Goal: Information Seeking & Learning: Find specific fact

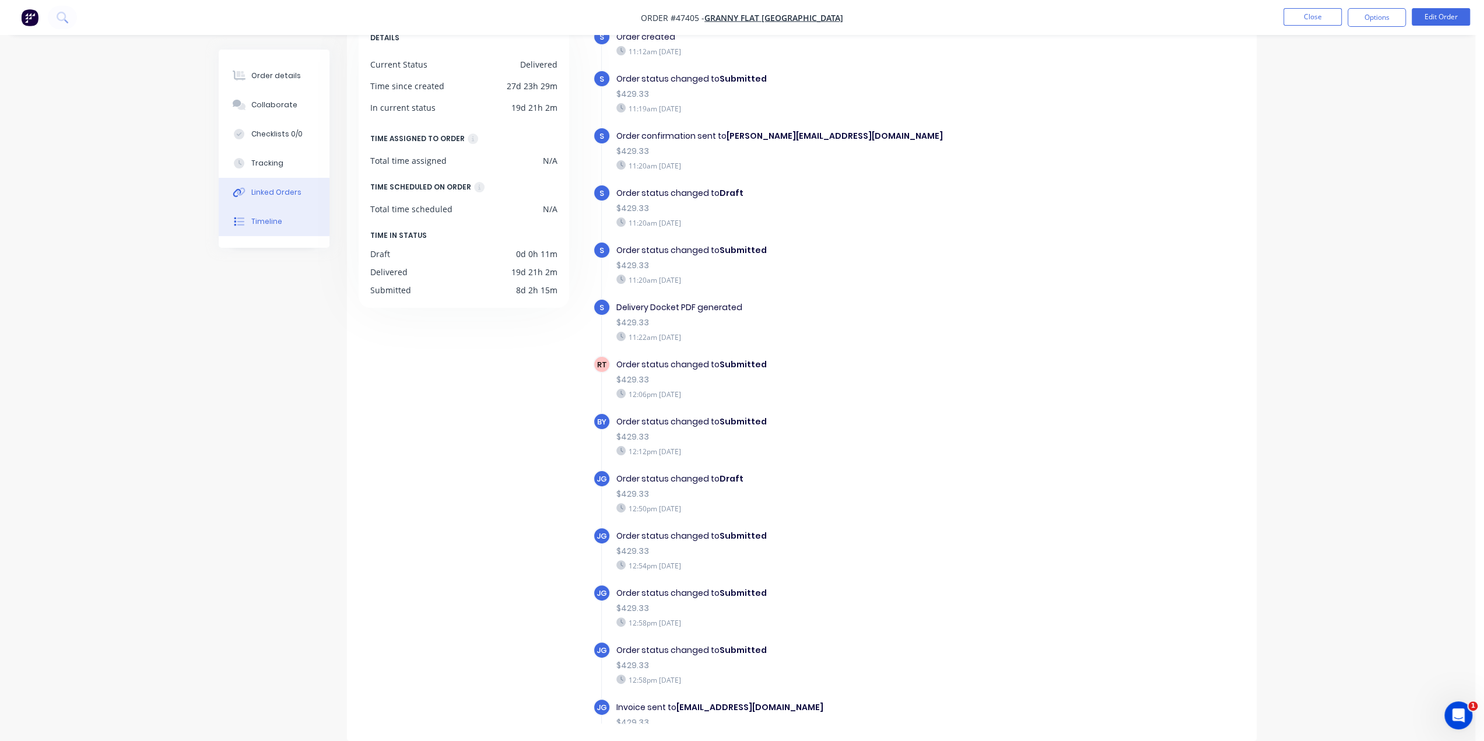
scroll to position [396, 0]
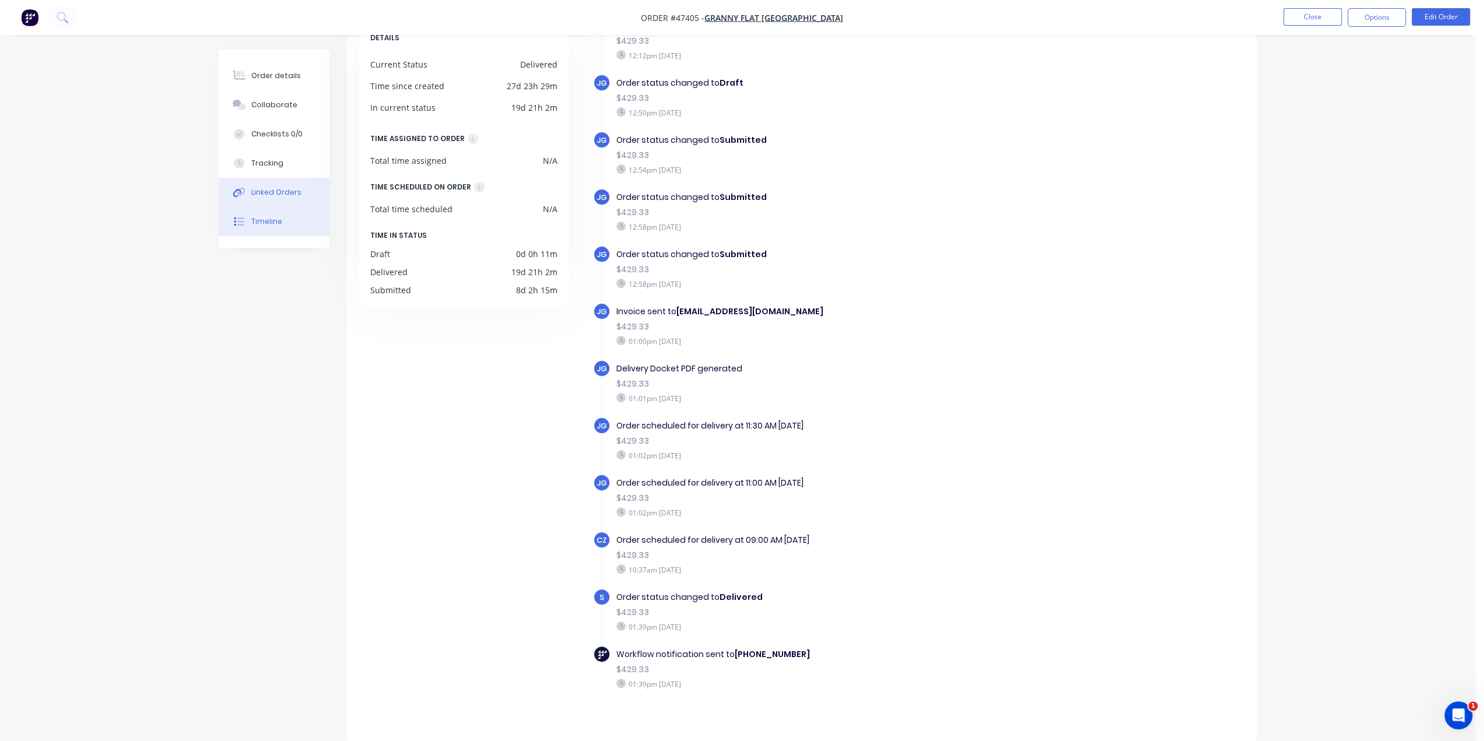
click at [298, 191] on button "Linked Orders" at bounding box center [274, 192] width 111 height 29
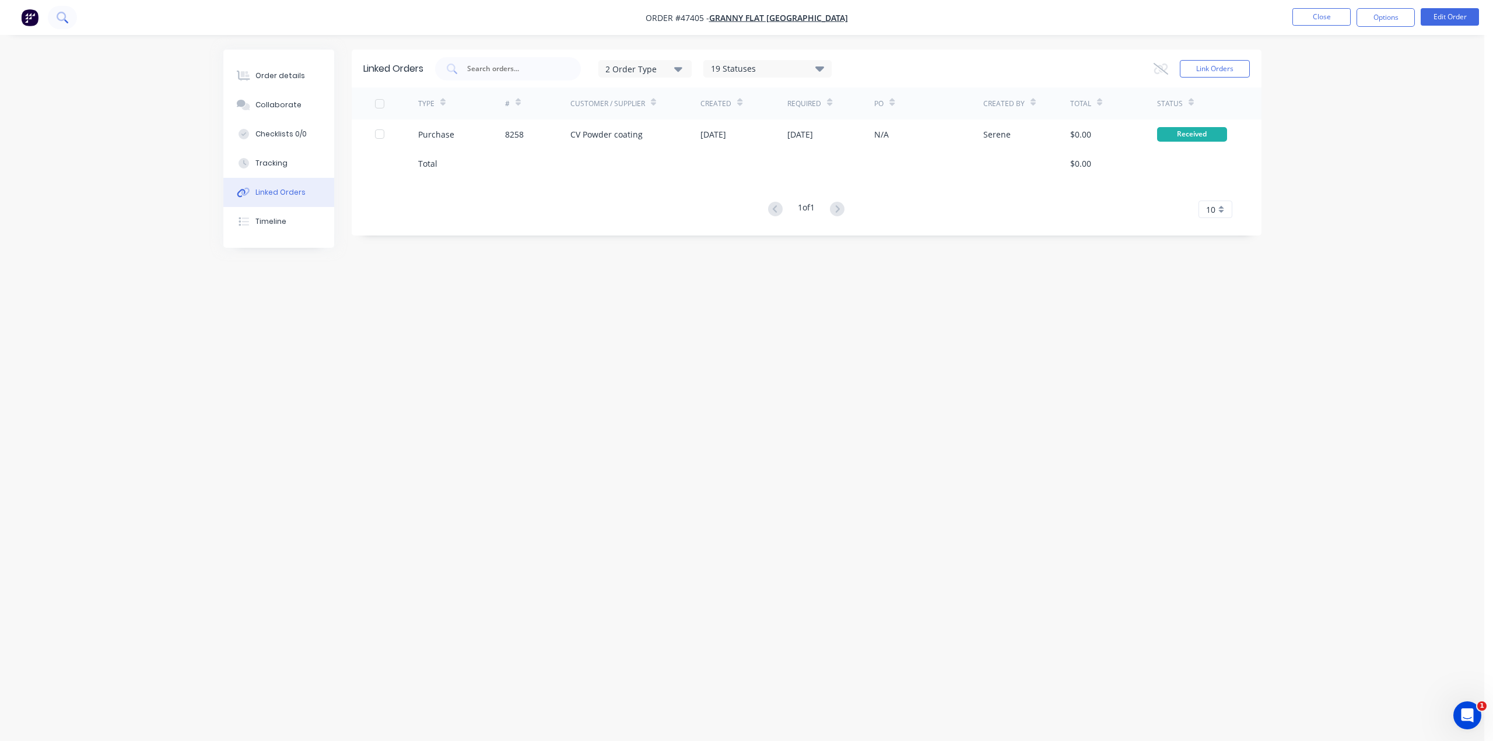
click at [66, 28] on button at bounding box center [62, 17] width 29 height 23
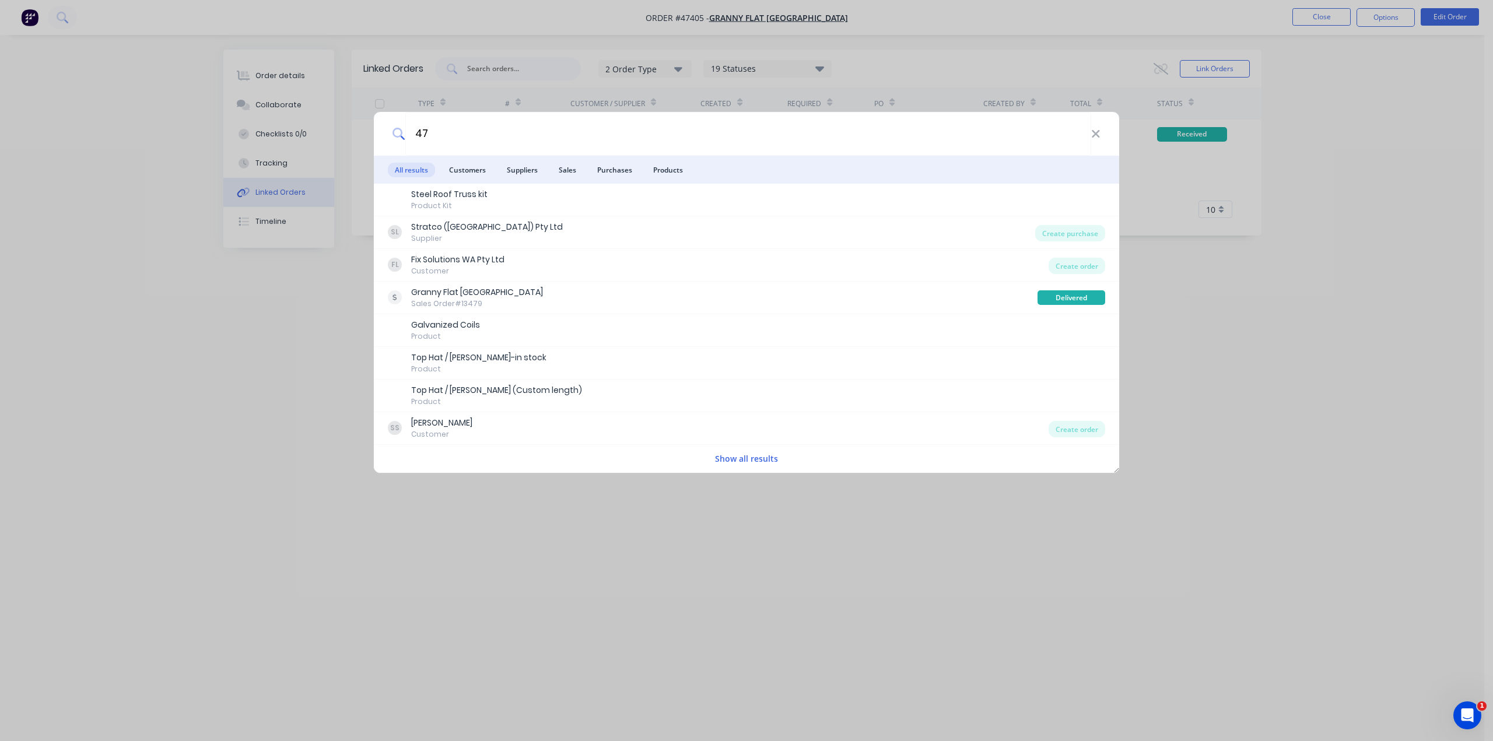
type input "47"
click at [24, 26] on div "47 All results Customers Suppliers Sales Purchases Products Steel Roof Truss ki…" at bounding box center [746, 370] width 1493 height 741
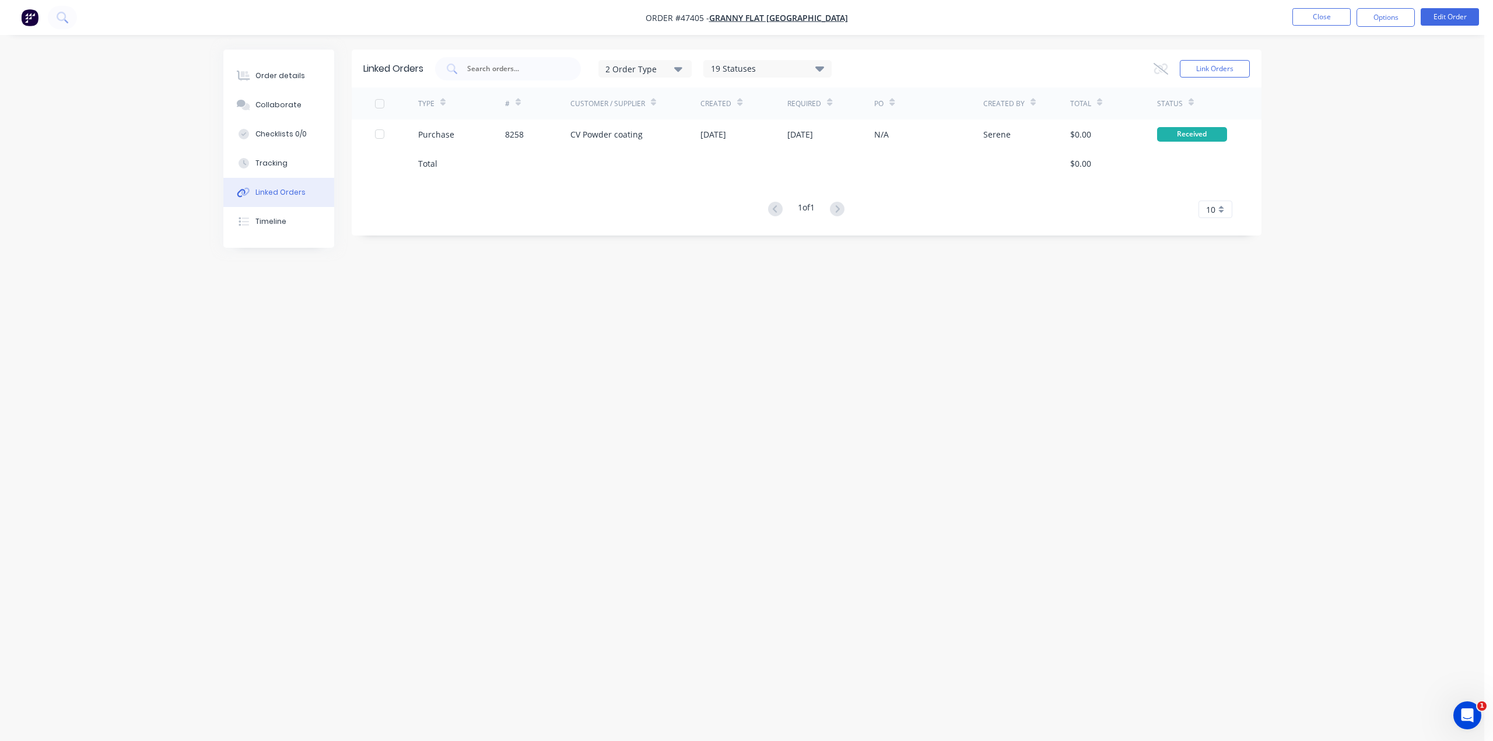
click at [25, 19] on img "button" at bounding box center [29, 17] width 17 height 17
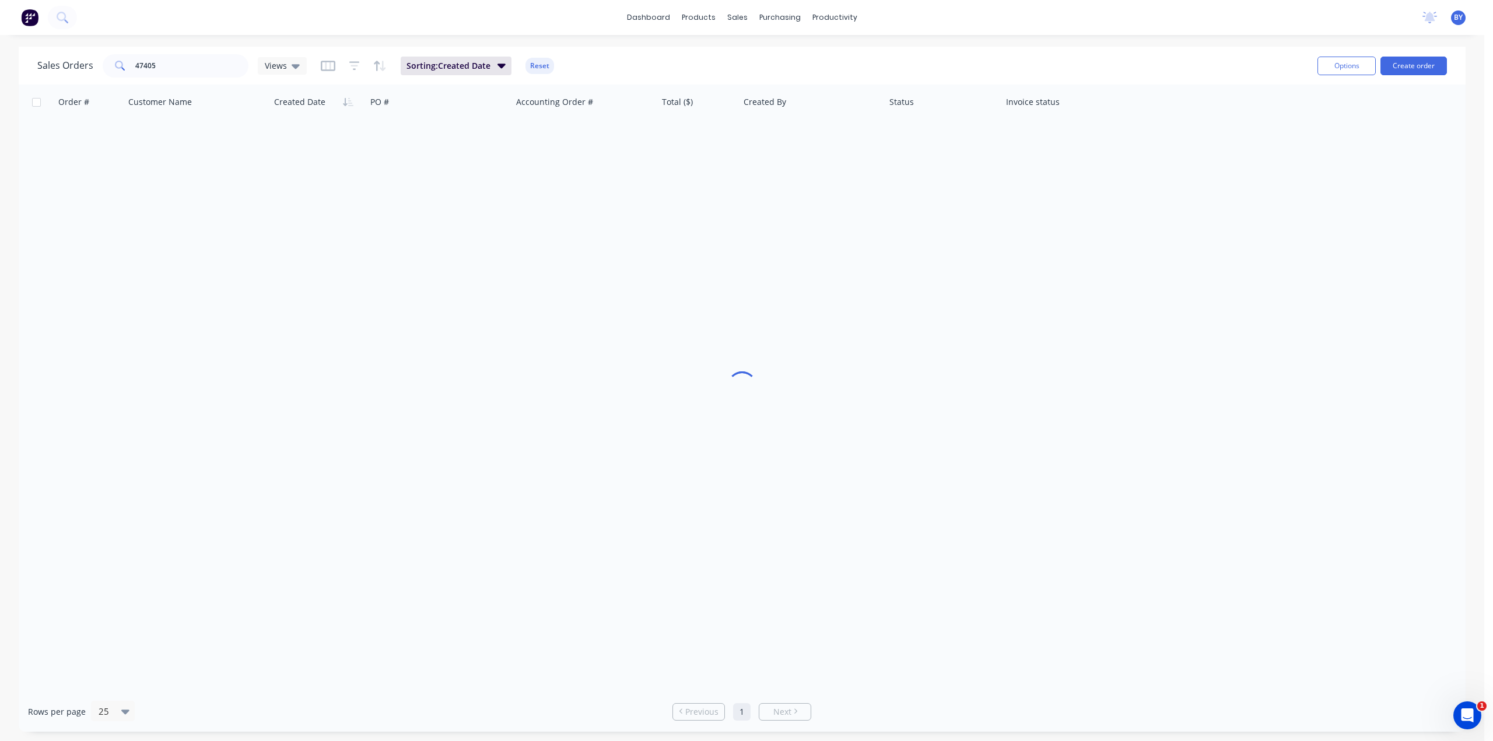
click at [770, 54] on div "Sales Orders 47405 Views Sorting: Created Date Reset" at bounding box center [672, 65] width 1271 height 29
drag, startPoint x: 170, startPoint y: 64, endPoint x: 70, endPoint y: 68, distance: 100.4
click at [70, 68] on div "Sales Orders 47405 Views" at bounding box center [171, 65] width 269 height 23
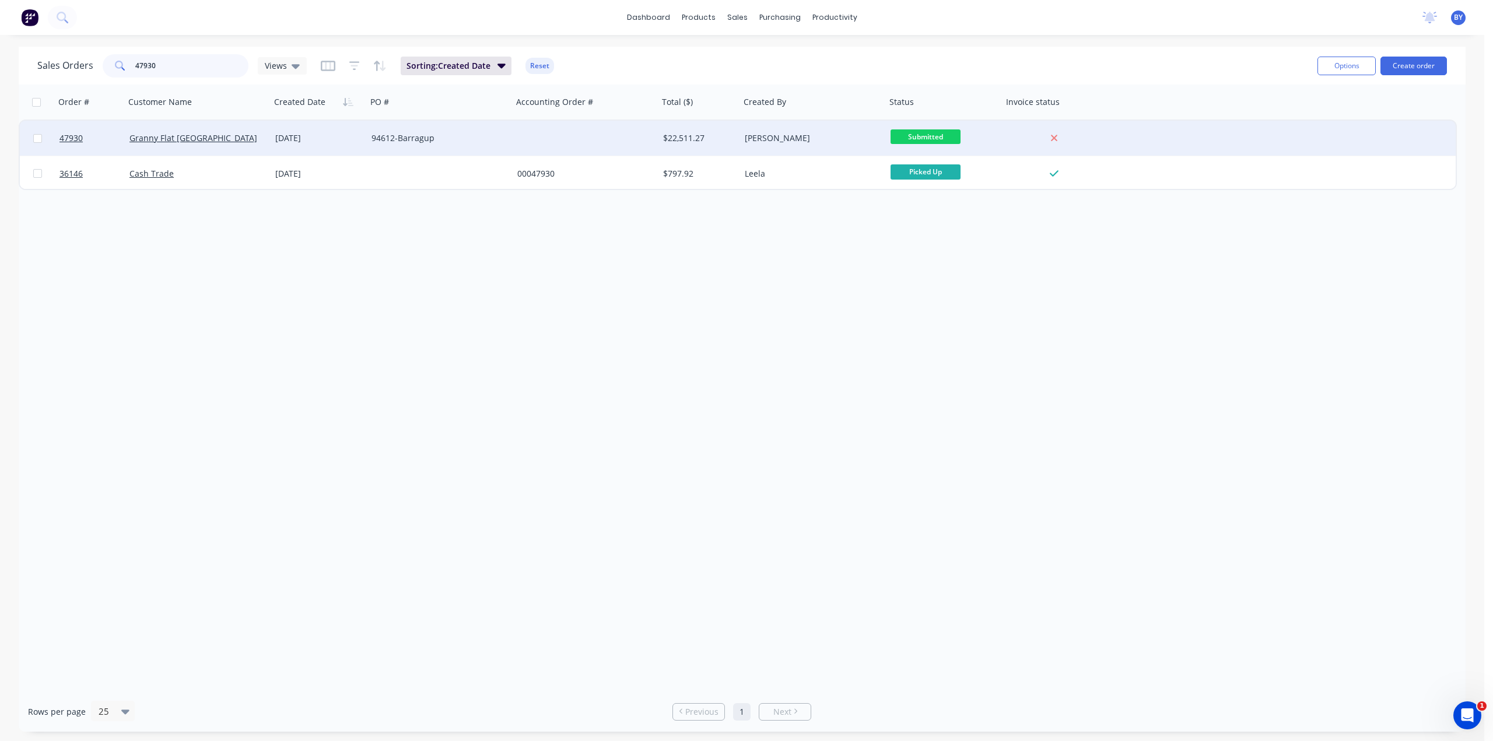
type input "47930"
click at [464, 129] on div "94612-Barragup" at bounding box center [440, 138] width 146 height 35
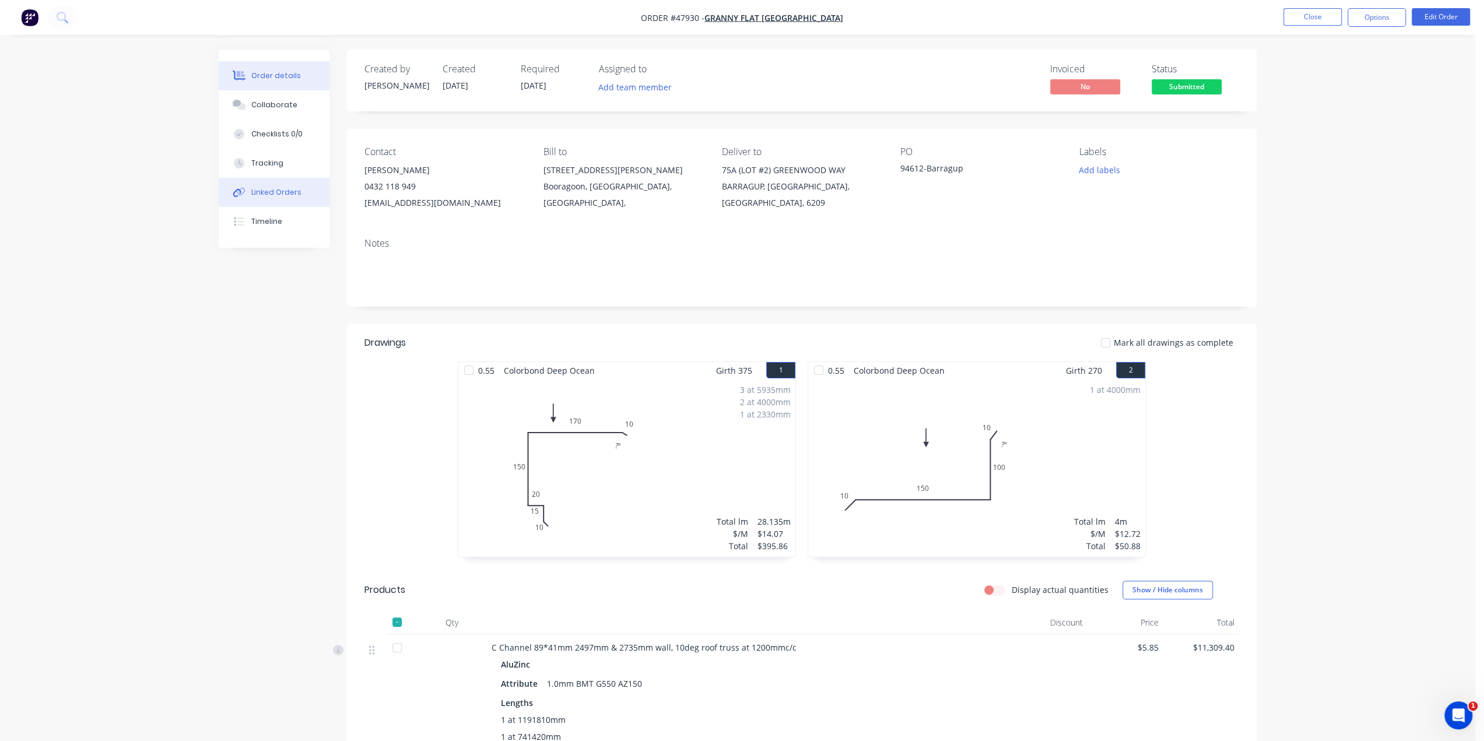
click at [254, 188] on div "Linked Orders" at bounding box center [276, 192] width 50 height 10
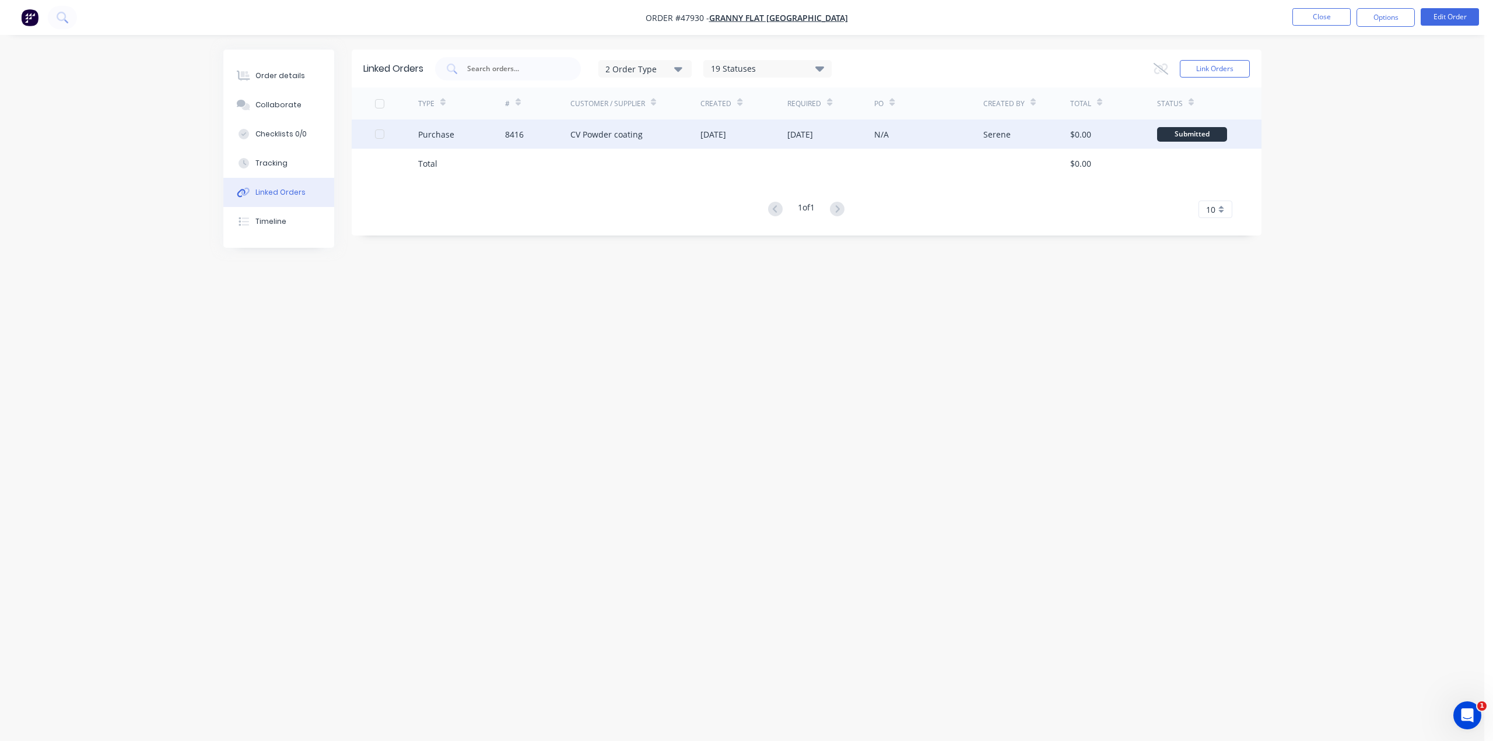
click at [665, 142] on div "CV Powder coating" at bounding box center [635, 134] width 131 height 29
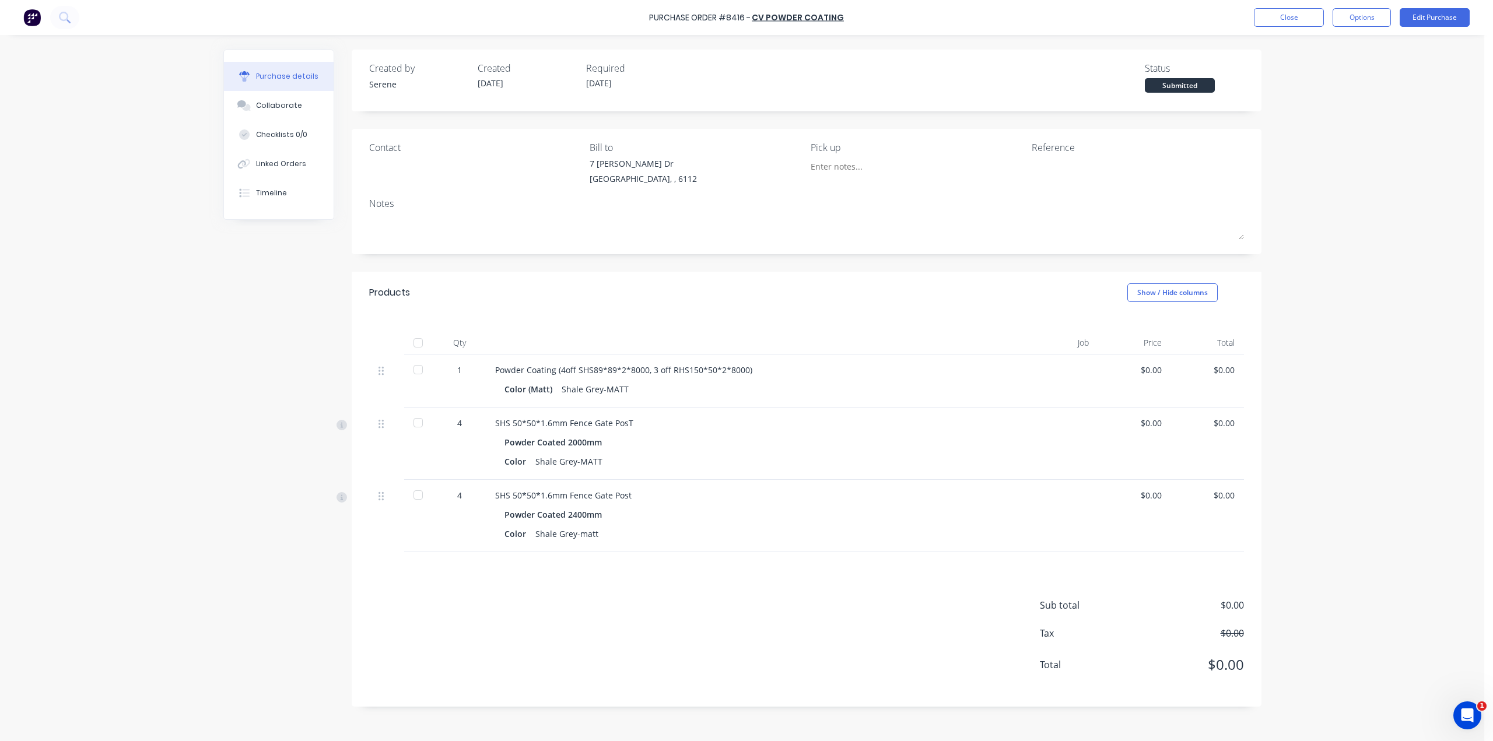
drag, startPoint x: 636, startPoint y: 264, endPoint x: 637, endPoint y: 257, distance: 6.5
click at [637, 262] on div "Created by Serene Created [DATE] Required [DATE] Status Submitted Contact Bill …" at bounding box center [807, 378] width 910 height 657
drag, startPoint x: 385, startPoint y: 691, endPoint x: 908, endPoint y: 730, distance: 524.5
click at [425, 689] on div "Created by Serene Created [DATE] Required [DATE] Status Submitted Contact Bill …" at bounding box center [742, 385] width 1038 height 671
click at [36, 22] on img at bounding box center [31, 17] width 17 height 17
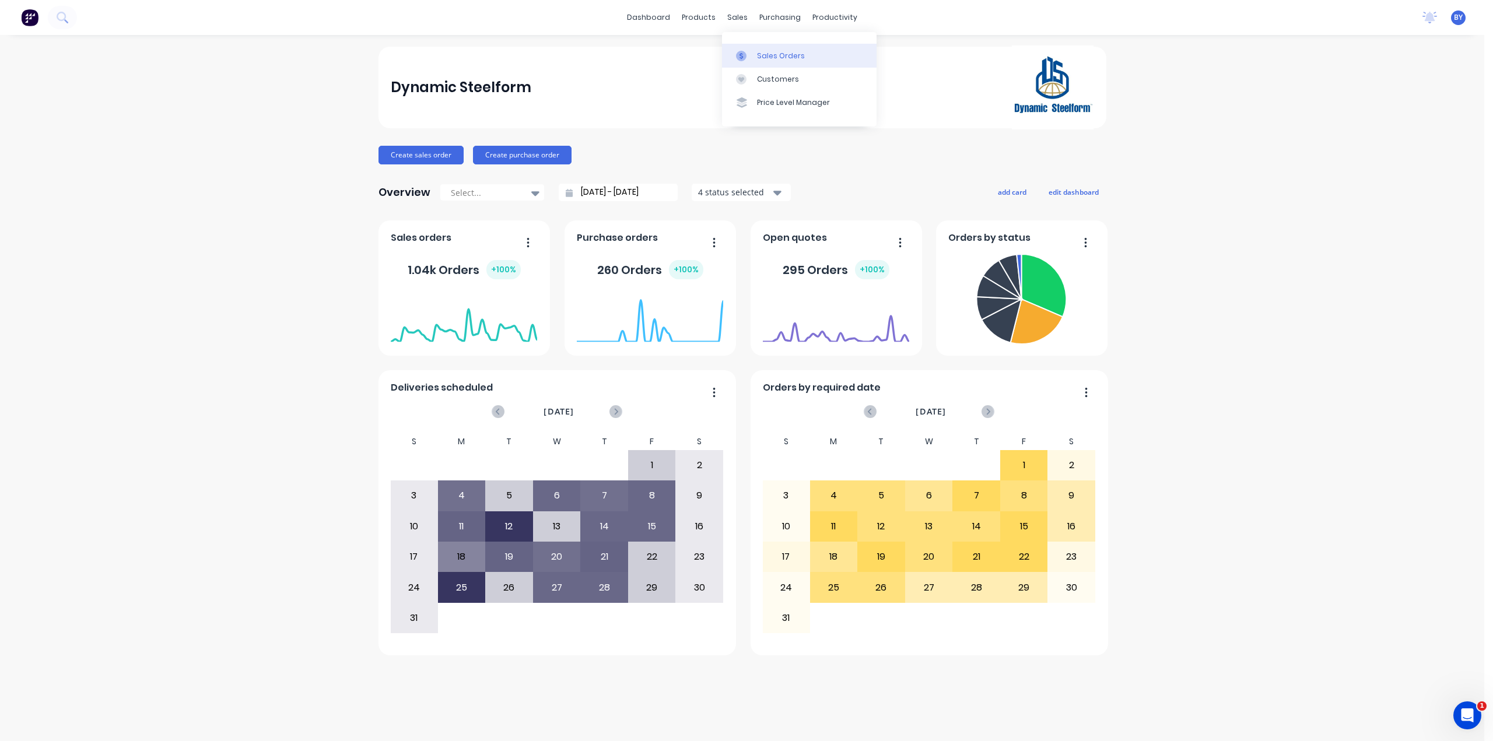
click at [758, 57] on div "Sales Orders" at bounding box center [781, 56] width 48 height 10
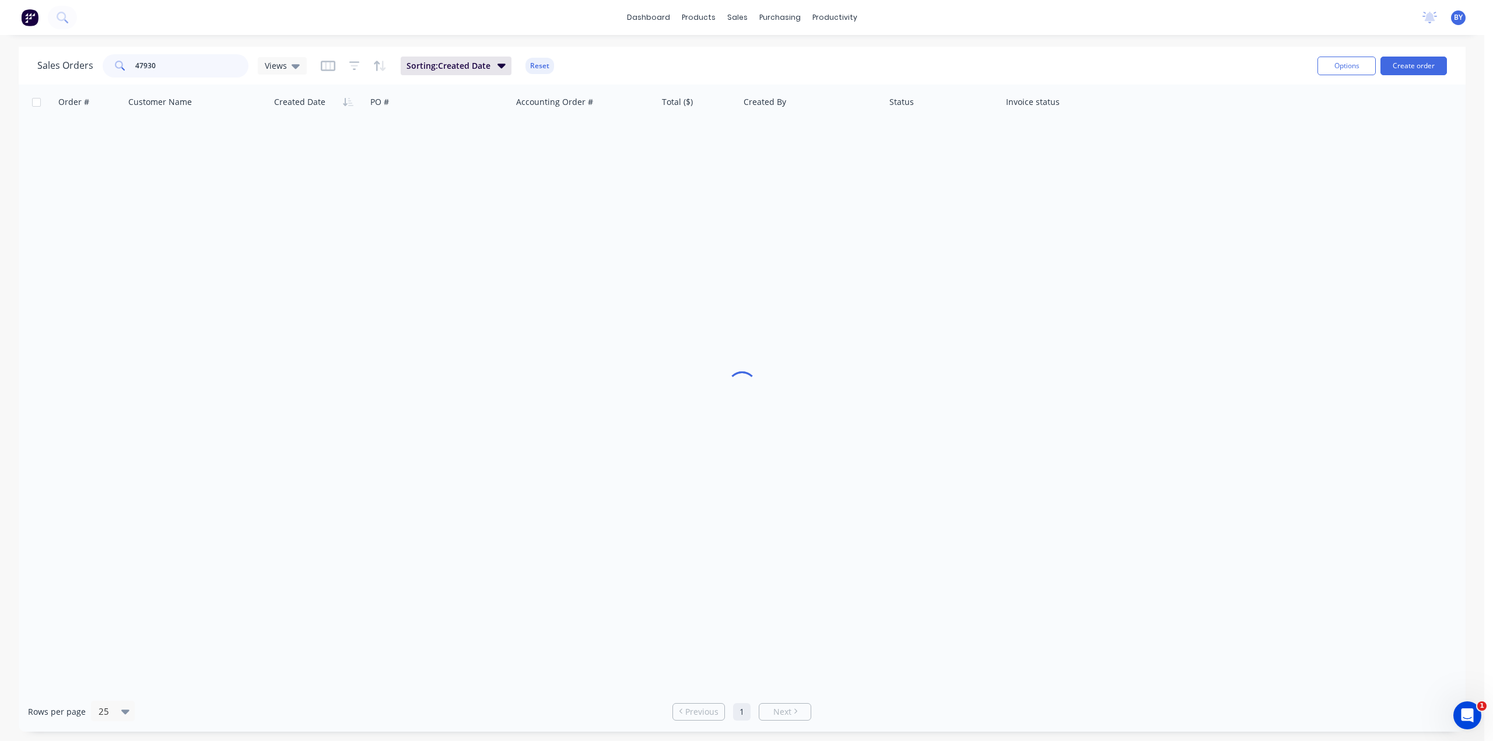
drag, startPoint x: 159, startPoint y: 62, endPoint x: 90, endPoint y: 51, distance: 70.3
click at [89, 52] on div "Sales Orders 47930 Views Sorting: Created Date Reset" at bounding box center [672, 65] width 1271 height 29
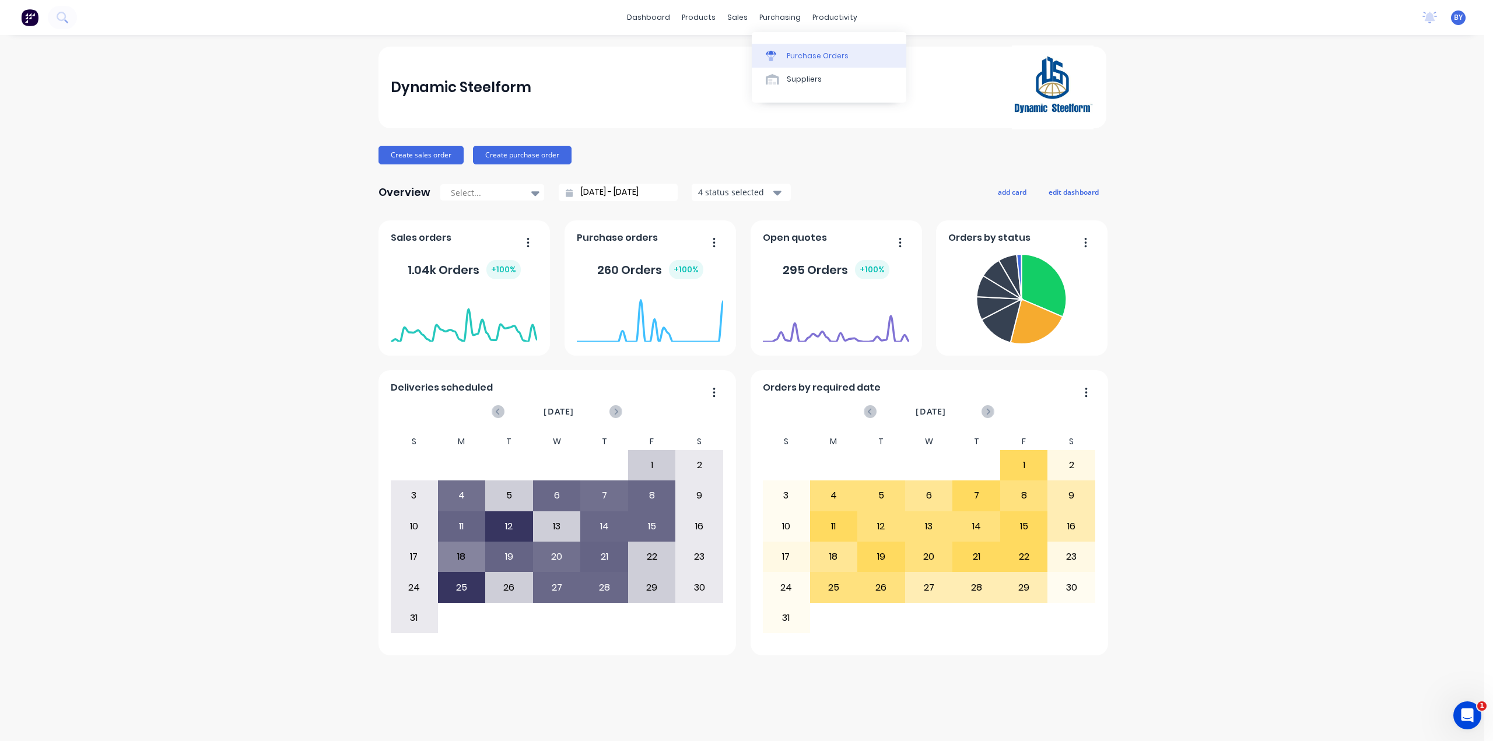
click at [800, 52] on div "Purchase Orders" at bounding box center [818, 56] width 62 height 10
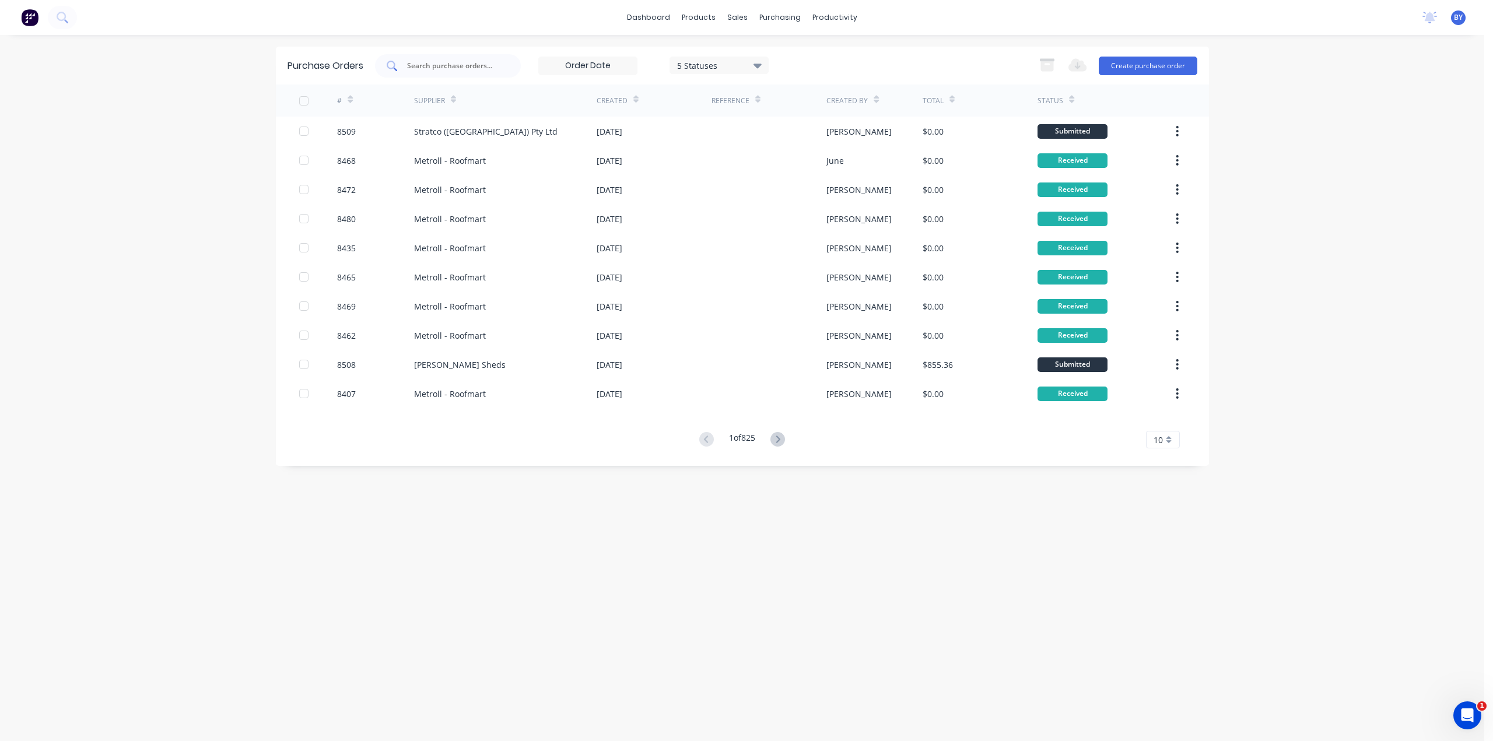
click at [423, 69] on input "text" at bounding box center [454, 66] width 97 height 12
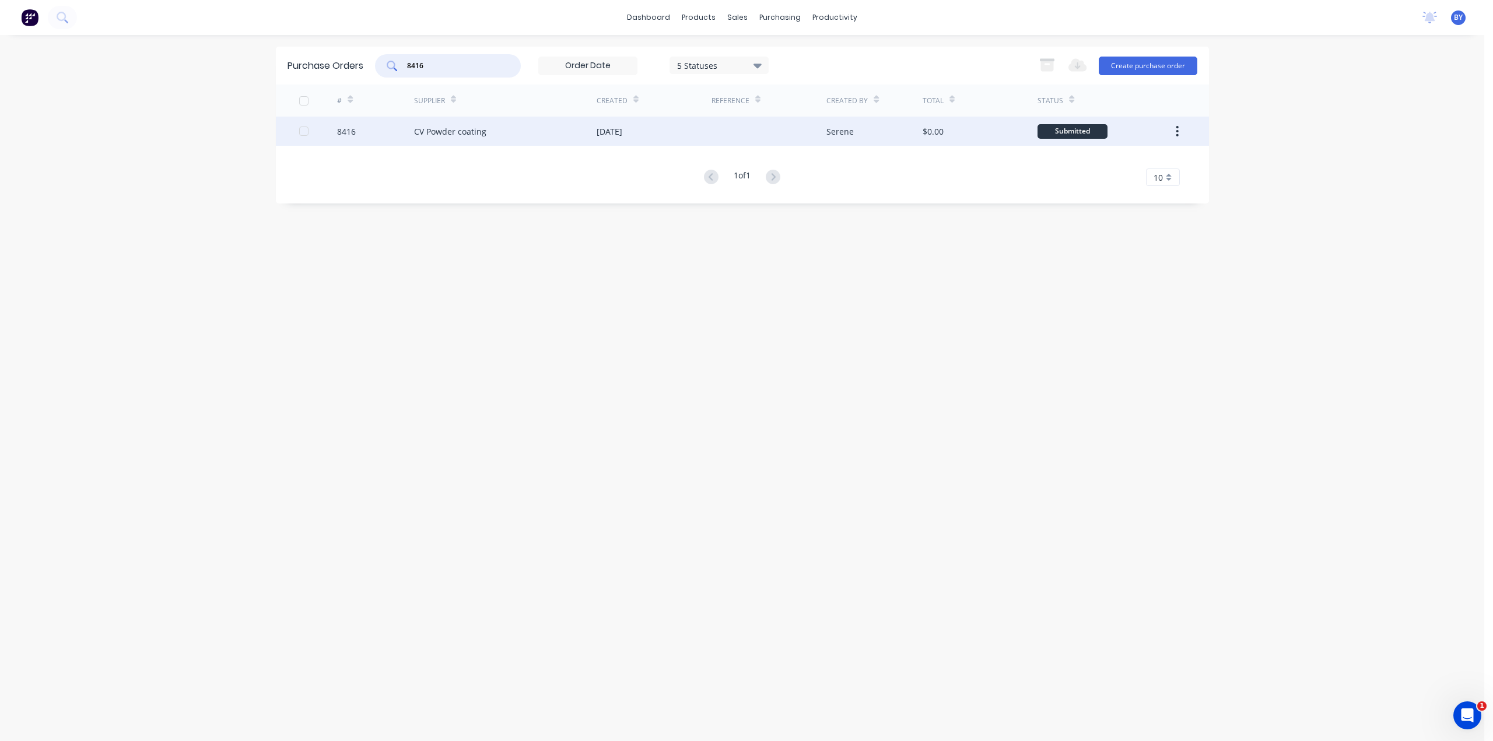
type input "8416"
click at [578, 131] on div "CV Powder coating" at bounding box center [505, 131] width 183 height 29
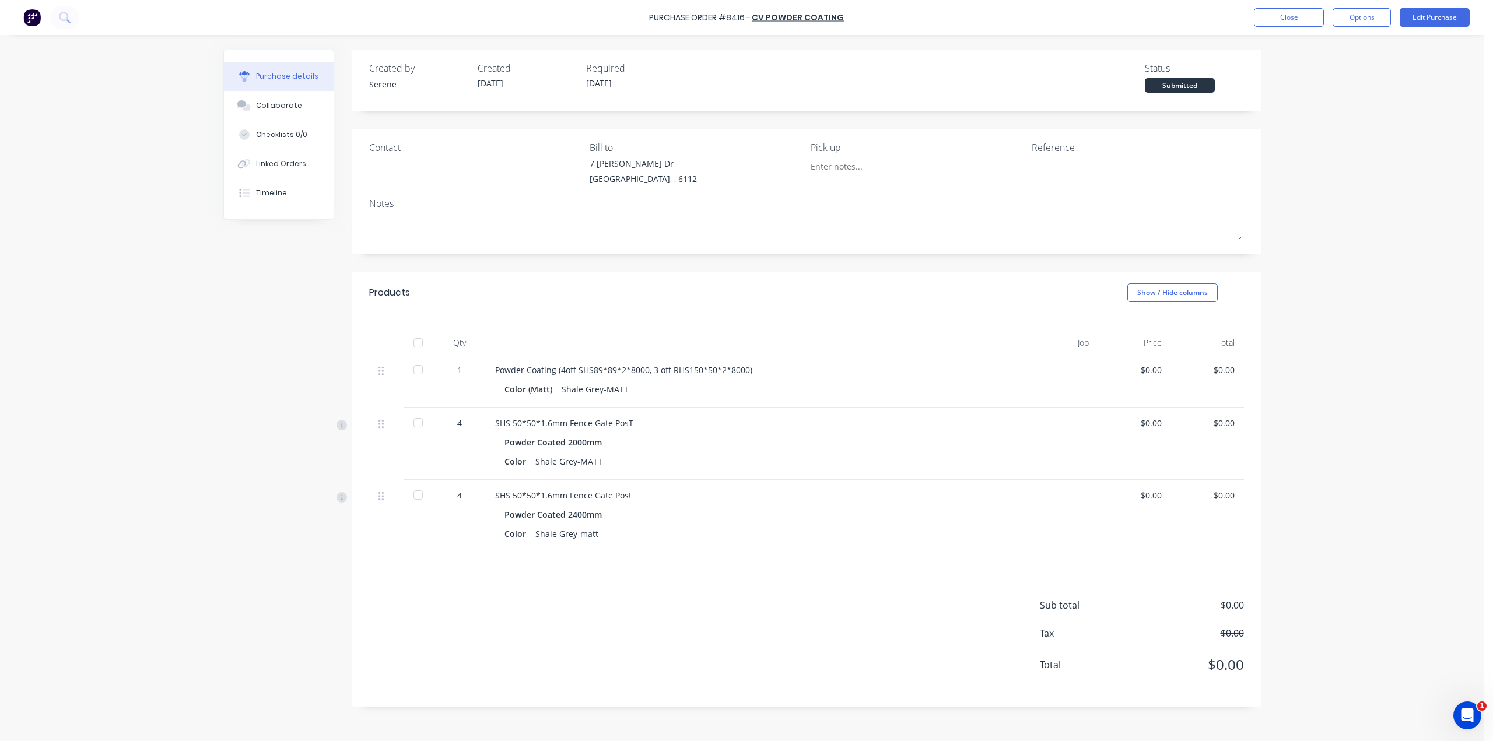
click at [618, 262] on div "Created by Serene Created [DATE] Required [DATE] Status Submitted Contact Bill …" at bounding box center [807, 378] width 910 height 657
click at [708, 269] on div "Created by Serene Created [DATE] Required [DATE] Status Submitted Contact Bill …" at bounding box center [807, 378] width 910 height 657
click at [537, 308] on div "Products Show / Hide columns" at bounding box center [807, 293] width 910 height 42
click at [693, 306] on div "Products Show / Hide columns" at bounding box center [807, 293] width 910 height 42
click at [1317, 298] on div "Purchase Order #8416 - CV Powder coating Close Options Edit Purchase Purchase d…" at bounding box center [742, 370] width 1484 height 741
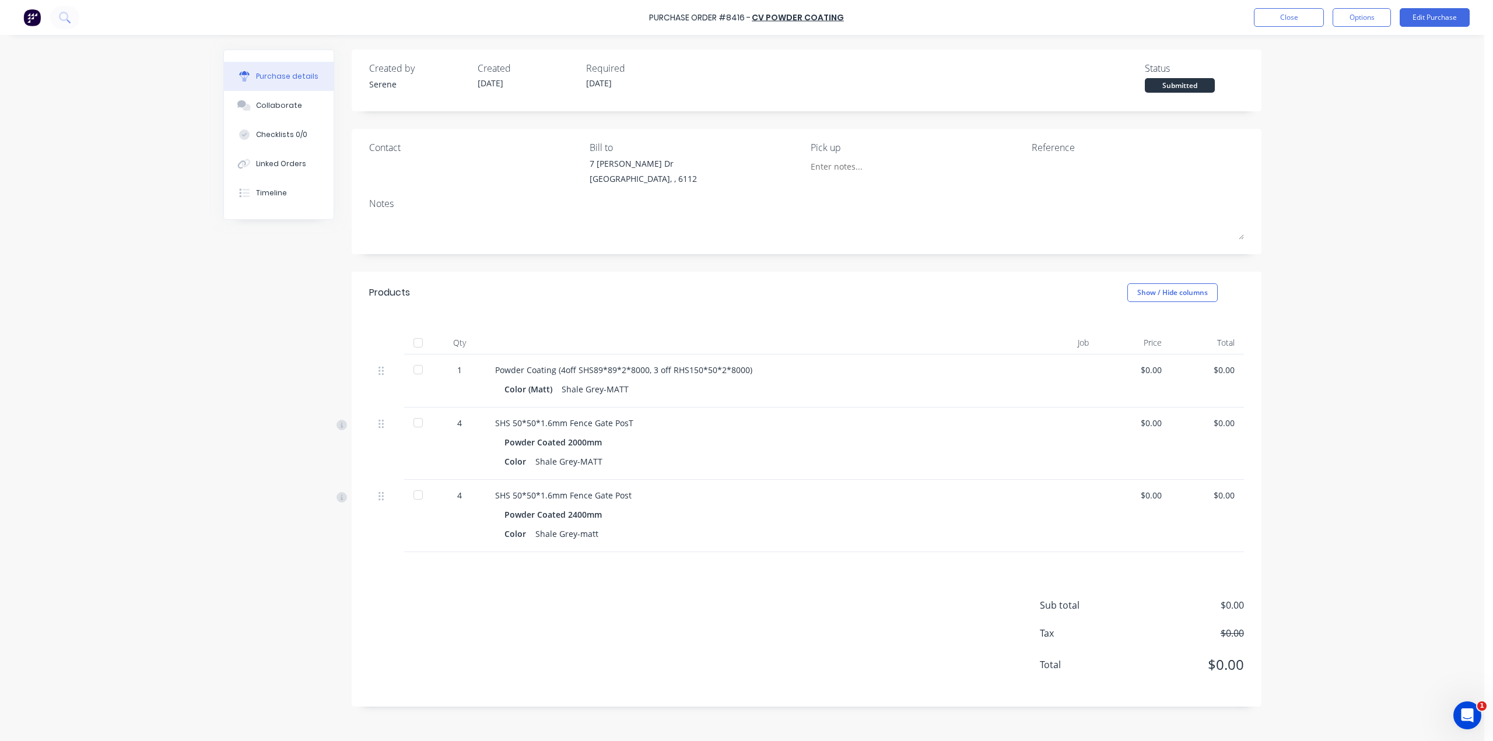
click at [1323, 367] on div "Purchase Order #8416 - CV Powder coating Close Options Edit Purchase Purchase d…" at bounding box center [742, 370] width 1484 height 741
drag, startPoint x: 1353, startPoint y: 20, endPoint x: 1357, endPoint y: 30, distance: 10.2
click at [1353, 20] on button "Options" at bounding box center [1362, 17] width 58 height 19
click at [1324, 44] on div "Print / Email" at bounding box center [1336, 47] width 90 height 17
click at [1314, 96] on div "Without pricing" at bounding box center [1336, 94] width 90 height 17
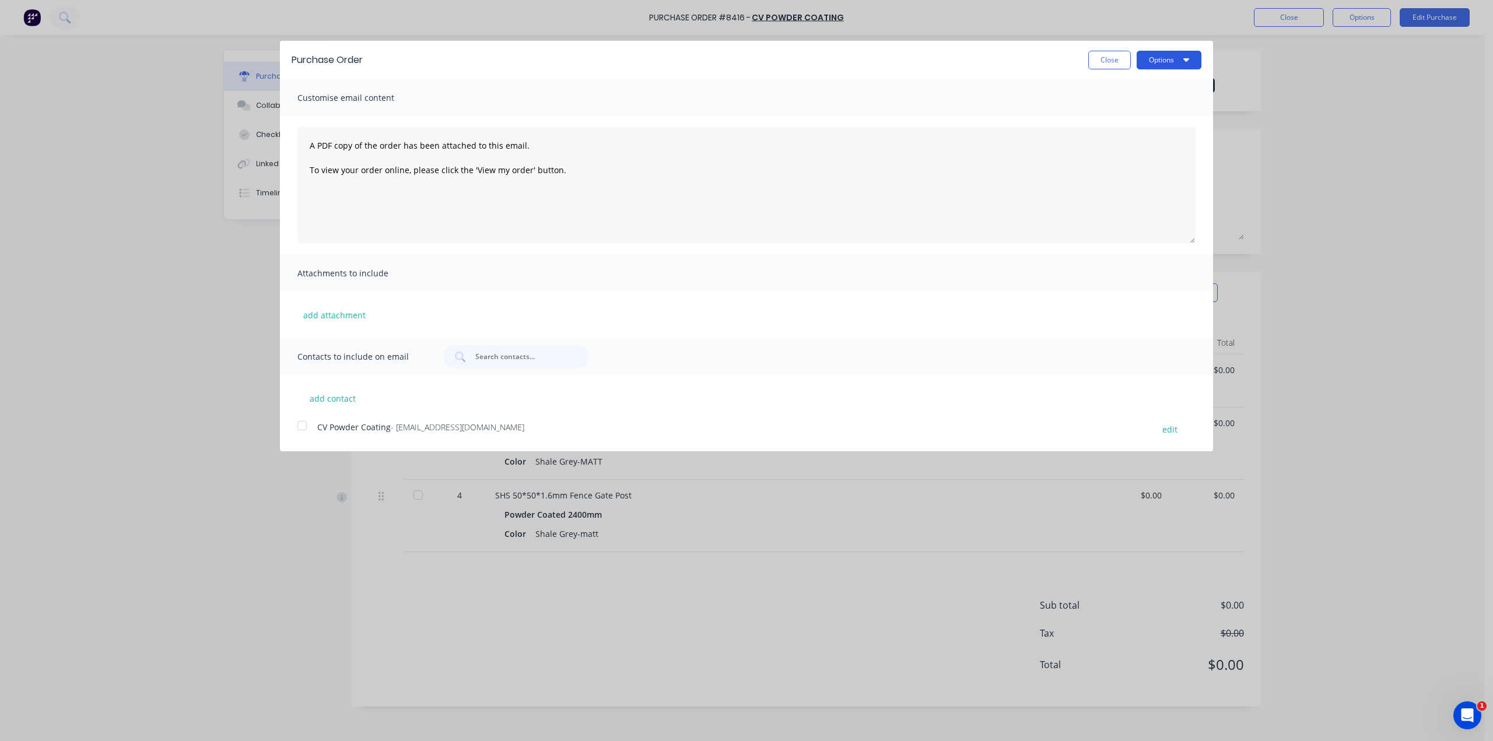
click at [1163, 67] on button "Options" at bounding box center [1169, 60] width 65 height 19
click at [1158, 93] on div "Print" at bounding box center [1146, 89] width 90 height 17
click at [1375, 120] on div "Purchase Order Close Options Customise email content A PDF copy of the order ha…" at bounding box center [746, 370] width 1493 height 741
click at [48, 22] on div "Purchase Order Close Options Customise email content A PDF copy of the order ha…" at bounding box center [746, 370] width 1493 height 741
click at [1105, 61] on button "Close" at bounding box center [1109, 60] width 43 height 19
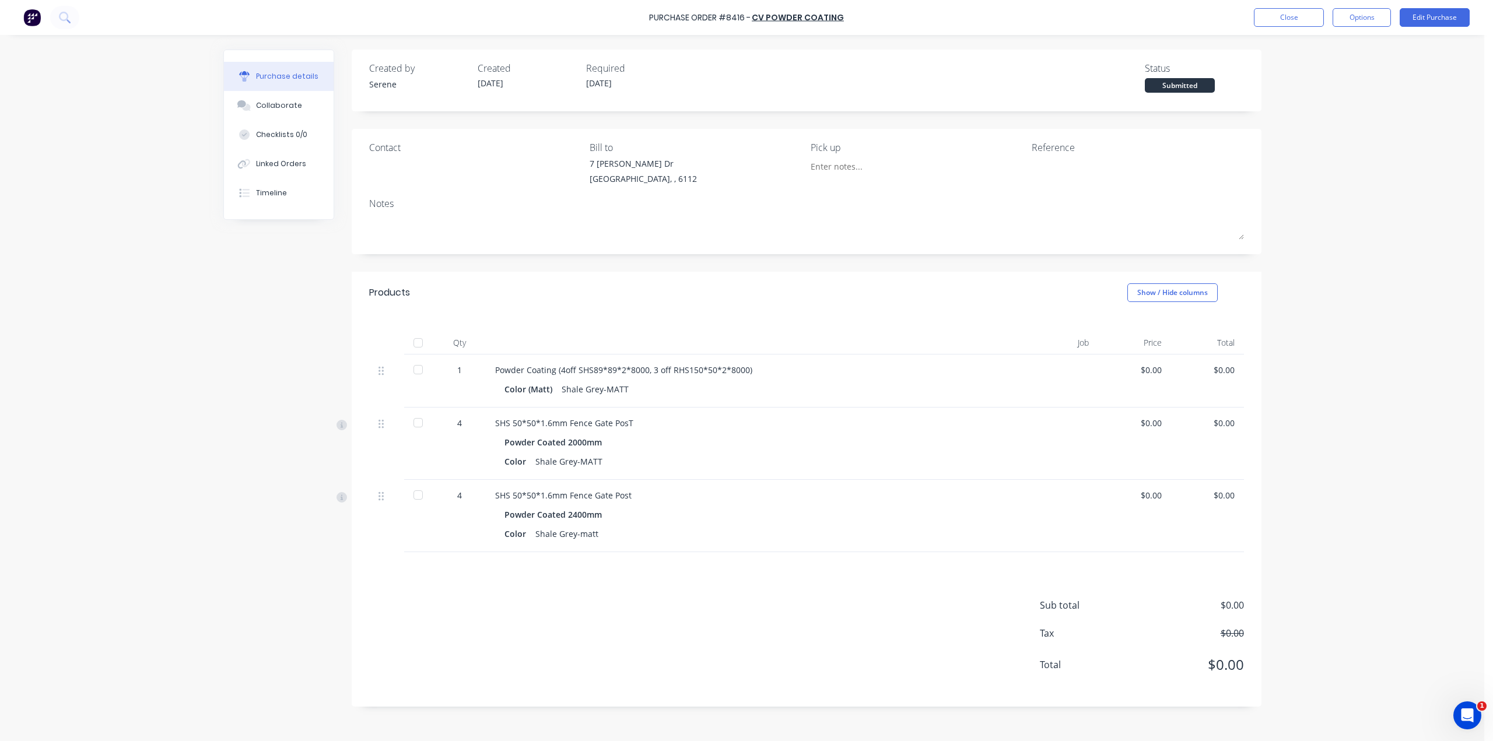
click at [33, 20] on img at bounding box center [31, 17] width 17 height 17
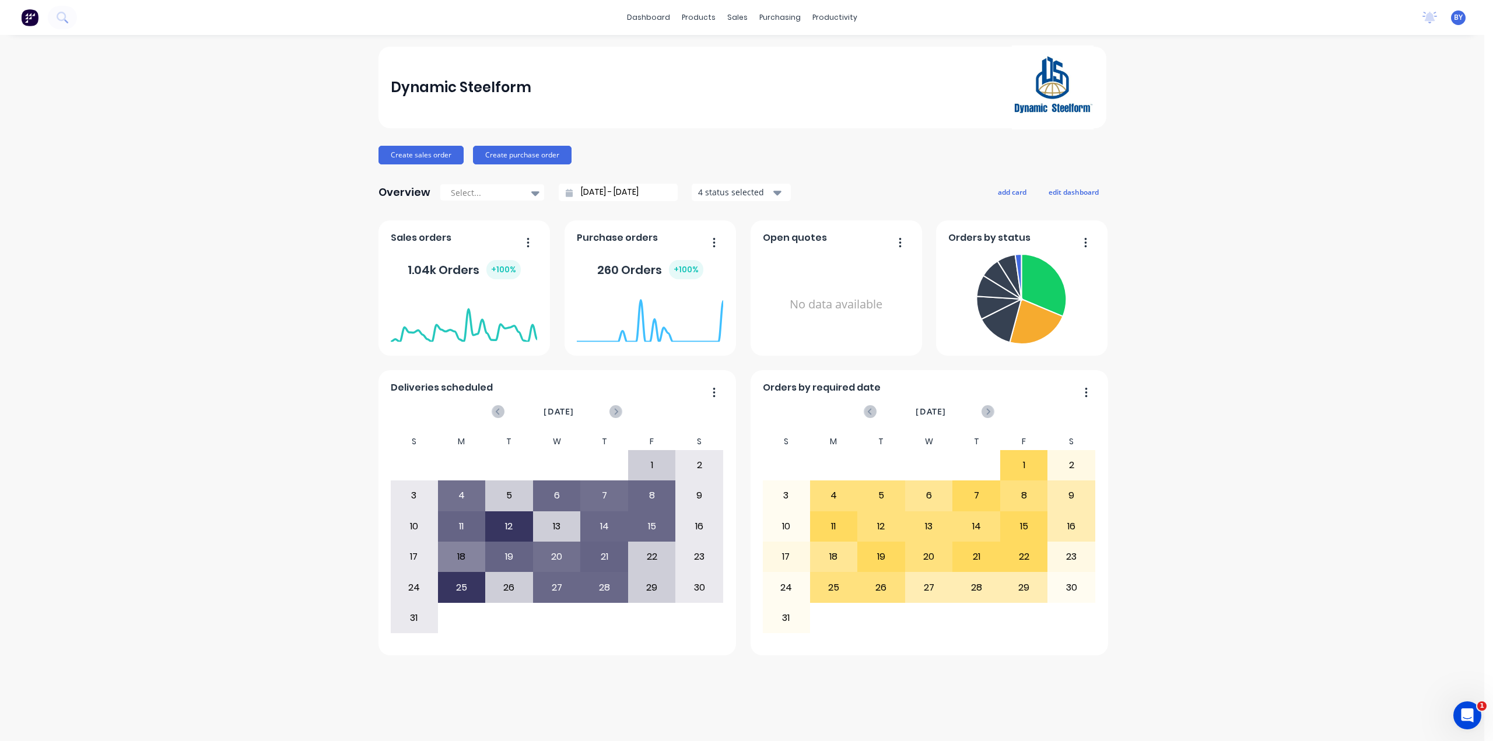
click at [1333, 227] on div "Dynamic Steelform Create sales order Create purchase order Overview Select... […" at bounding box center [742, 388] width 1484 height 683
click at [801, 79] on div "Suppliers" at bounding box center [804, 79] width 35 height 10
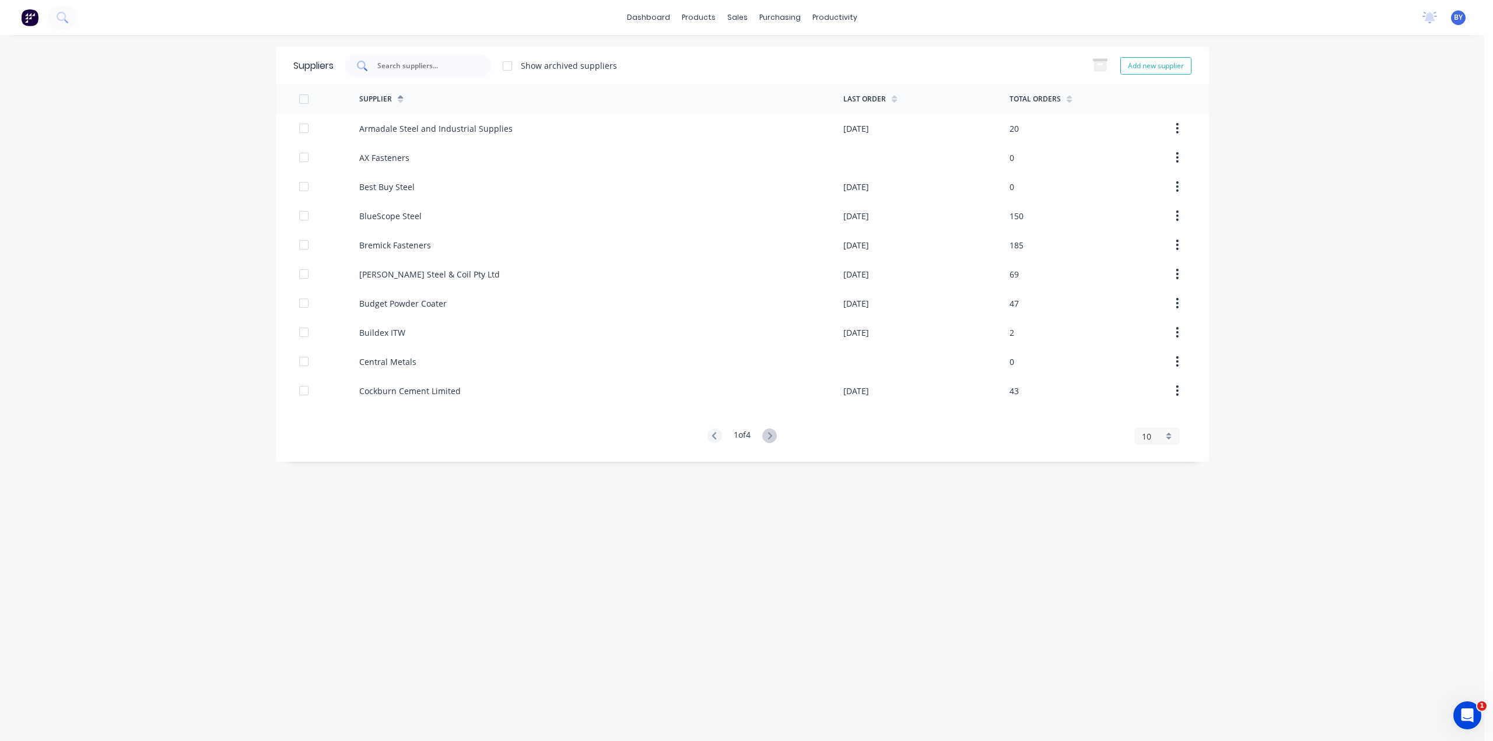
click at [421, 62] on input "text" at bounding box center [424, 66] width 97 height 12
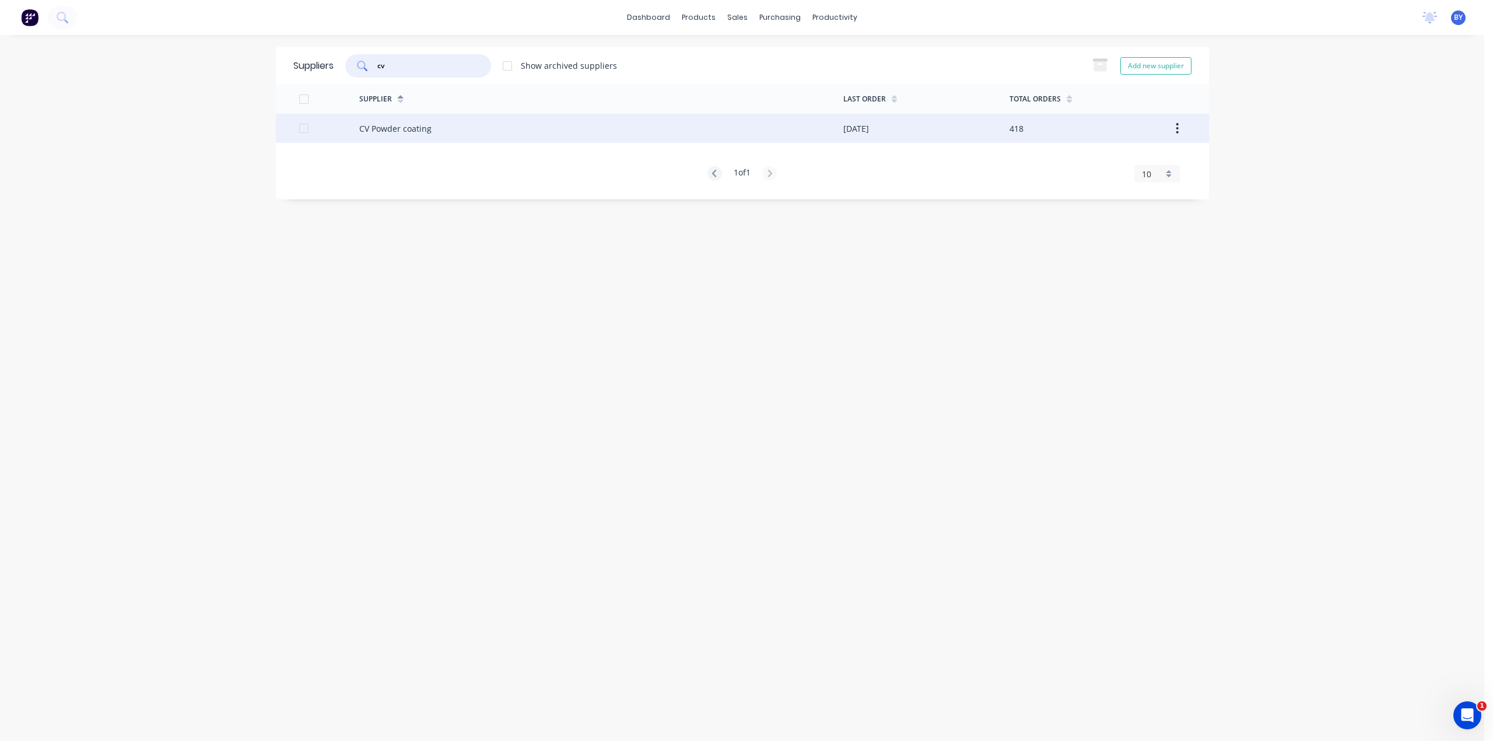
type input "cv"
click at [458, 132] on div "CV Powder coating" at bounding box center [601, 128] width 484 height 29
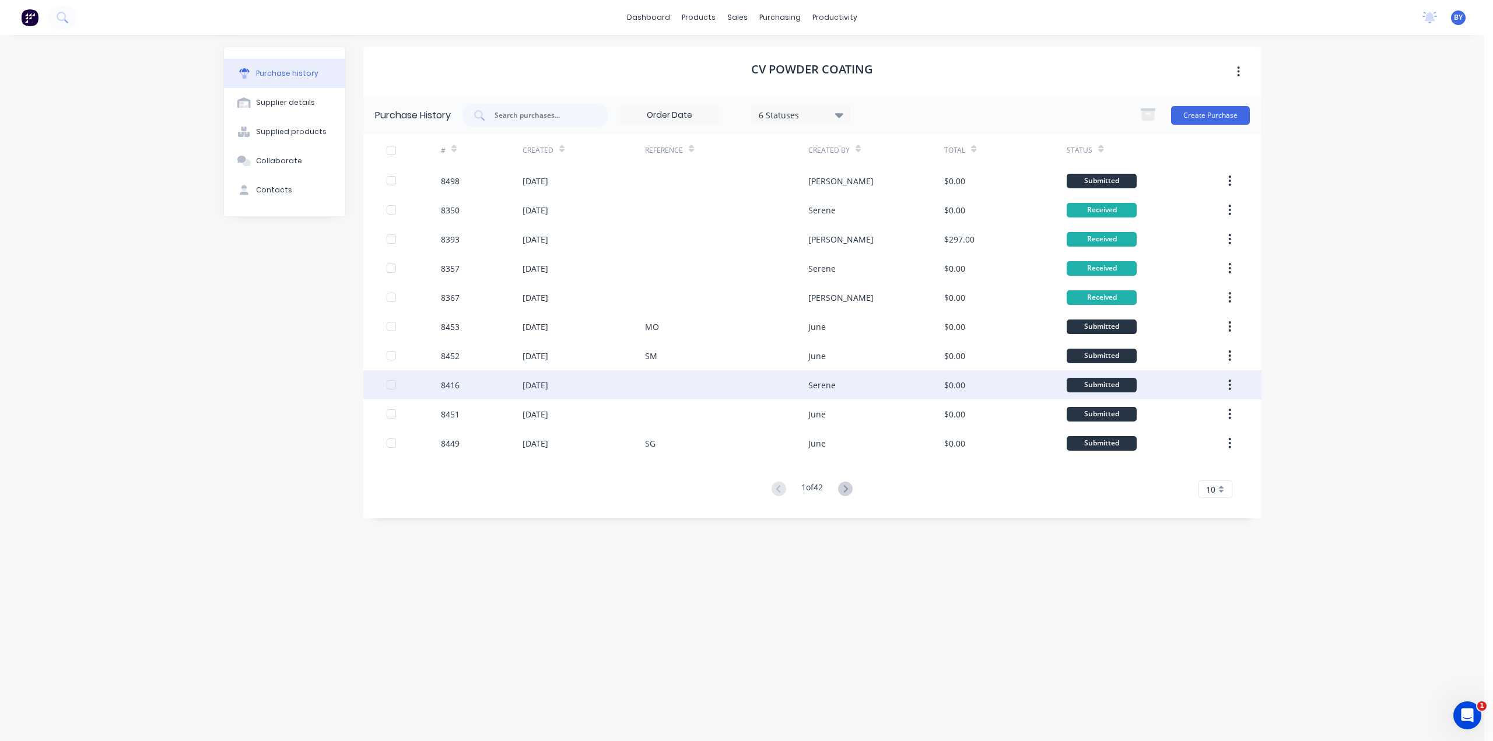
click at [673, 388] on div at bounding box center [726, 384] width 163 height 29
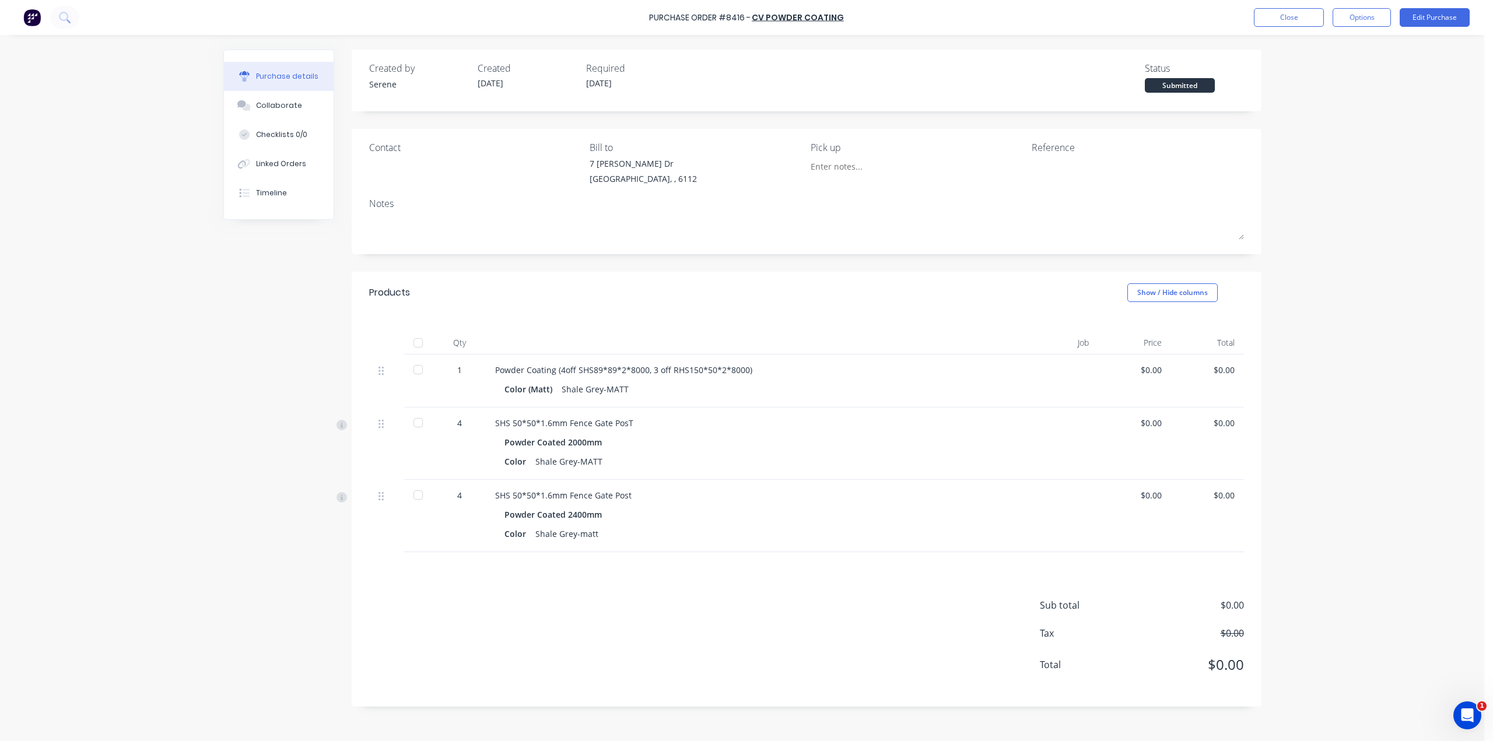
click at [826, 175] on div at bounding box center [864, 165] width 106 height 17
drag, startPoint x: 818, startPoint y: 187, endPoint x: 816, endPoint y: 206, distance: 19.3
click at [818, 190] on div "Pick up" at bounding box center [917, 166] width 212 height 50
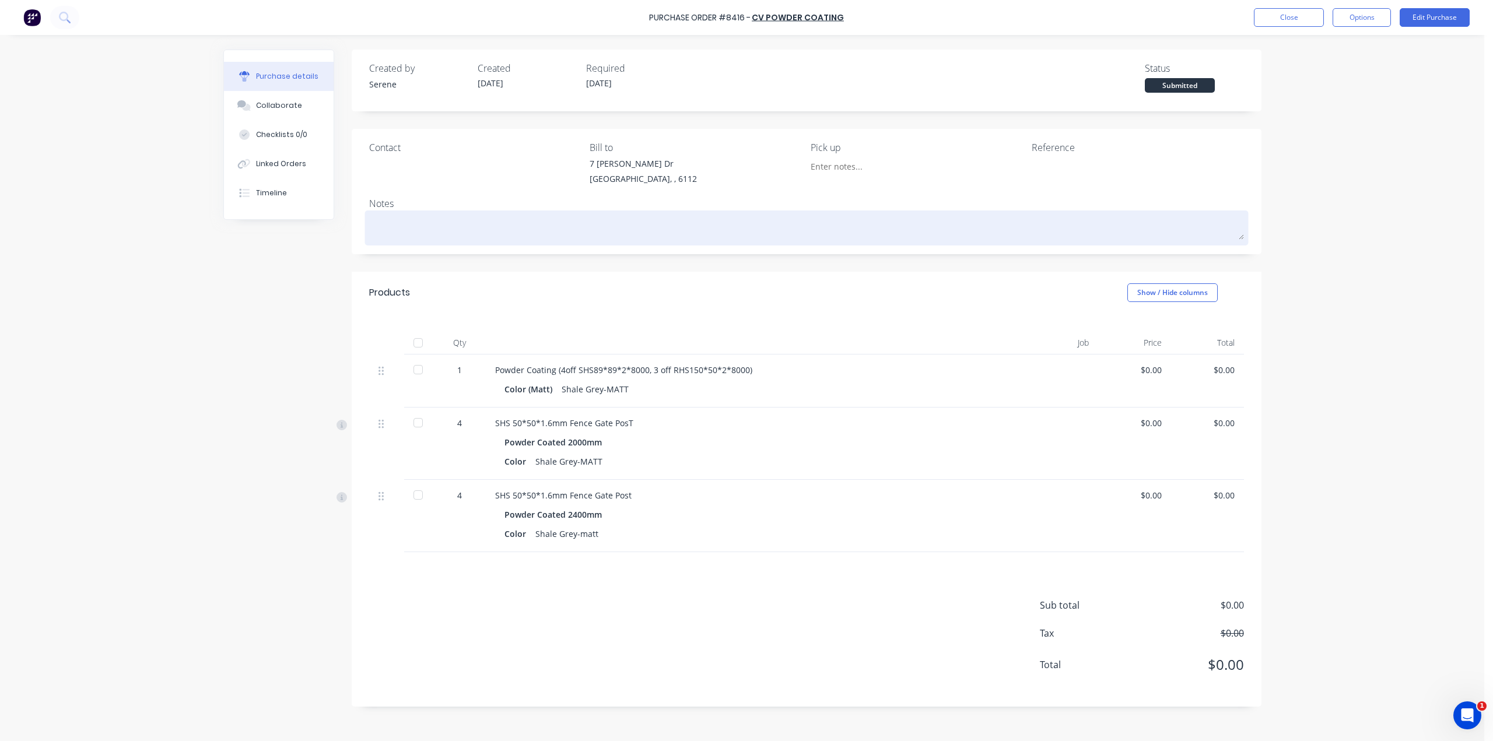
click at [813, 210] on div "Notes" at bounding box center [806, 204] width 875 height 14
click at [808, 221] on textarea at bounding box center [806, 226] width 875 height 26
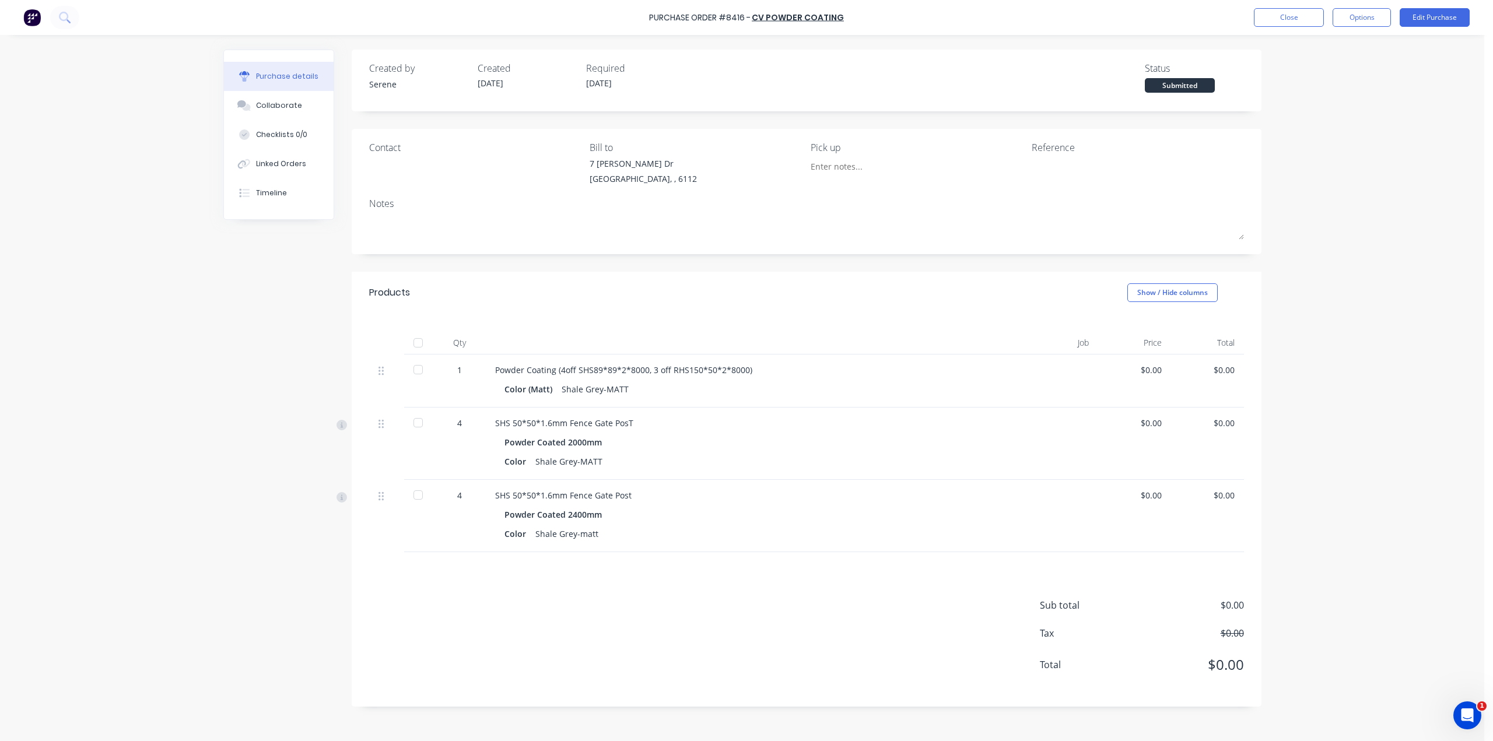
click at [822, 194] on div "Contact Bill to [STREET_ADDRESS][PERSON_NAME][PERSON_NAME] Pick up Reference No…" at bounding box center [807, 191] width 910 height 125
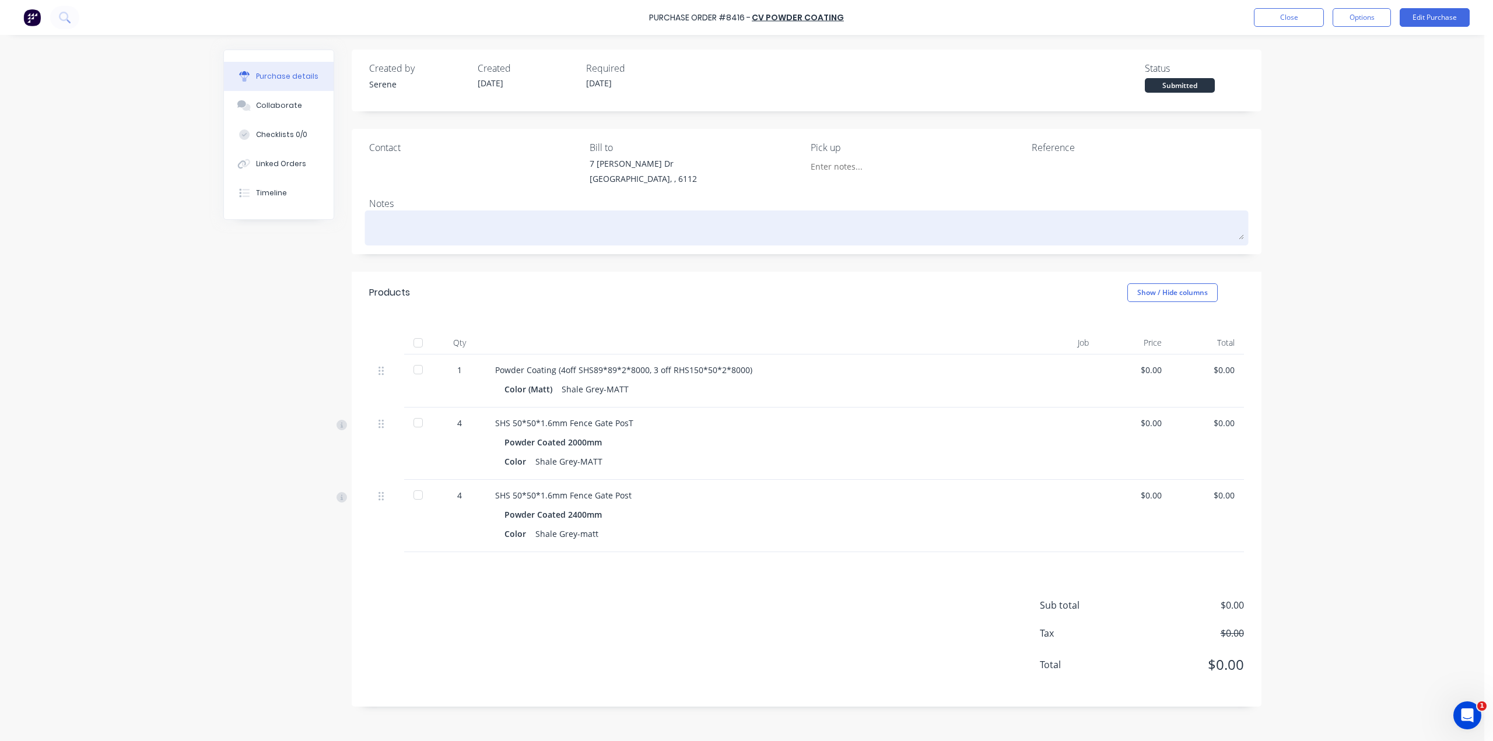
click at [811, 219] on textarea at bounding box center [806, 226] width 875 height 26
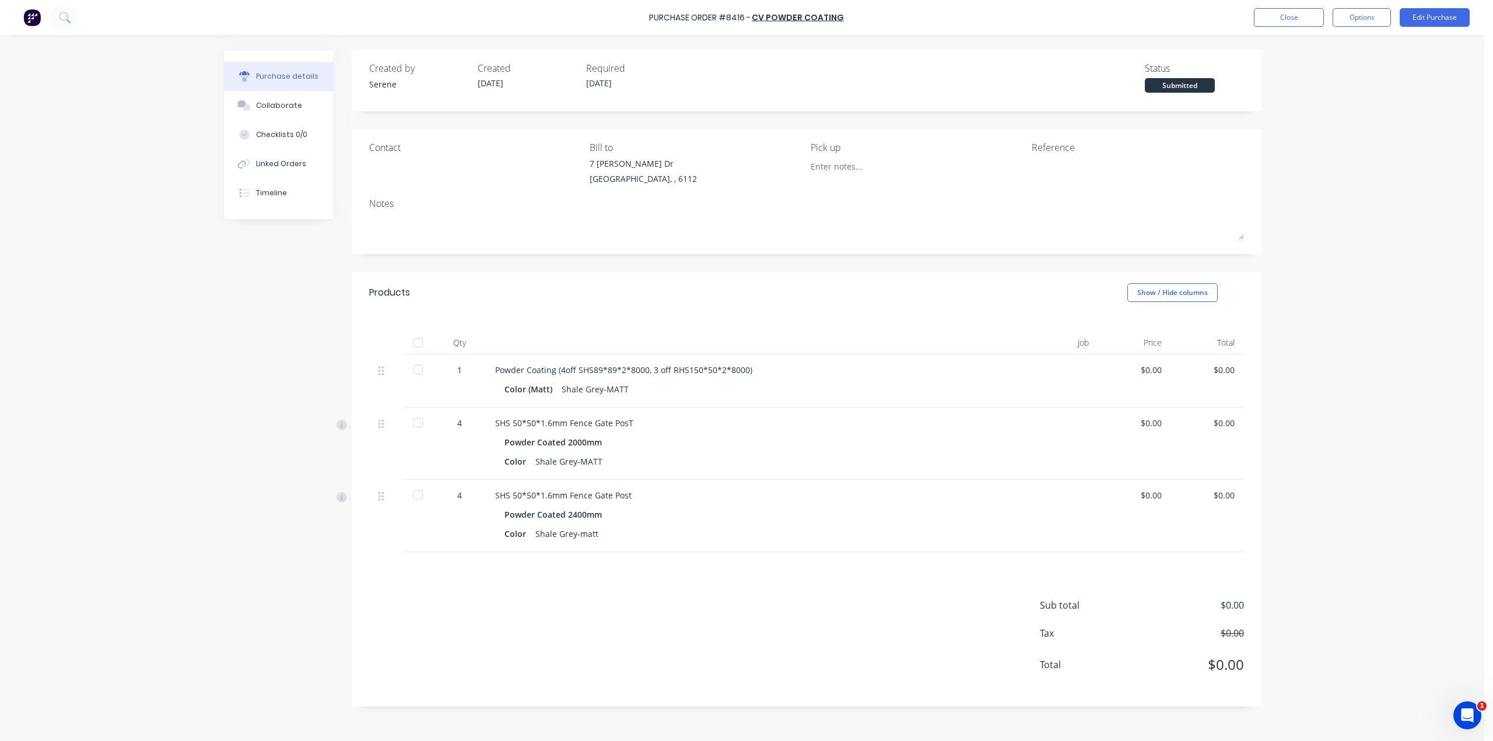
click at [796, 190] on div "[STREET_ADDRESS][PERSON_NAME][PERSON_NAME]" at bounding box center [696, 173] width 212 height 33
drag, startPoint x: 633, startPoint y: 426, endPoint x: 527, endPoint y: 425, distance: 105.6
click at [519, 424] on div "SHS 50*50*1.6mm Fence Gate PosT" at bounding box center [748, 423] width 506 height 12
drag, startPoint x: 710, startPoint y: 460, endPoint x: 690, endPoint y: 468, distance: 21.2
click at [710, 460] on div "Color Shale Grey-MATT" at bounding box center [748, 461] width 488 height 17
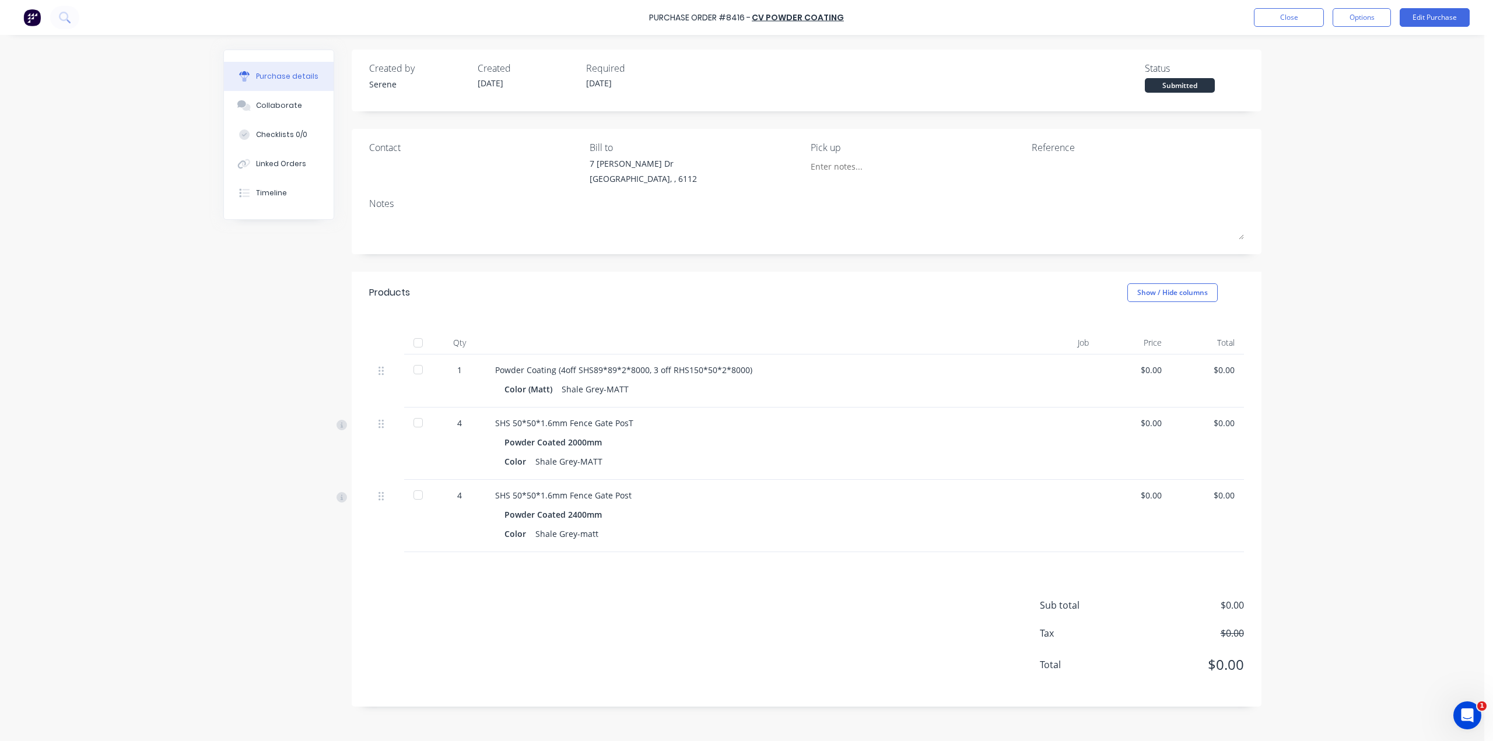
click at [735, 409] on div "SHS 50*50*1.6mm Fence Gate PosT Powder Coated 2000mm Color Shale Grey-MATT" at bounding box center [748, 444] width 525 height 72
click at [17, 16] on div "Purchase Order #8416 - CV Powder coating Close Options Edit Purchase" at bounding box center [746, 17] width 1493 height 35
click at [24, 16] on img at bounding box center [31, 17] width 17 height 17
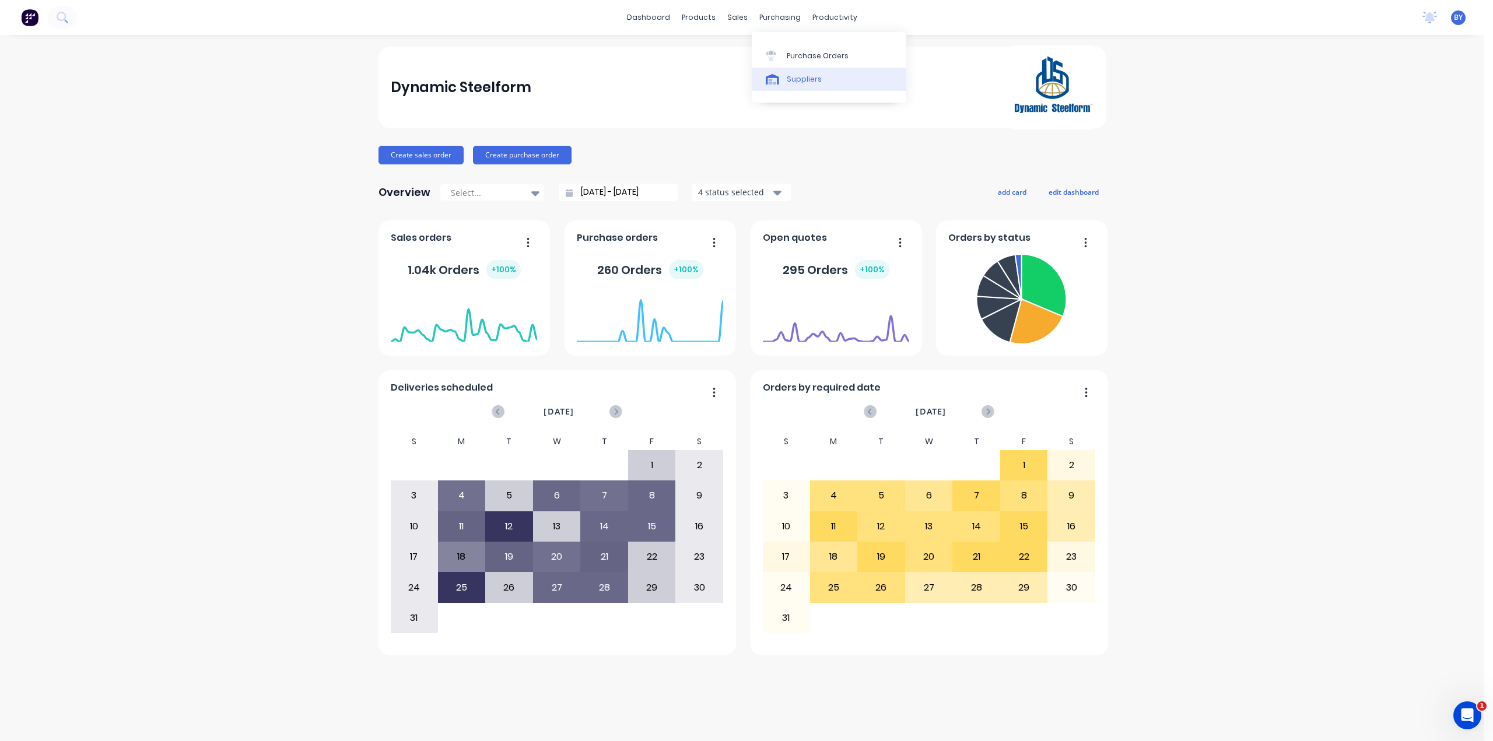
click at [824, 81] on link "Suppliers" at bounding box center [829, 79] width 155 height 23
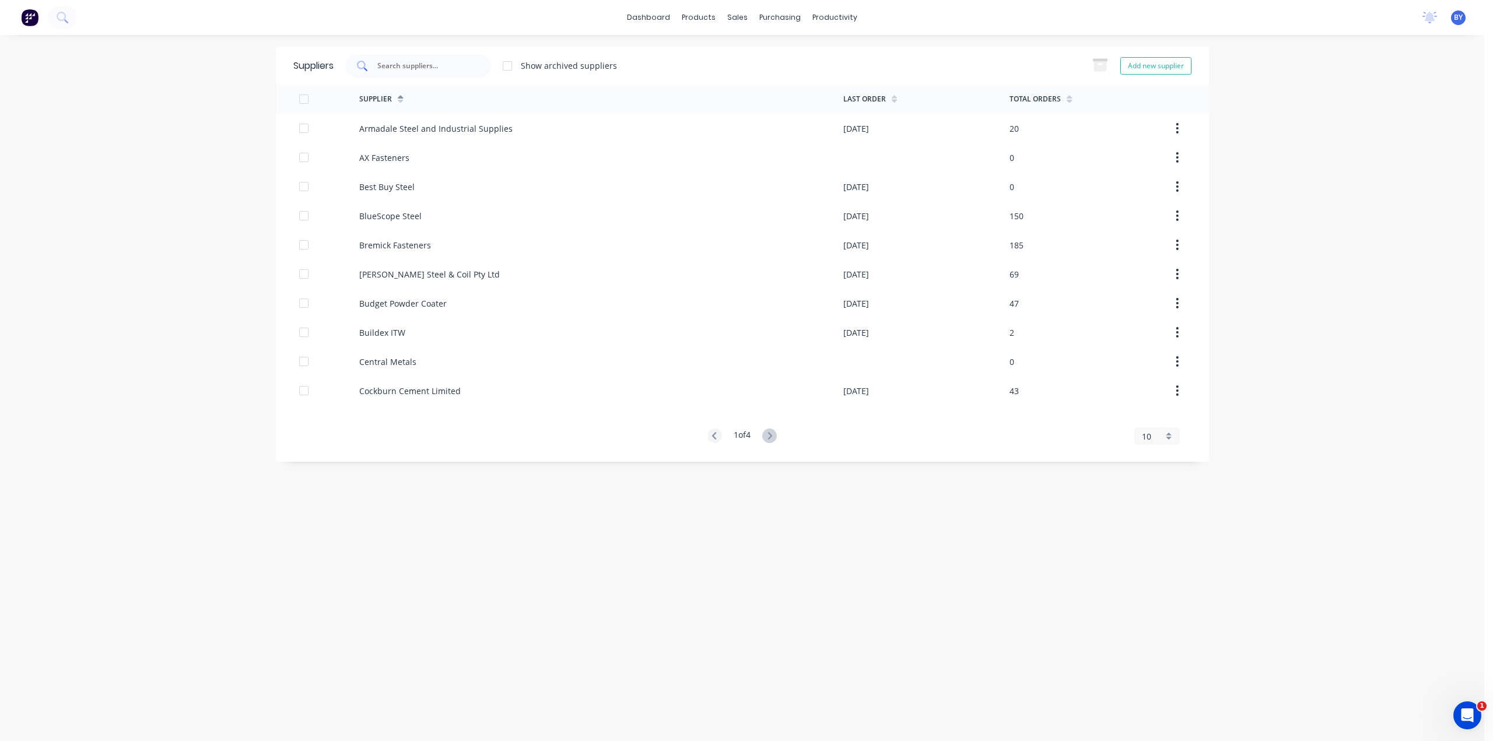
click at [437, 62] on input "text" at bounding box center [424, 66] width 97 height 12
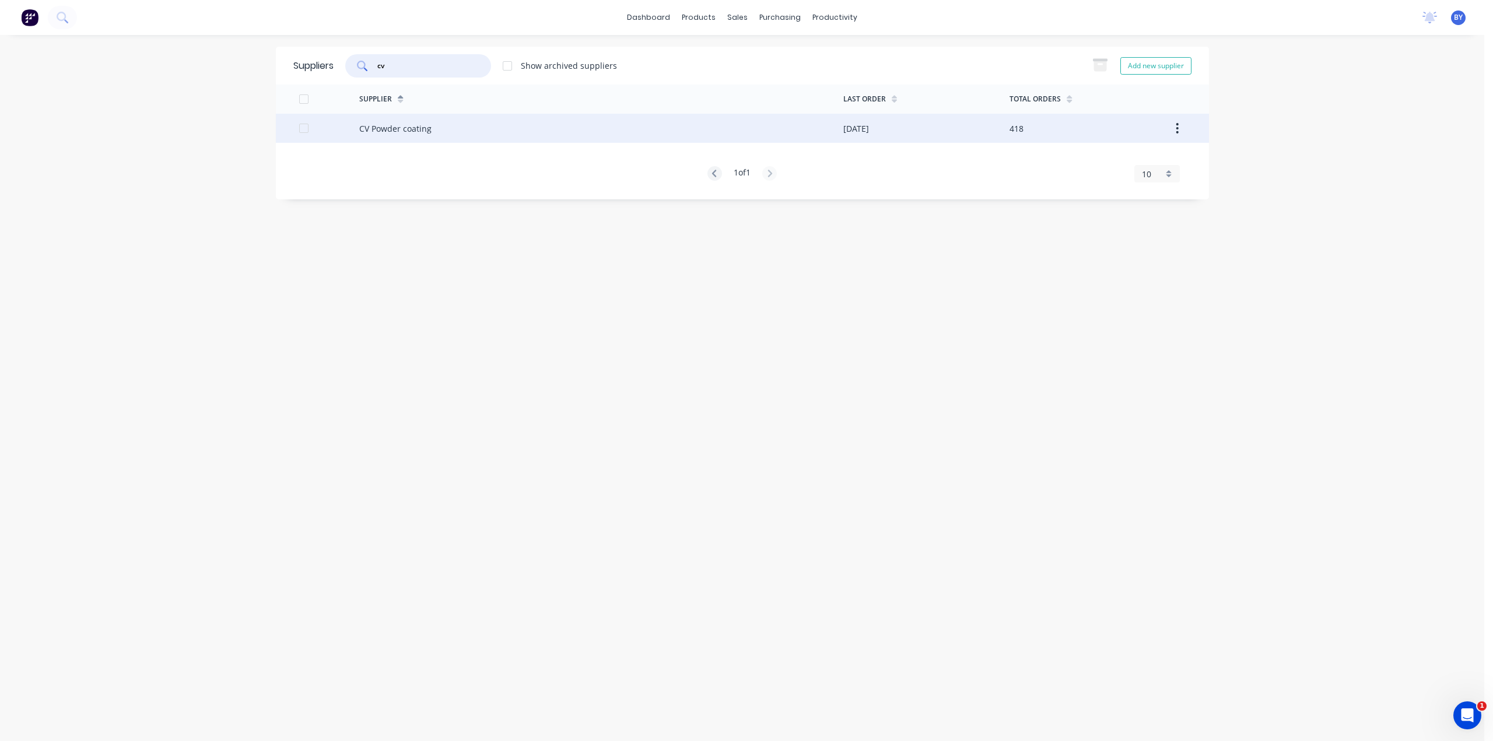
type input "cv"
click at [485, 125] on div "CV Powder coating" at bounding box center [601, 128] width 484 height 29
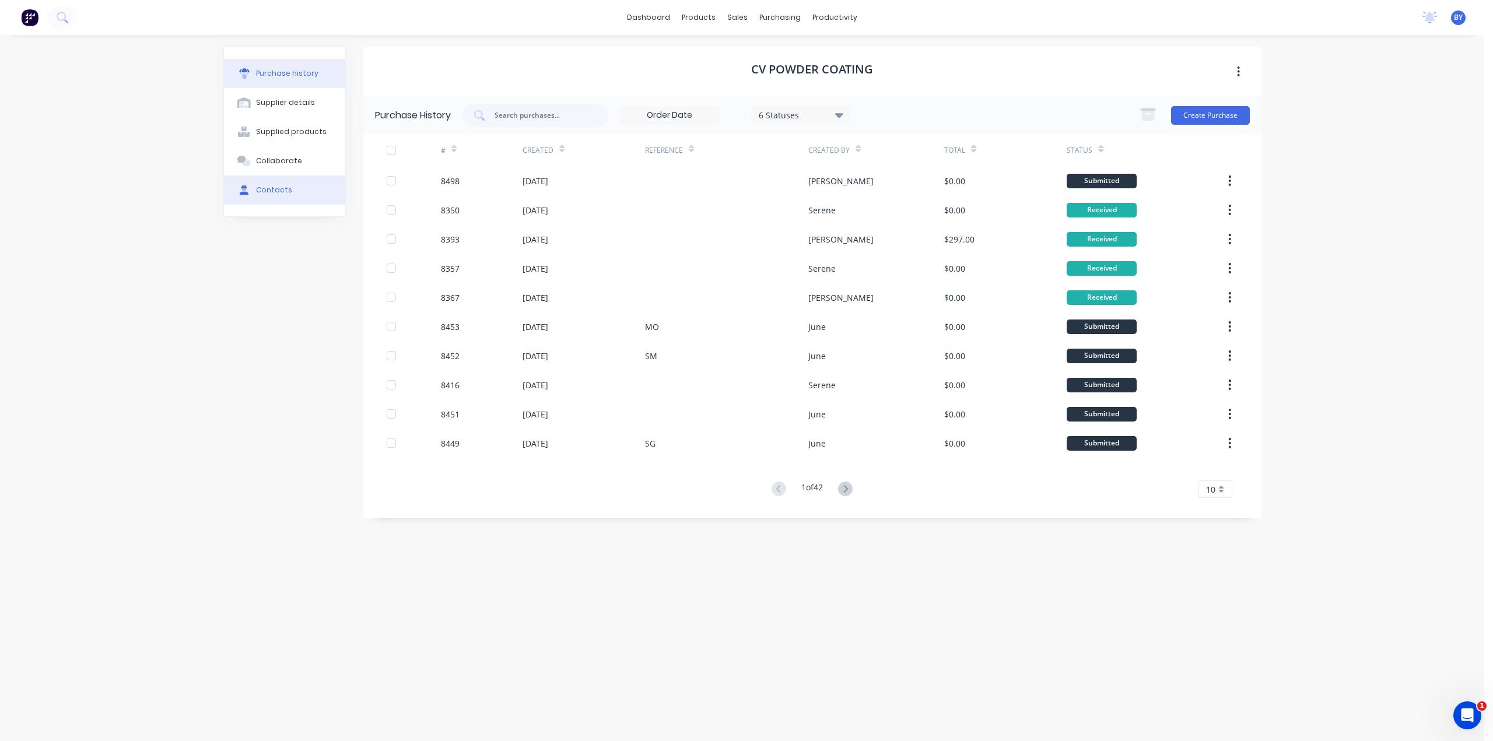
click at [276, 198] on button "Contacts" at bounding box center [284, 190] width 121 height 29
select select "AU"
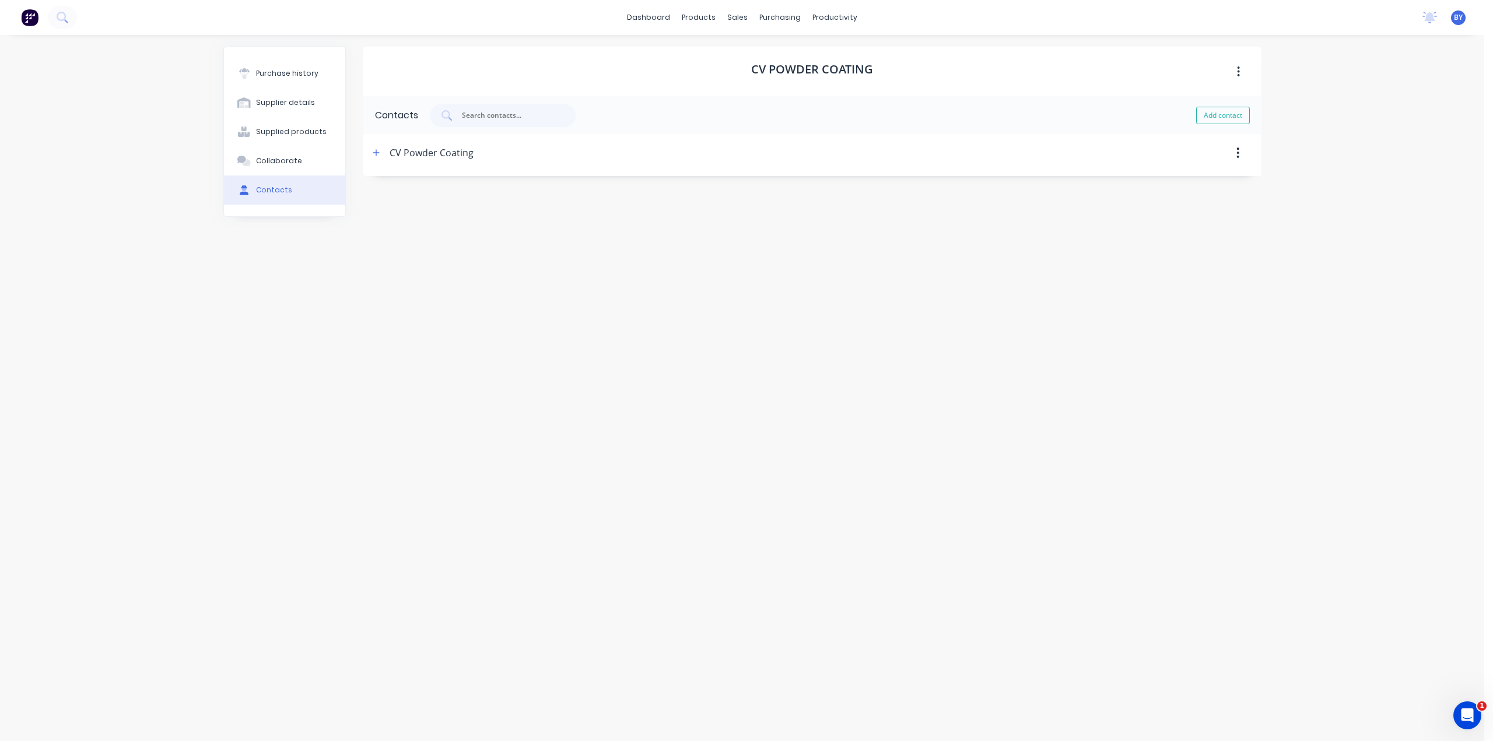
click at [455, 155] on div "CV Powder Coating" at bounding box center [432, 152] width 84 height 37
click at [380, 155] on button "button" at bounding box center [376, 153] width 15 height 15
click at [26, 15] on img at bounding box center [29, 17] width 17 height 17
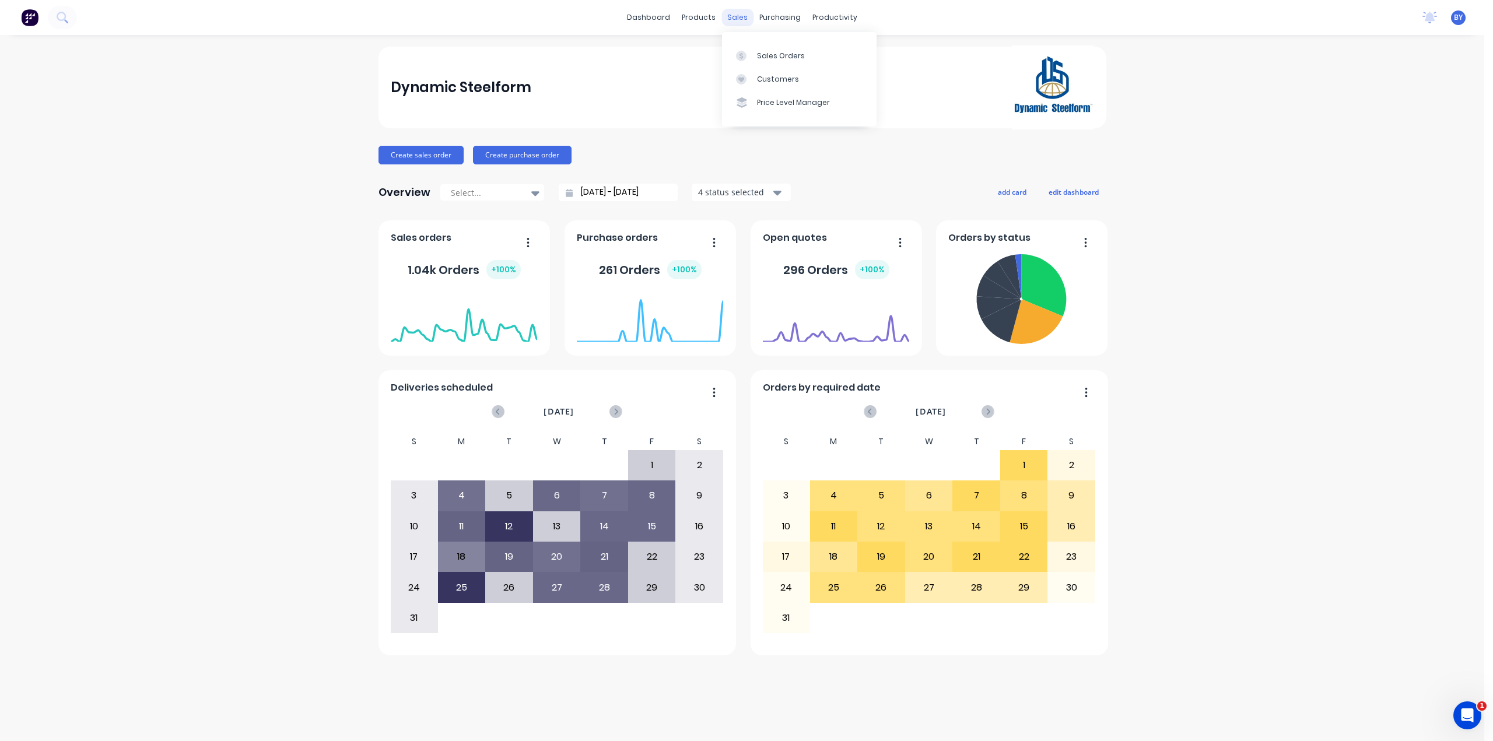
click at [736, 18] on div "sales" at bounding box center [737, 17] width 32 height 17
click at [738, 52] on icon at bounding box center [741, 56] width 10 height 10
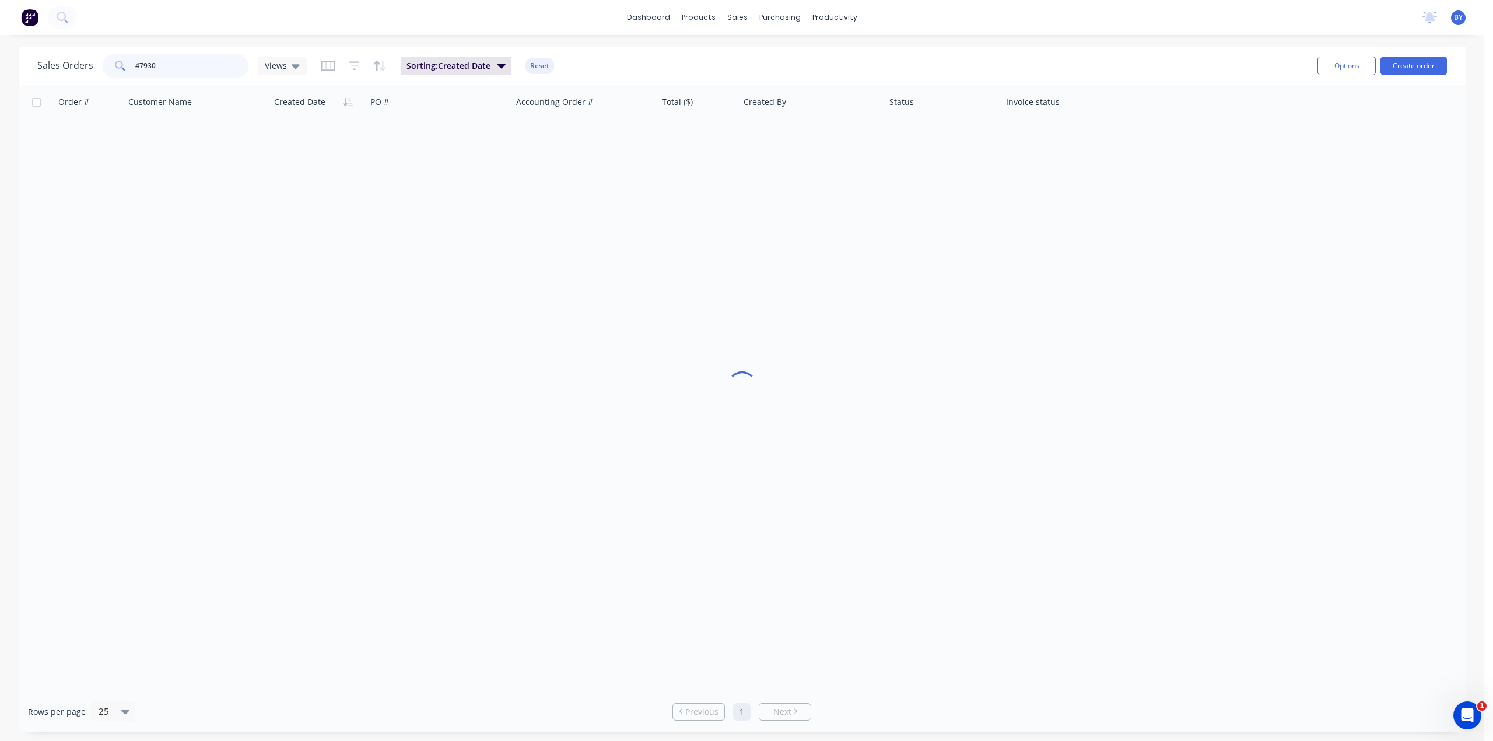
drag, startPoint x: 183, startPoint y: 69, endPoint x: 82, endPoint y: 68, distance: 100.9
click at [82, 68] on div "Sales Orders 47930 Views" at bounding box center [171, 65] width 269 height 23
type input "[PERSON_NAME]"
click at [576, 310] on div at bounding box center [742, 388] width 1447 height 607
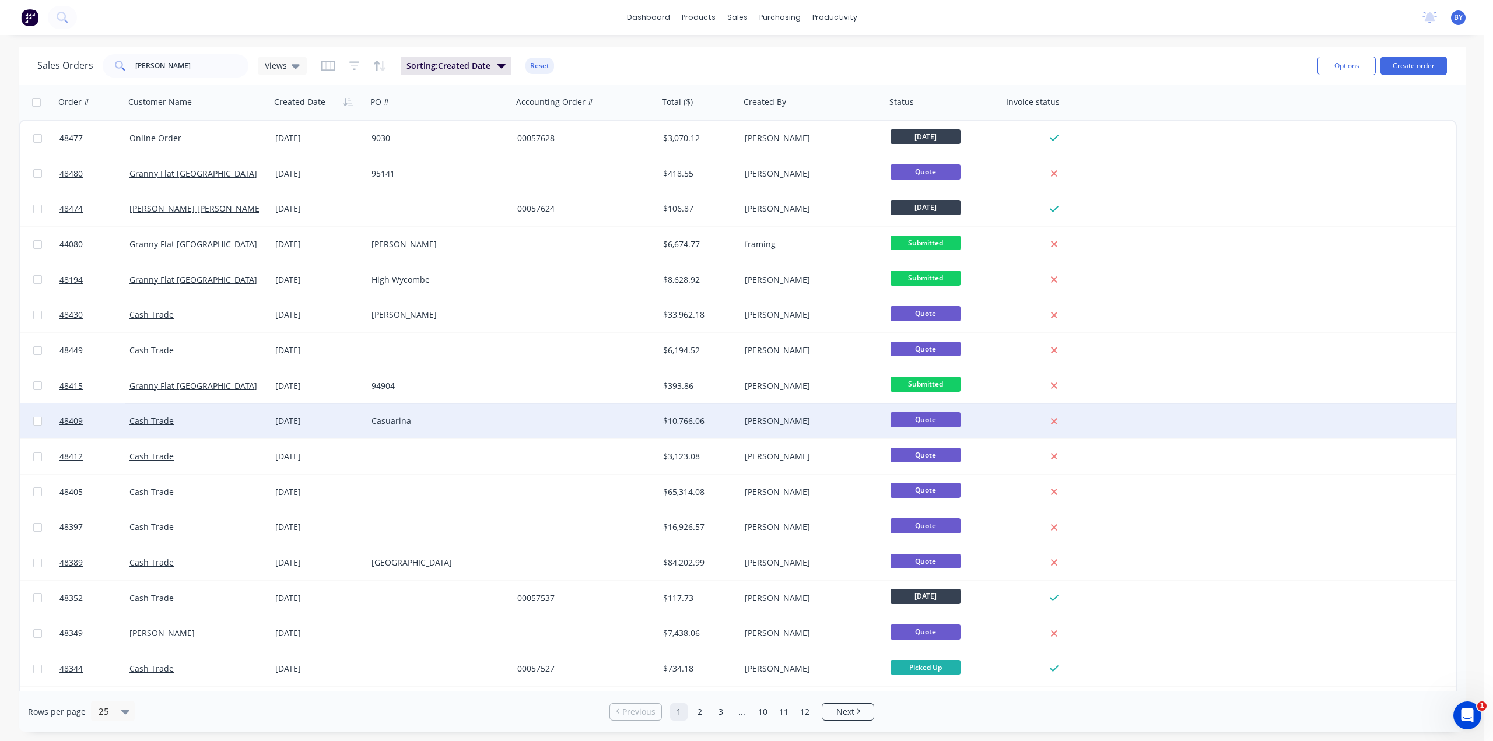
click at [216, 426] on div "Cash Trade" at bounding box center [193, 421] width 129 height 12
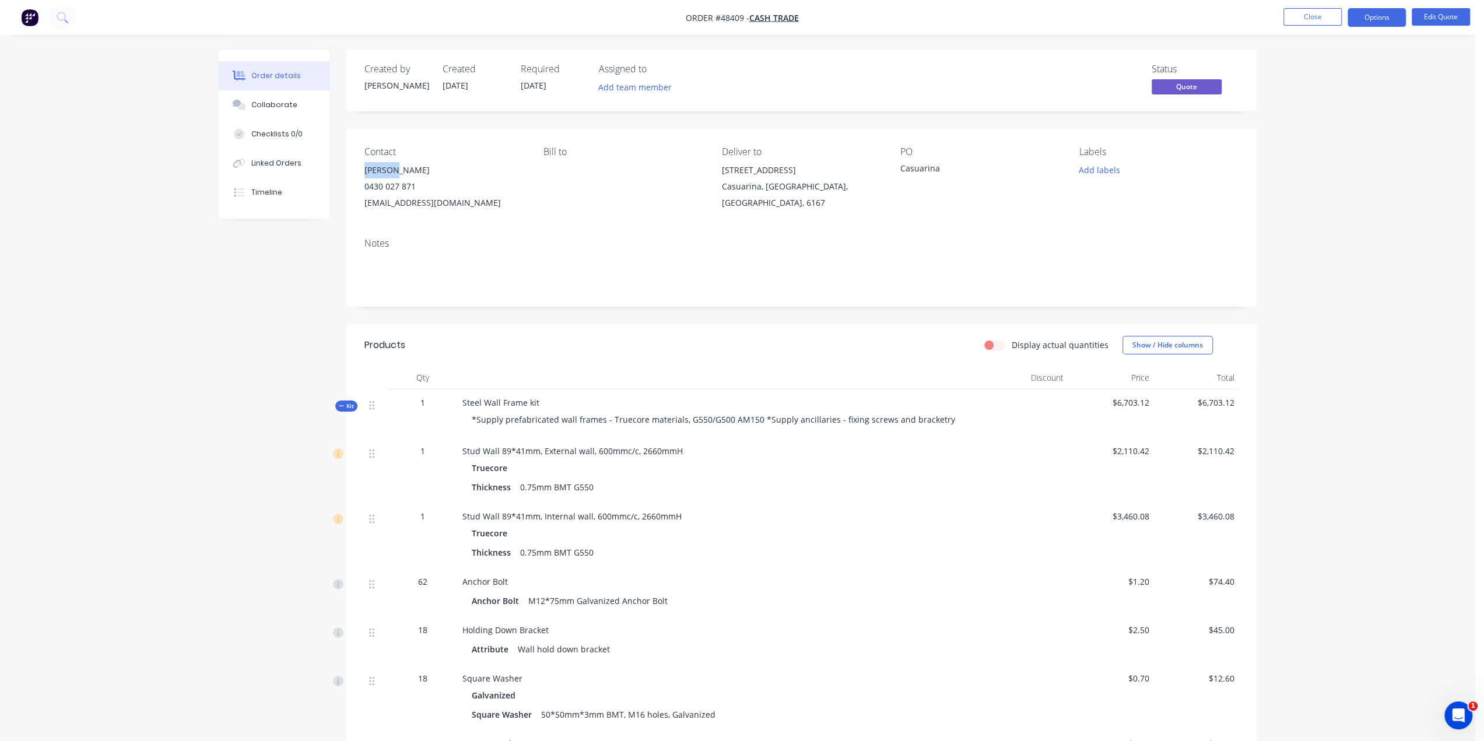
drag, startPoint x: 350, startPoint y: 173, endPoint x: 402, endPoint y: 173, distance: 51.9
click at [402, 173] on div "Contact [PERSON_NAME] [PHONE_NUMBER] [EMAIL_ADDRESS][DOMAIN_NAME] [PERSON_NAME]…" at bounding box center [802, 179] width 910 height 100
copy div "[PERSON_NAME]"
drag, startPoint x: 713, startPoint y: 171, endPoint x: 885, endPoint y: 181, distance: 172.9
click at [885, 181] on div "Contact [PERSON_NAME] [PHONE_NUMBER] [EMAIL_ADDRESS][DOMAIN_NAME] [PERSON_NAME]…" at bounding box center [802, 179] width 910 height 100
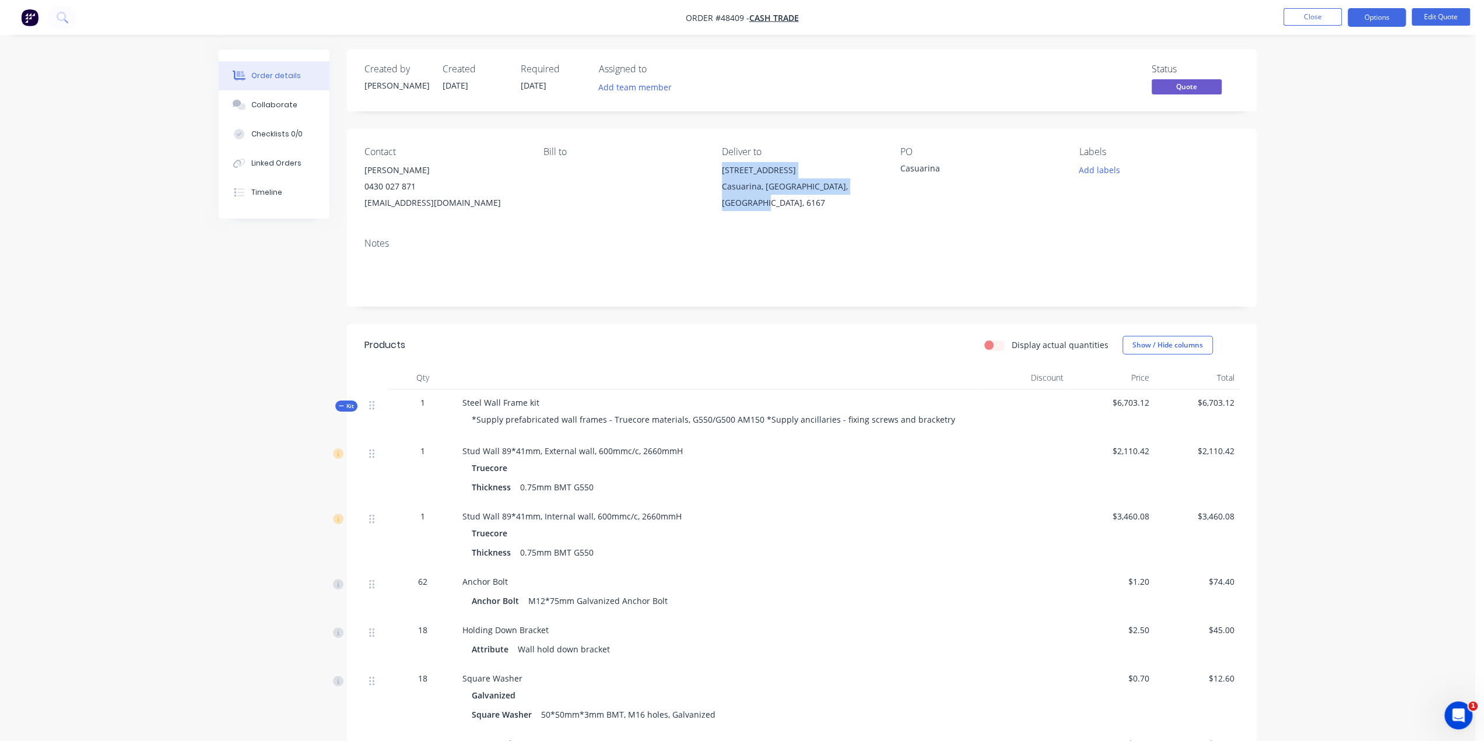
copy div "[STREET_ADDRESS][DEMOGRAPHIC_DATA][DEMOGRAPHIC_DATA],"
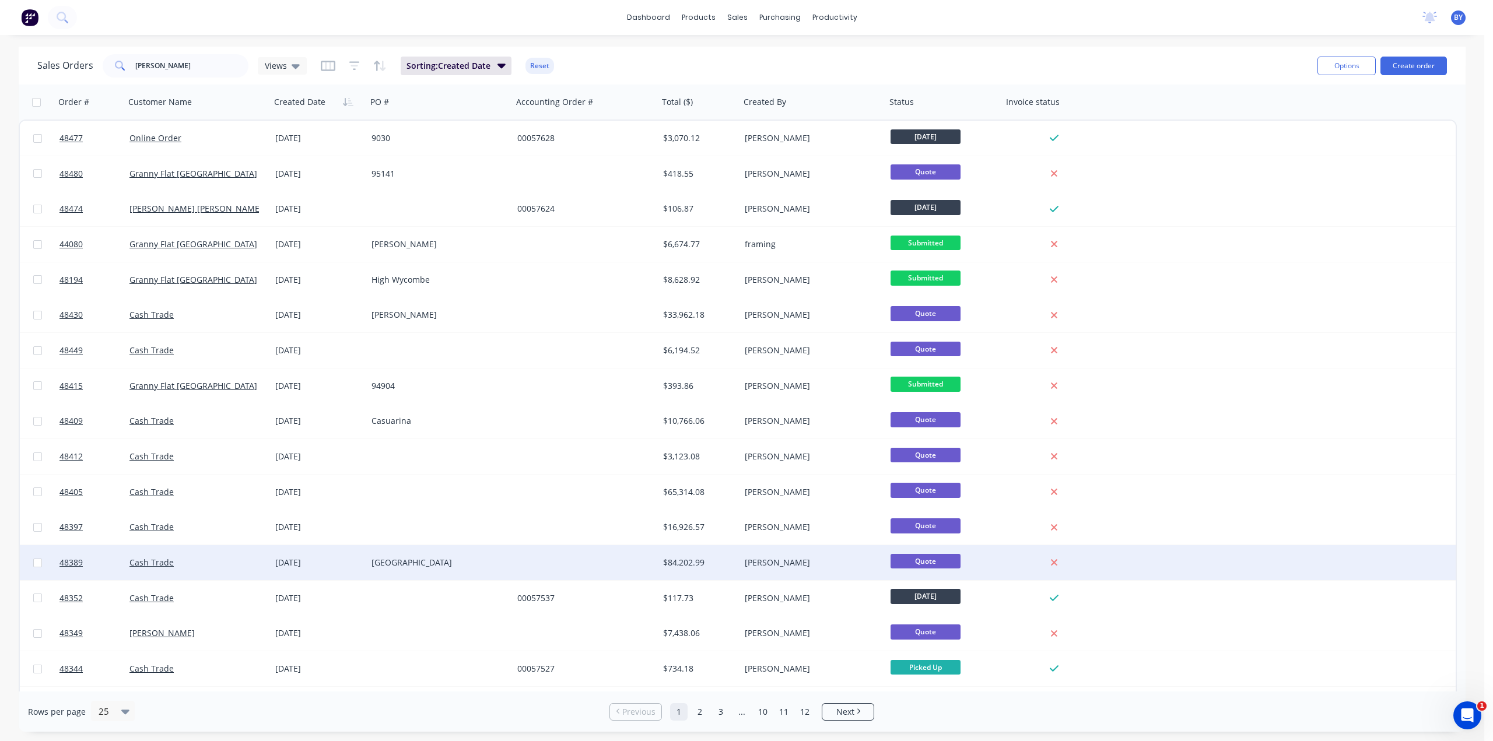
click at [237, 554] on div "Cash Trade" at bounding box center [198, 562] width 146 height 35
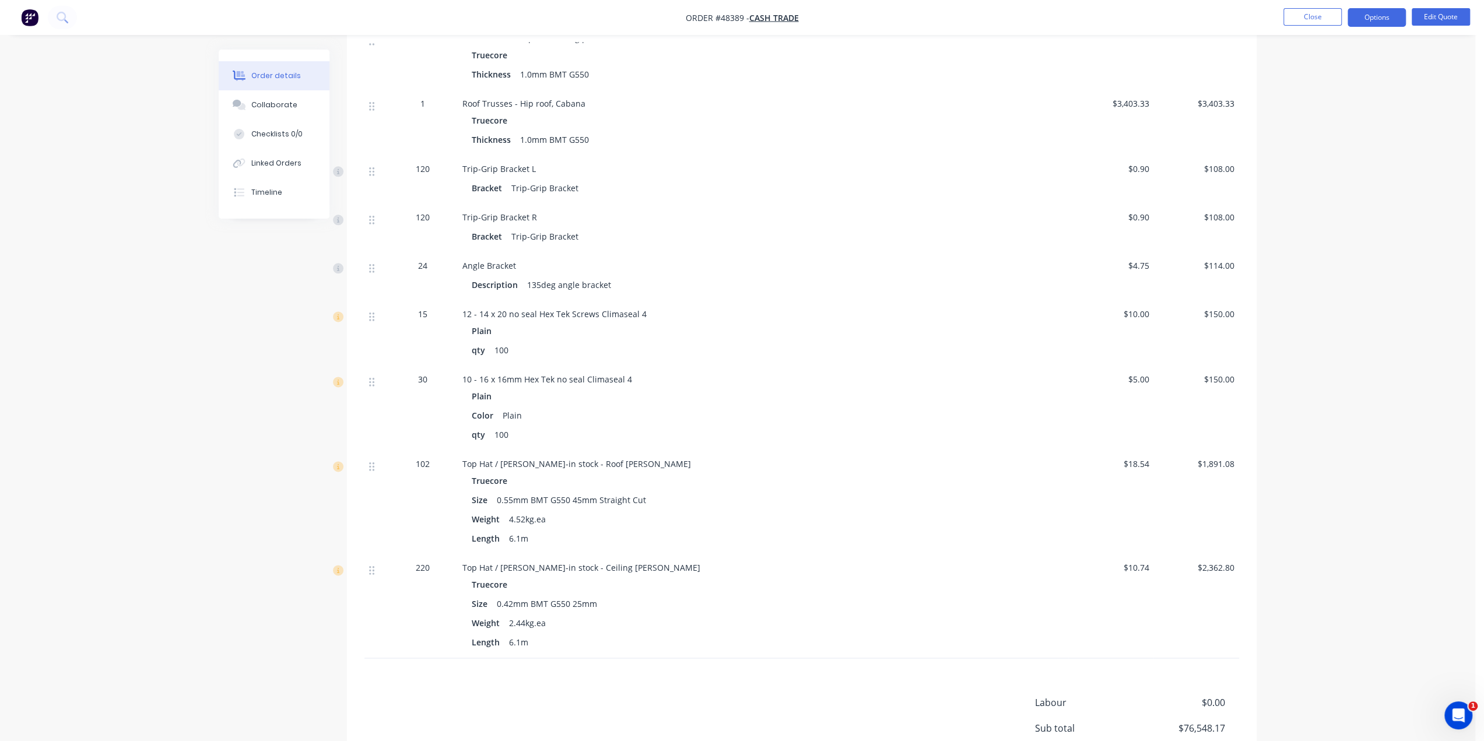
scroll to position [1456, 0]
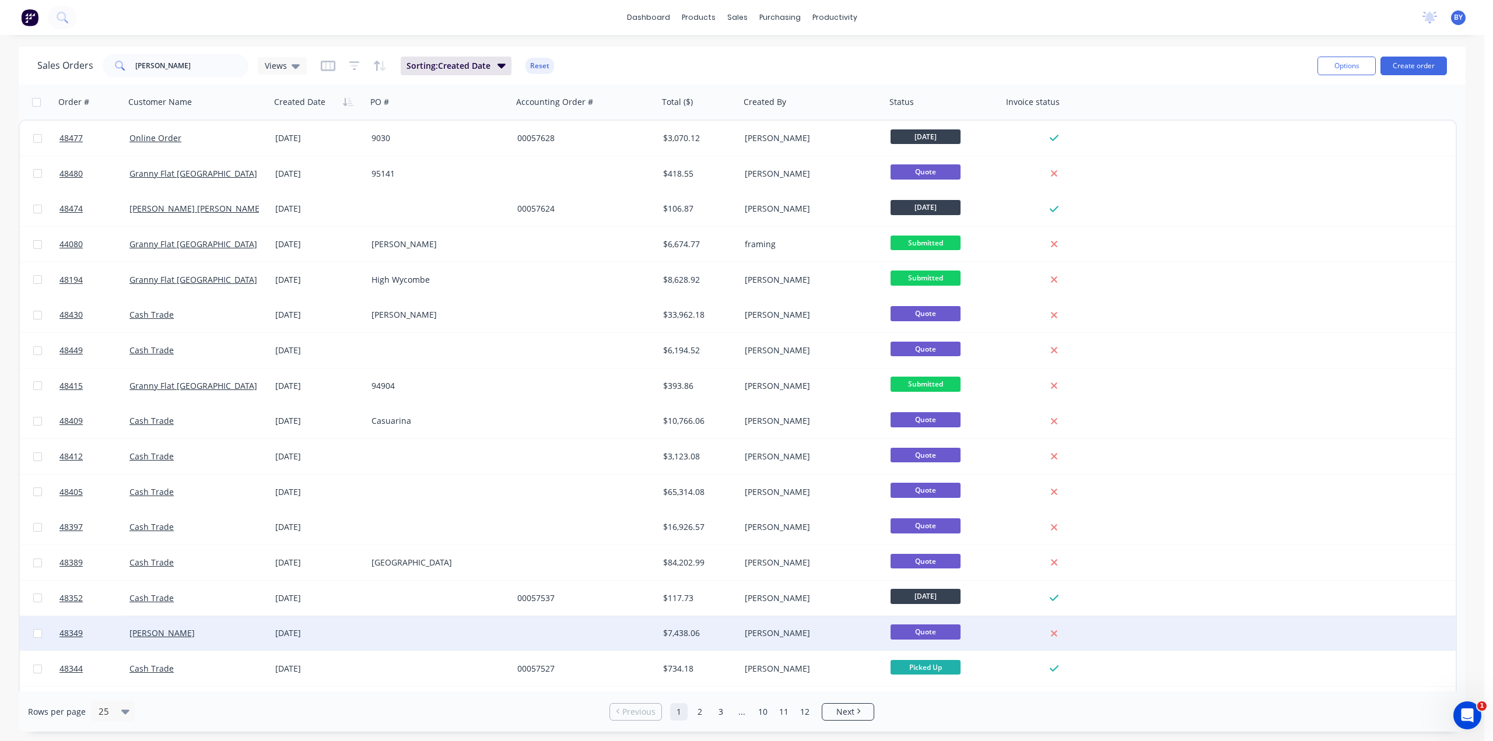
click at [429, 633] on div at bounding box center [440, 633] width 146 height 35
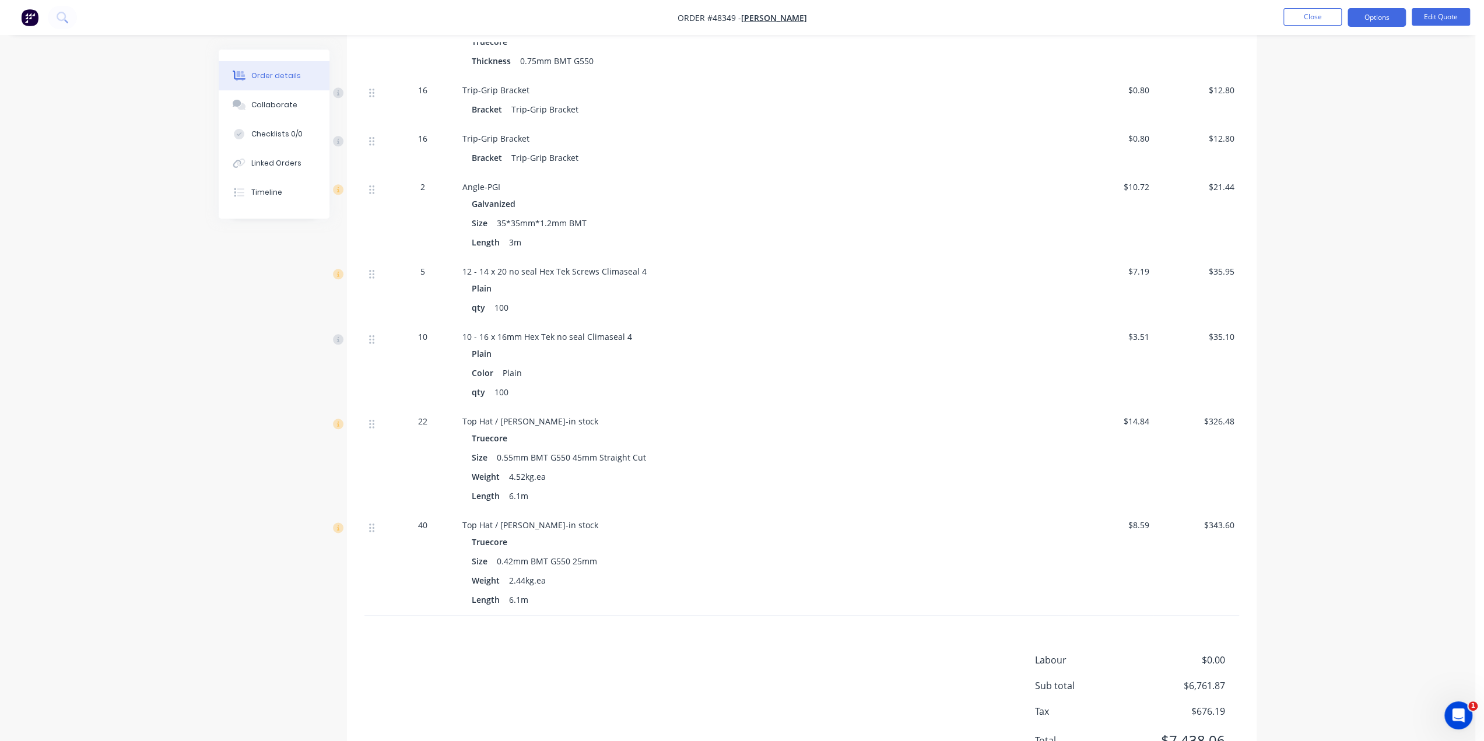
scroll to position [1272, 0]
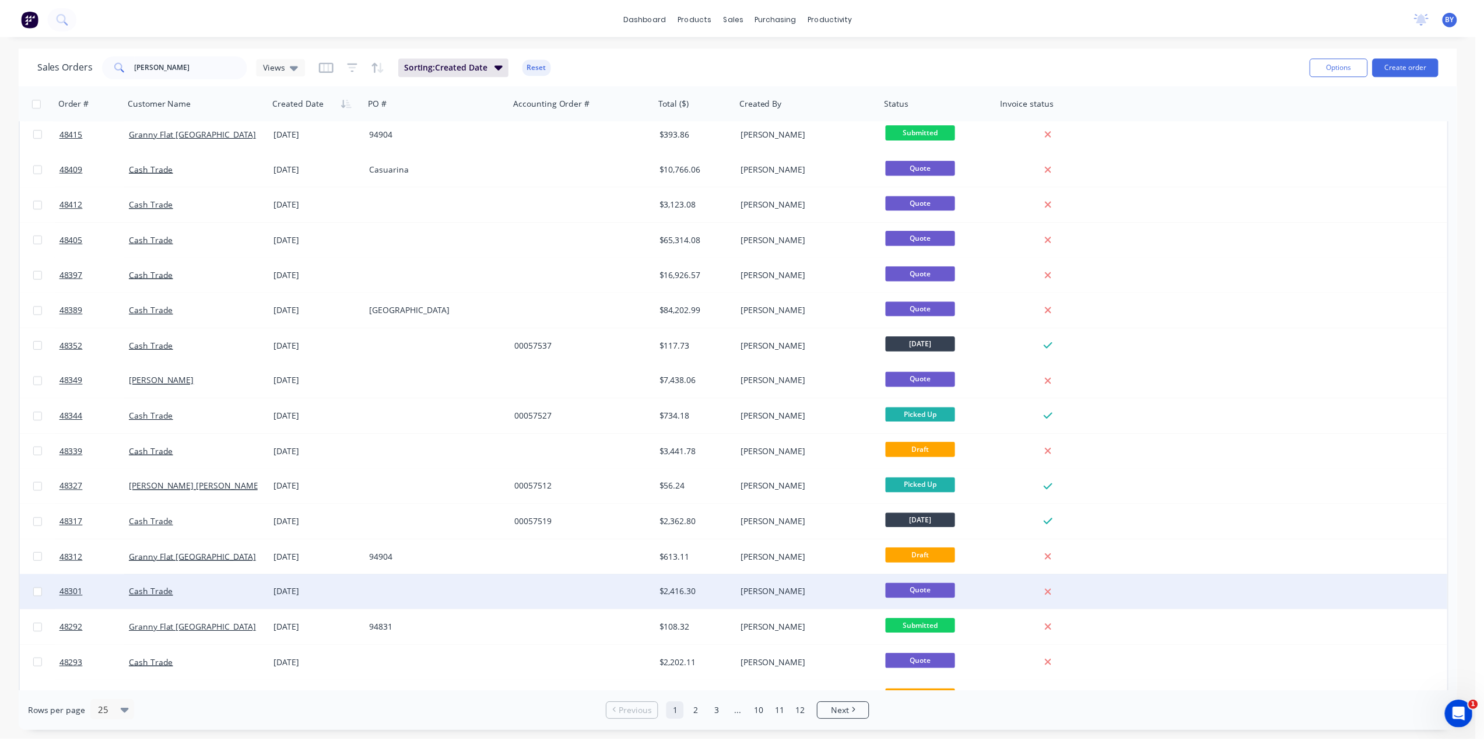
scroll to position [312, 0]
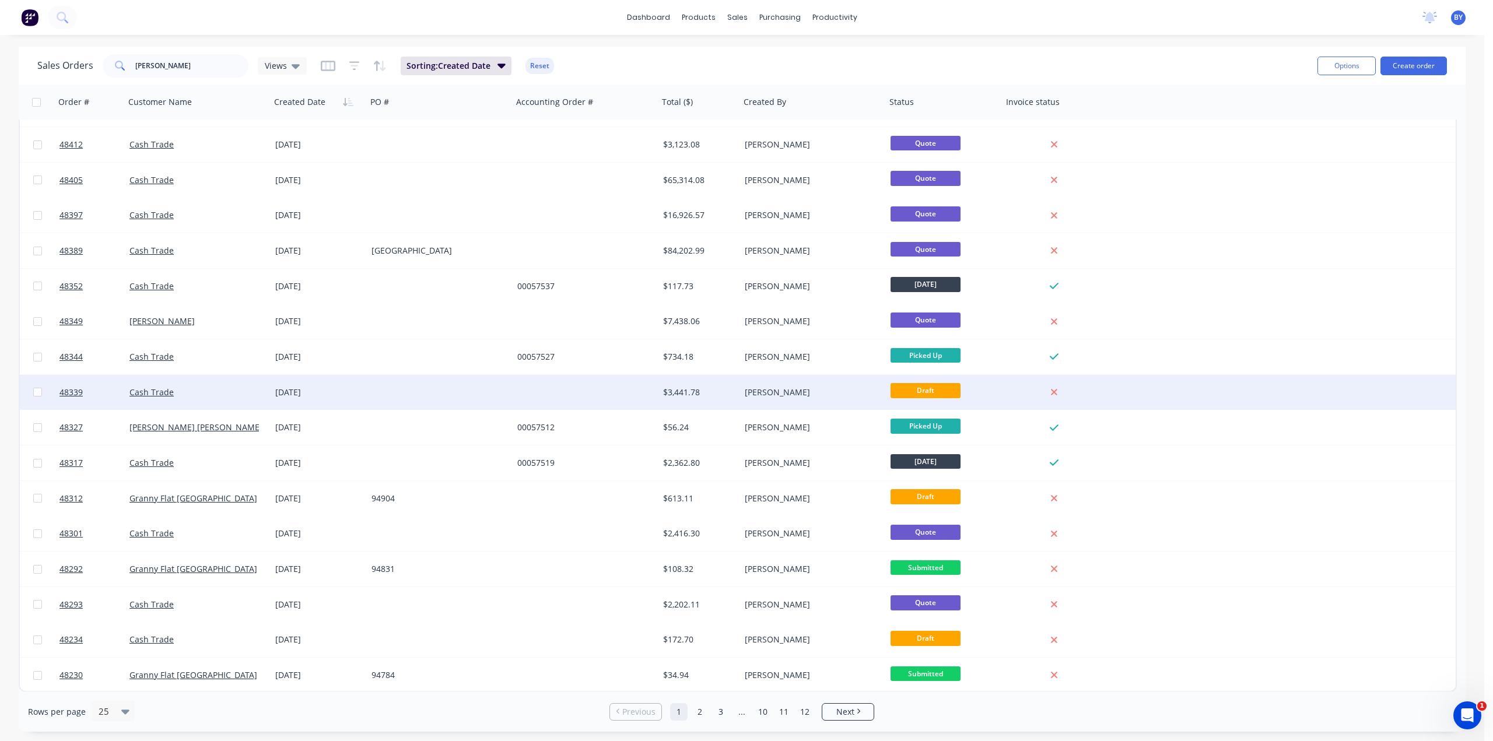
click at [233, 397] on div "Cash Trade" at bounding box center [193, 393] width 129 height 12
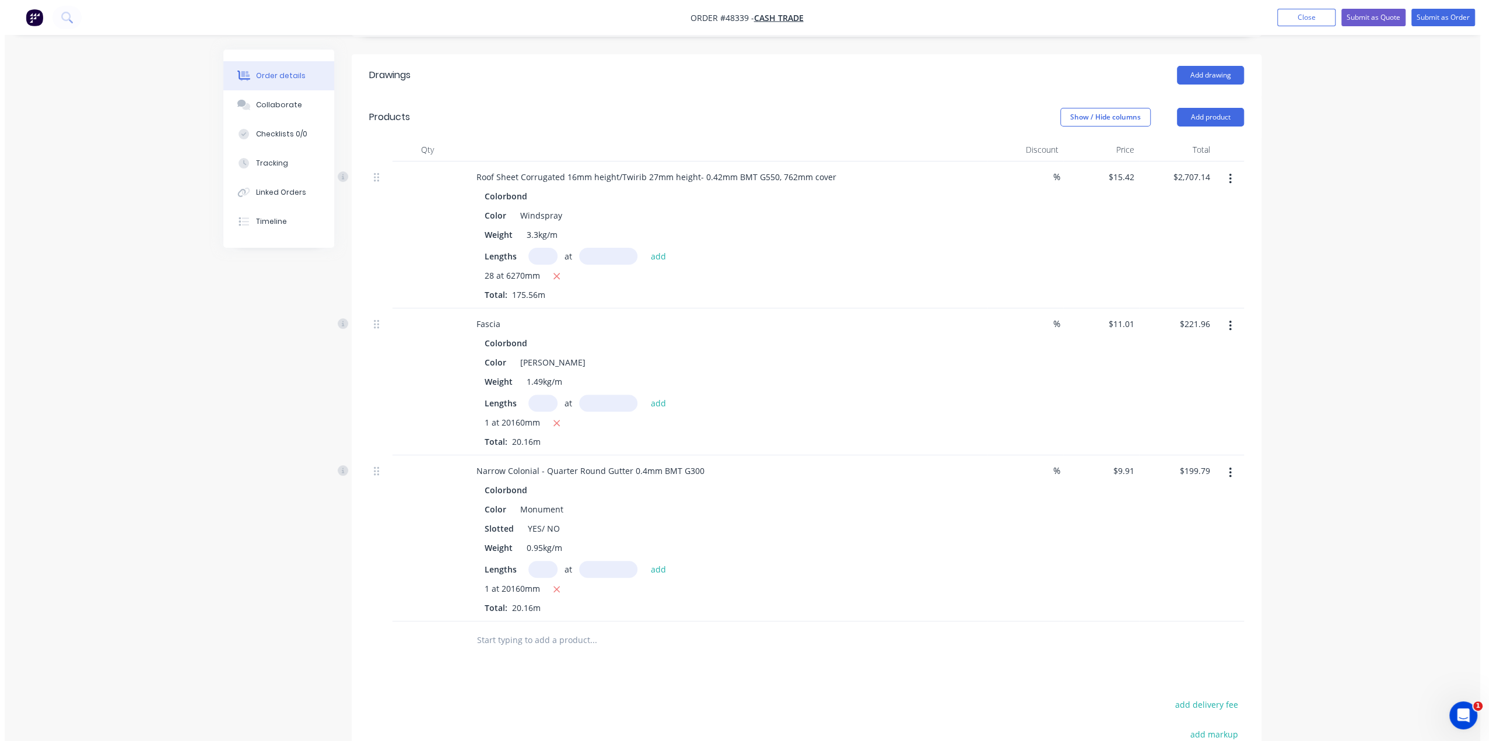
scroll to position [233, 0]
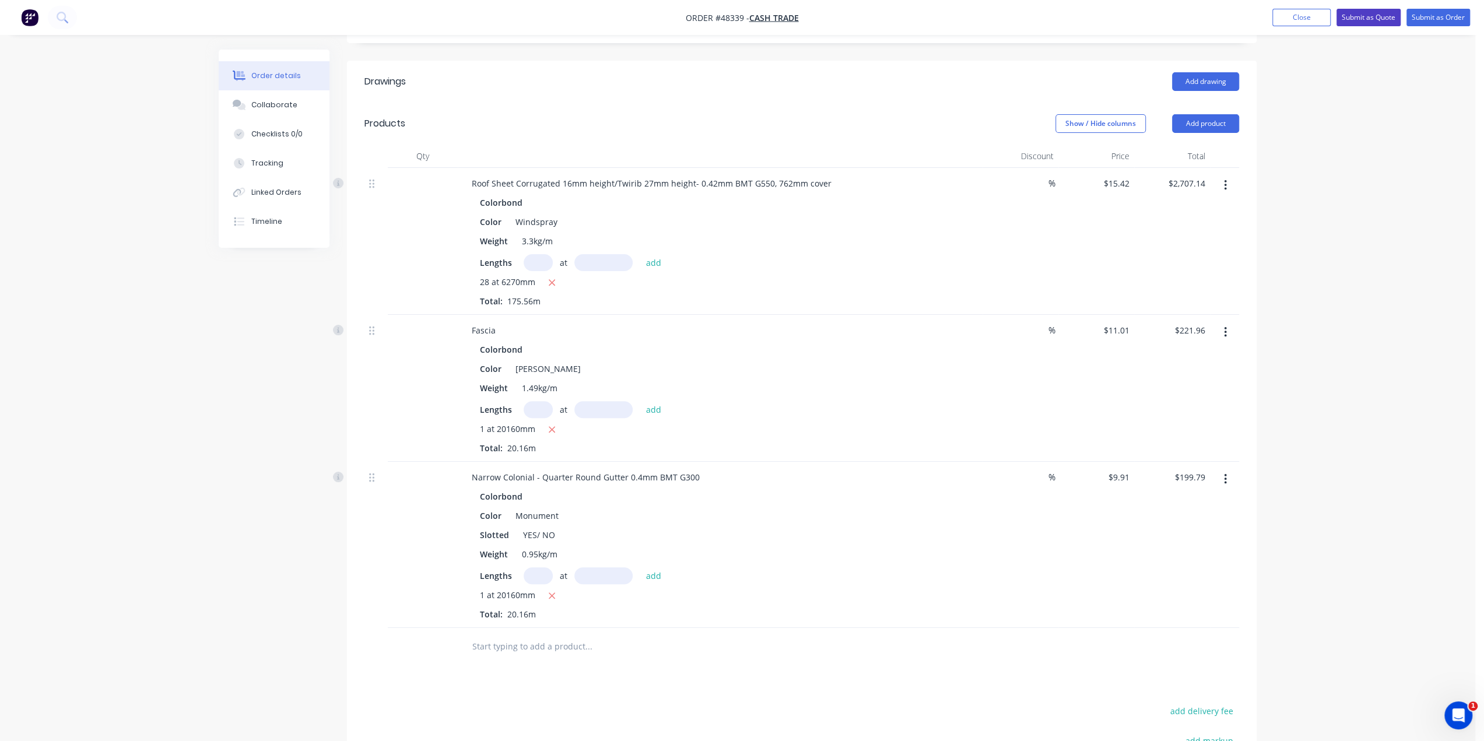
click at [1380, 12] on button "Submit as Quote" at bounding box center [1369, 17] width 64 height 17
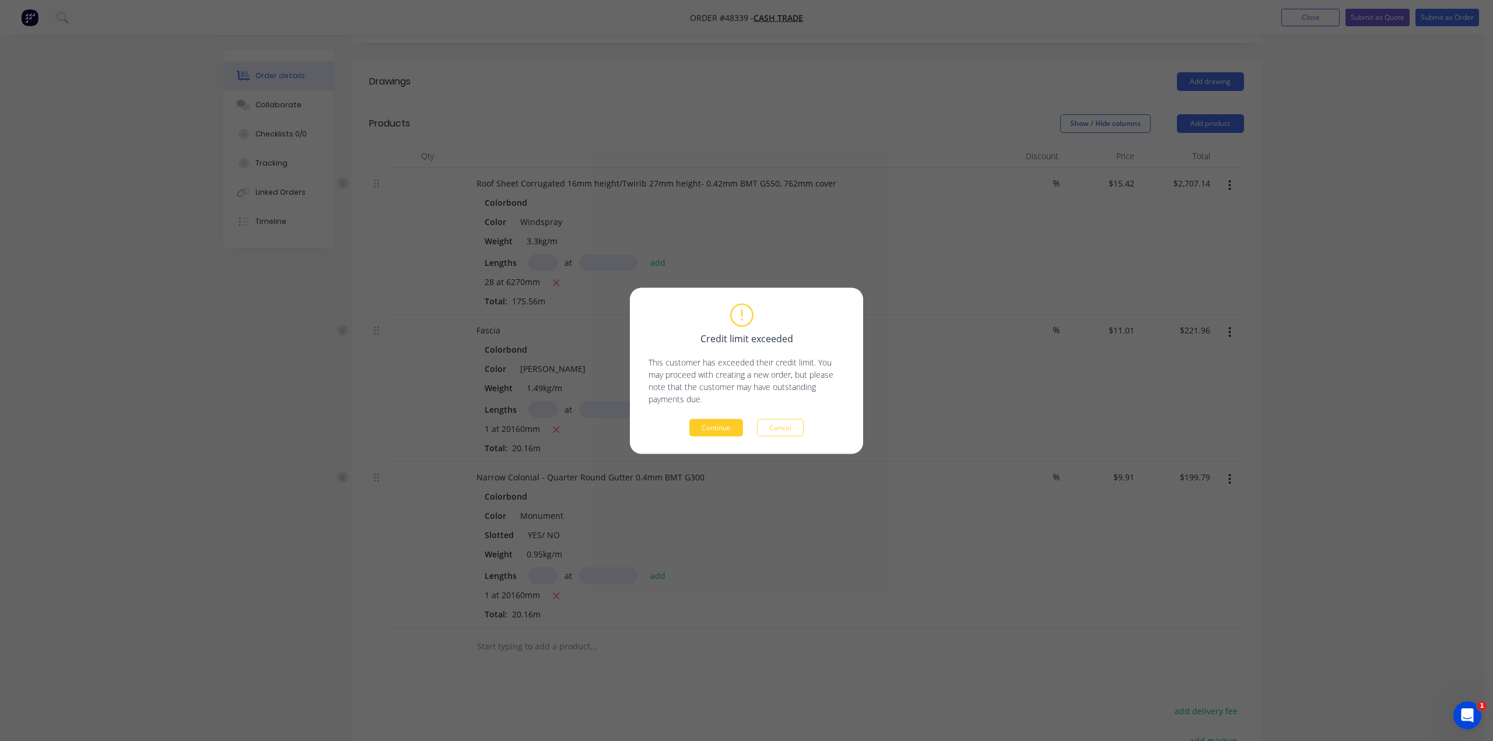
click at [736, 422] on button "Continue" at bounding box center [716, 427] width 54 height 17
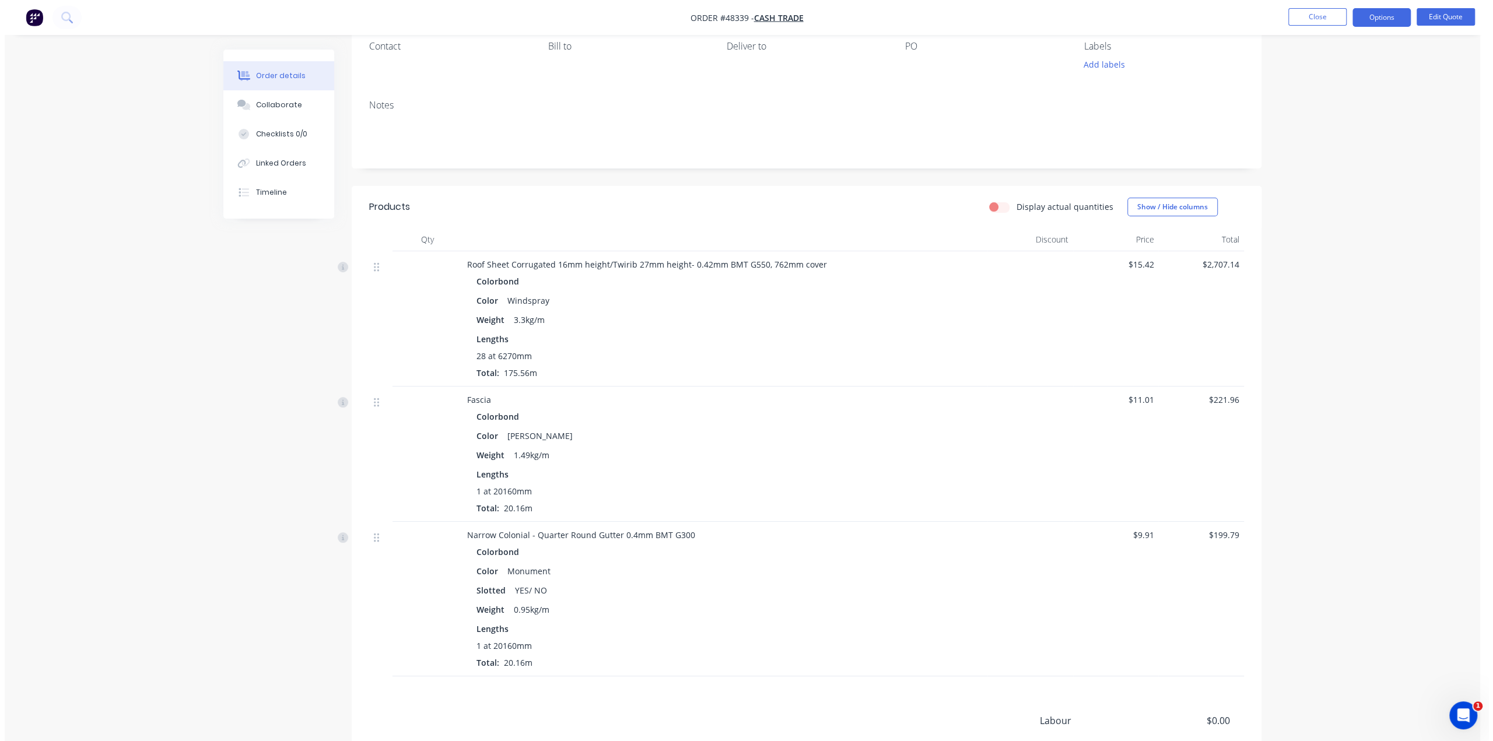
scroll to position [0, 0]
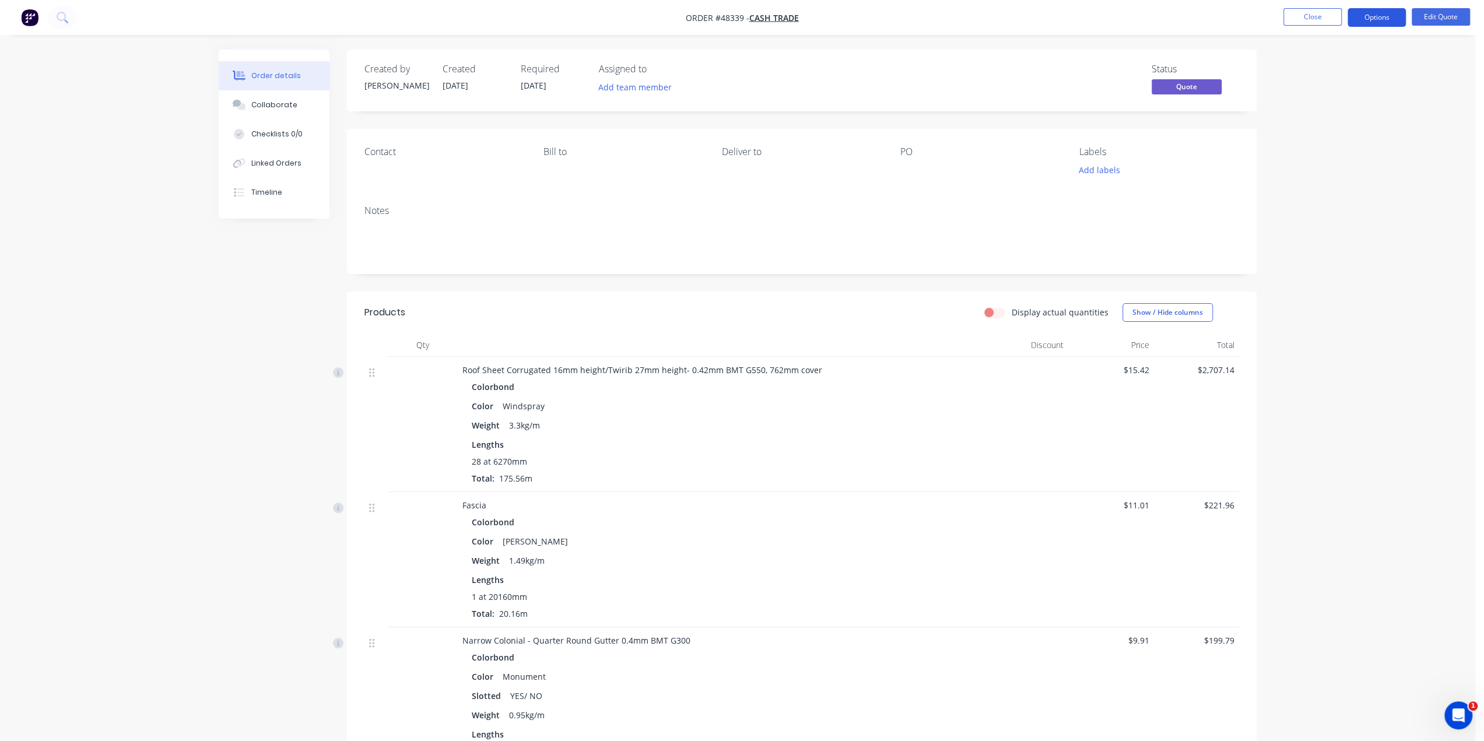
click at [1387, 16] on button "Options" at bounding box center [1377, 17] width 58 height 19
click at [1310, 236] on div "Cancel Quote" at bounding box center [1341, 234] width 107 height 17
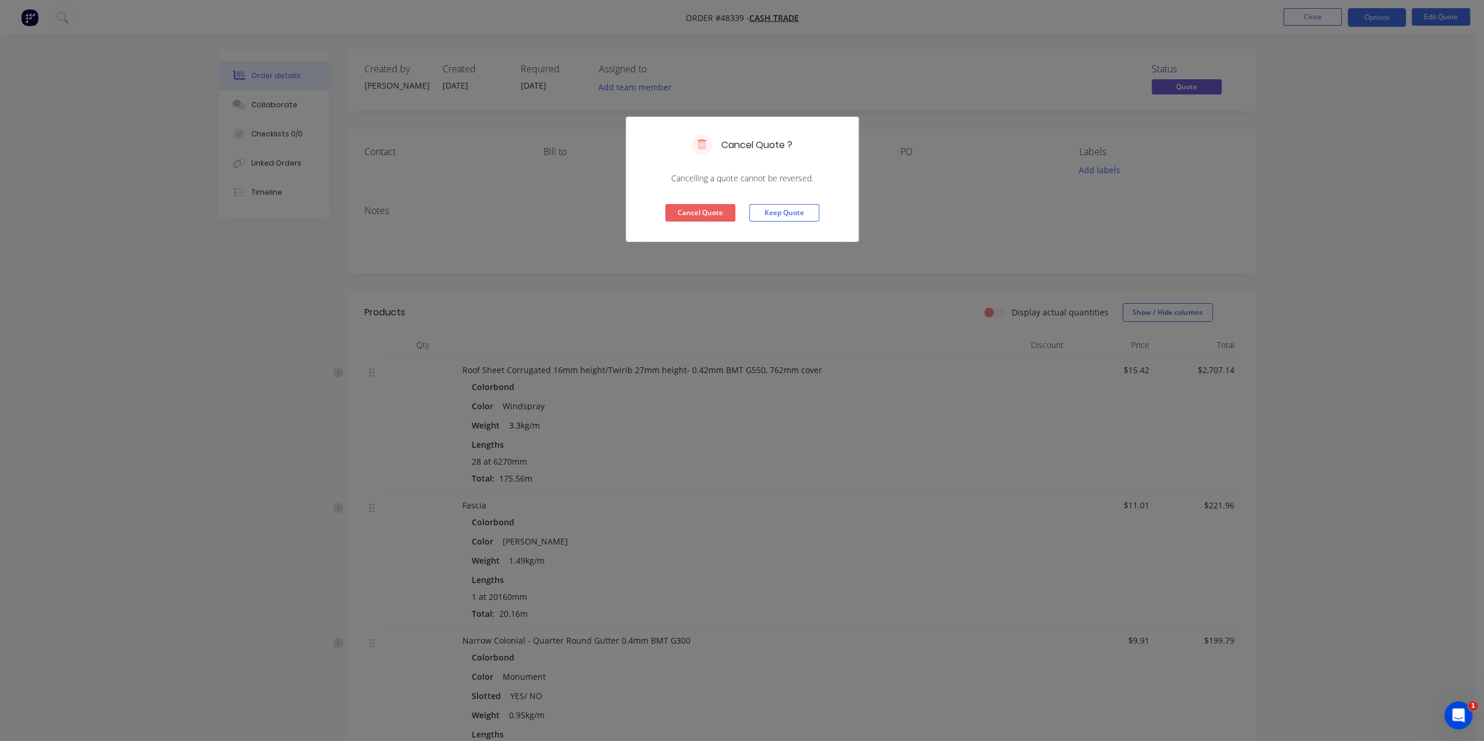
drag, startPoint x: 695, startPoint y: 218, endPoint x: 646, endPoint y: 206, distance: 50.4
click at [696, 218] on button "Cancel Quote" at bounding box center [700, 212] width 70 height 17
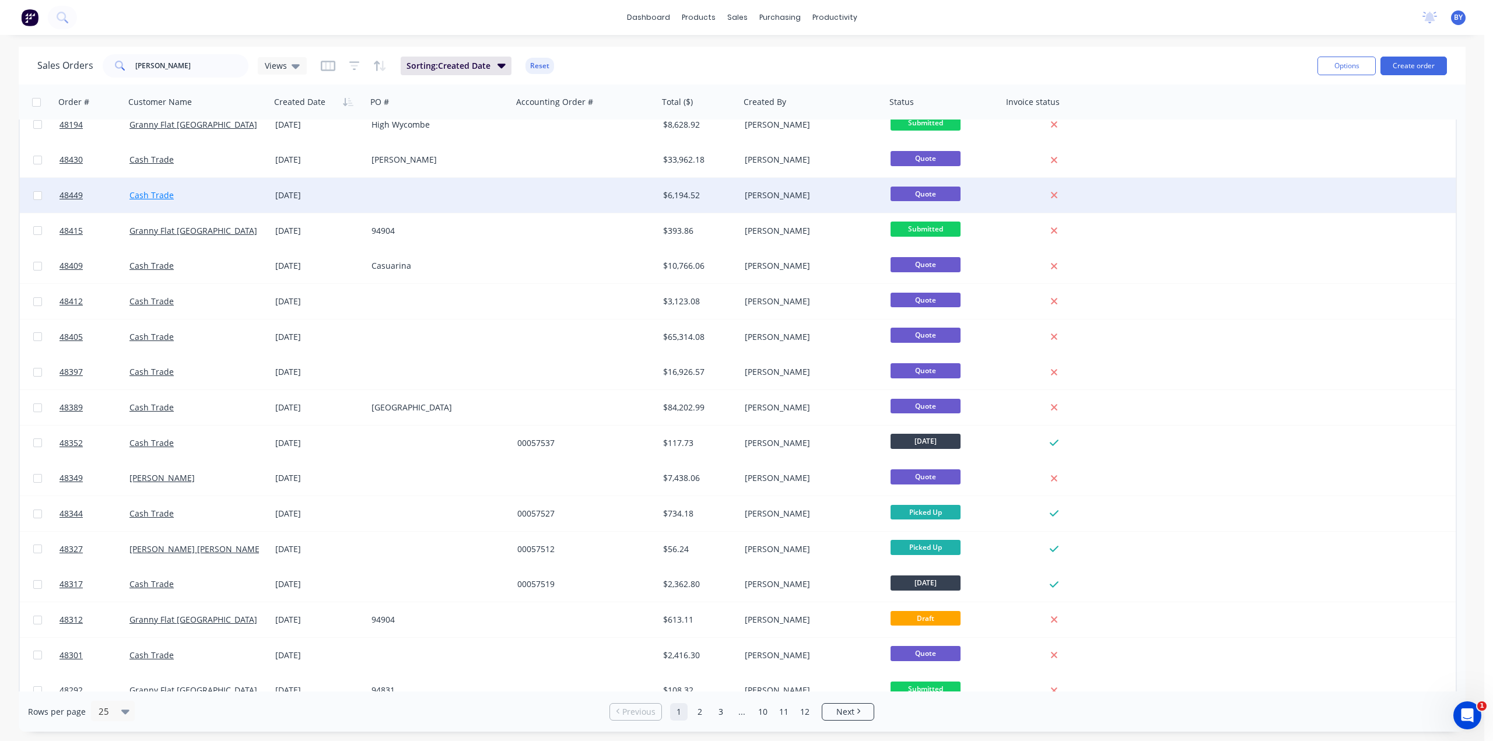
scroll to position [136, 0]
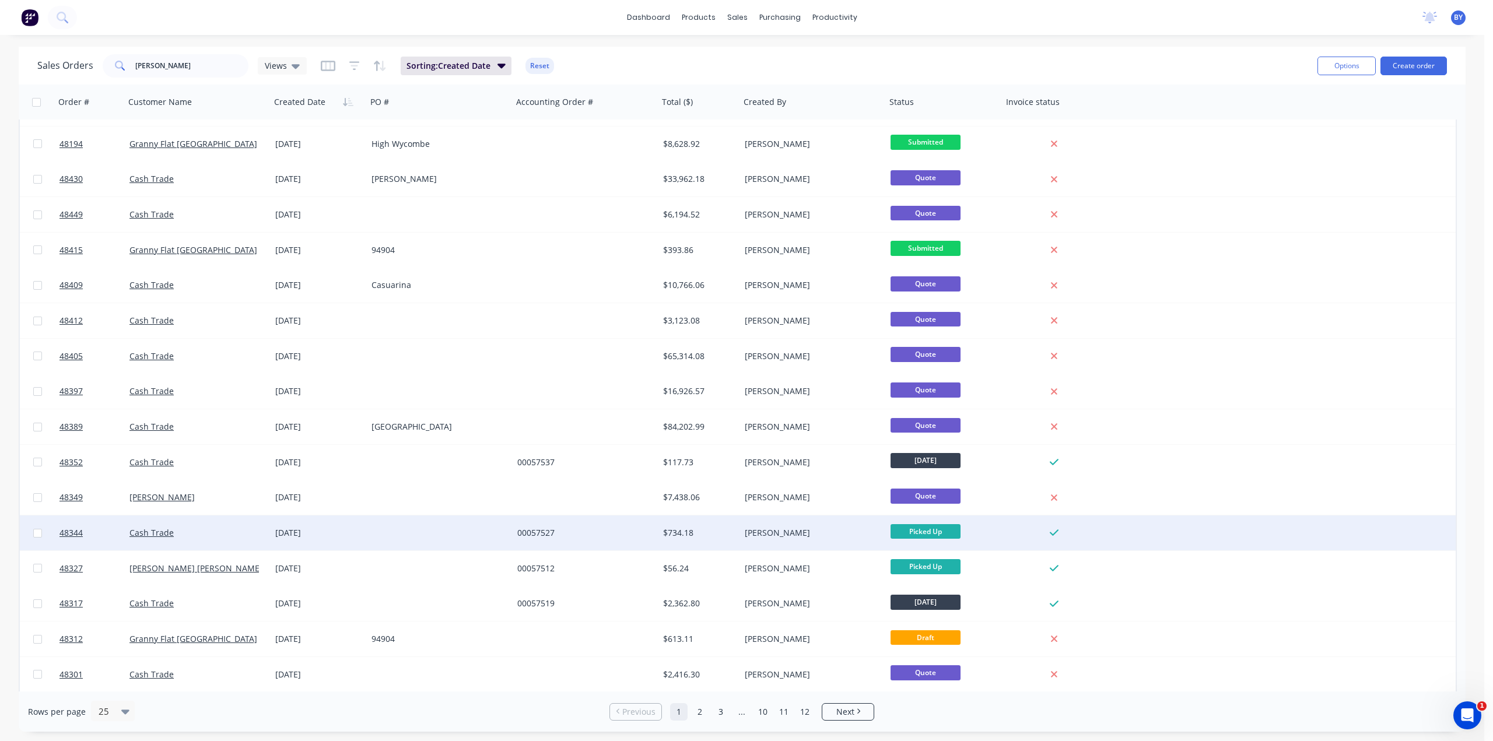
click at [231, 527] on div "Cash Trade" at bounding box center [193, 533] width 129 height 12
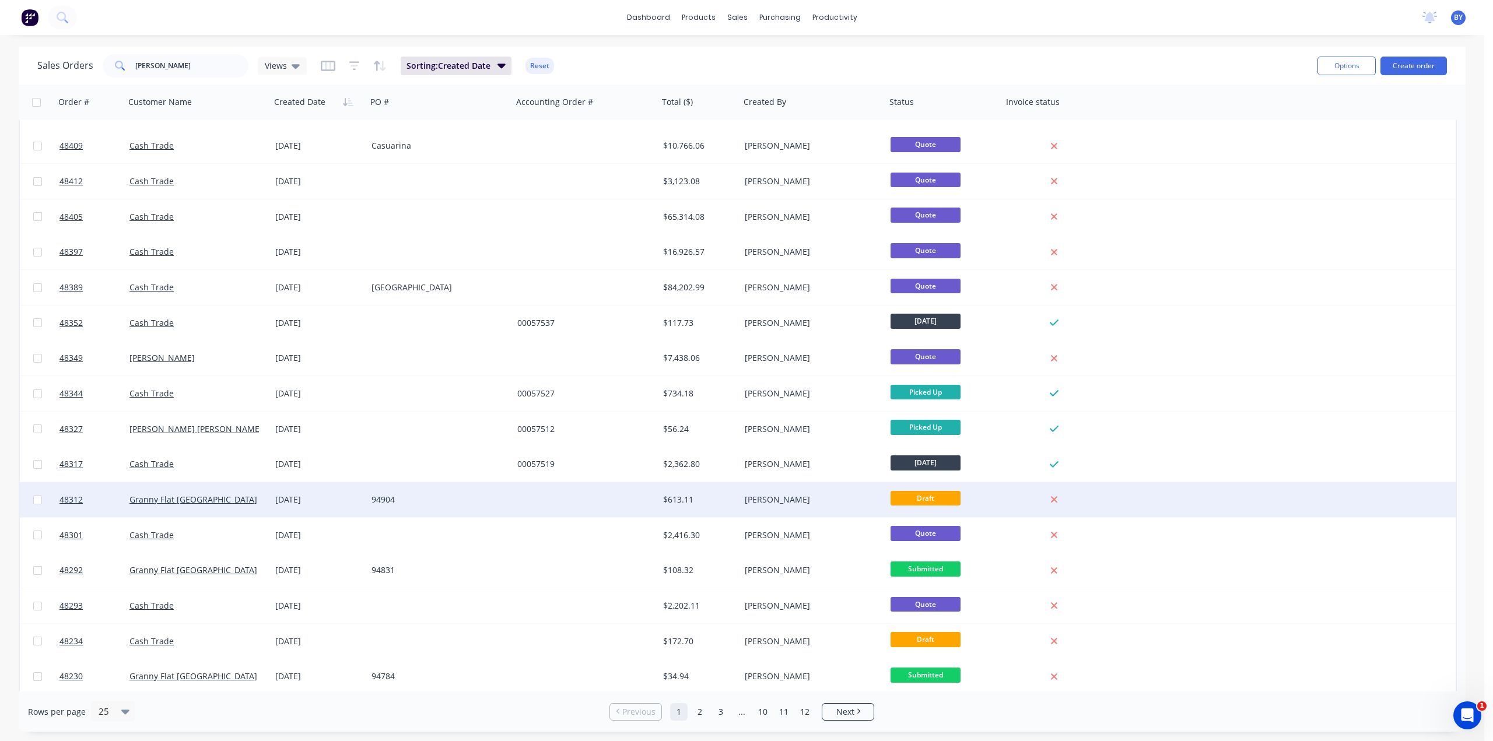
scroll to position [312, 0]
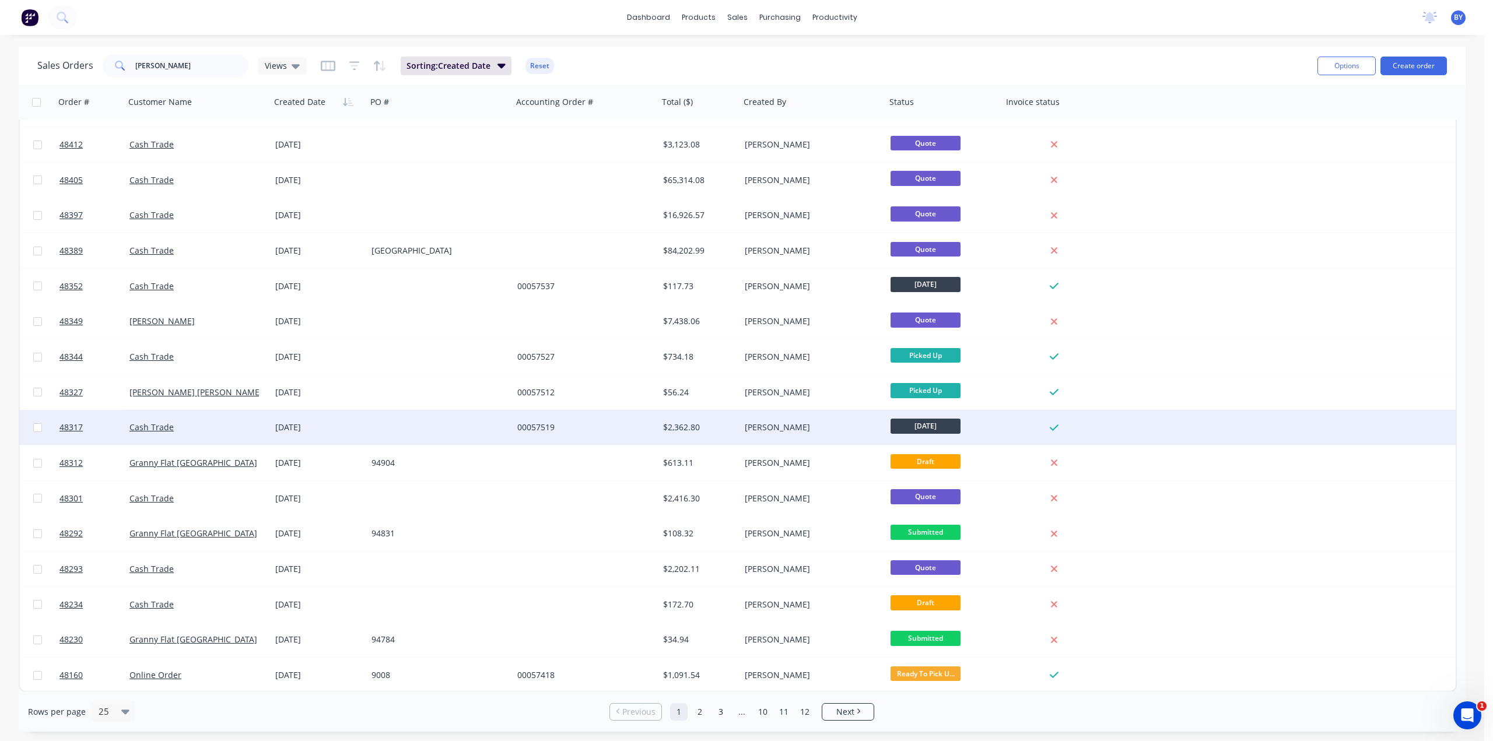
click at [222, 441] on div "Cash Trade" at bounding box center [198, 427] width 146 height 35
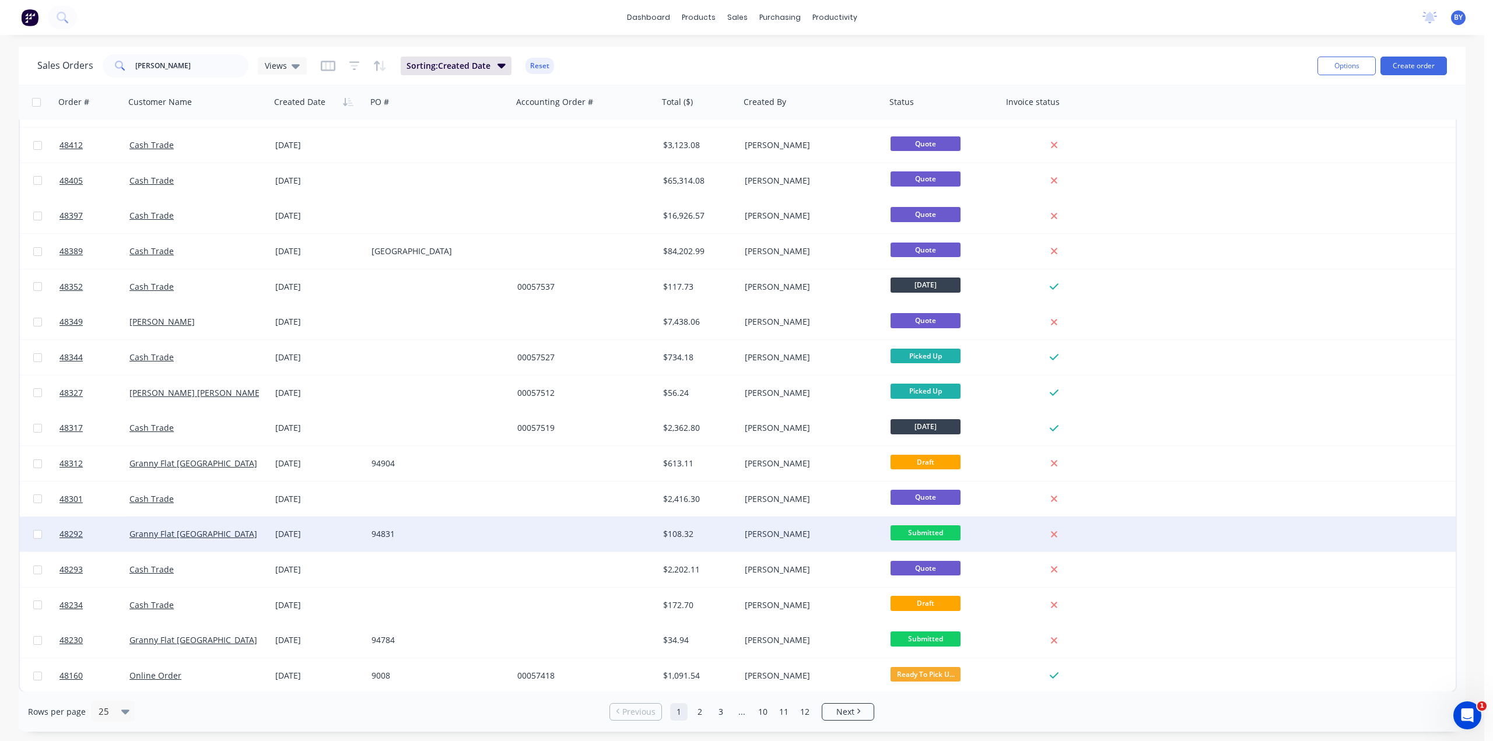
scroll to position [312, 0]
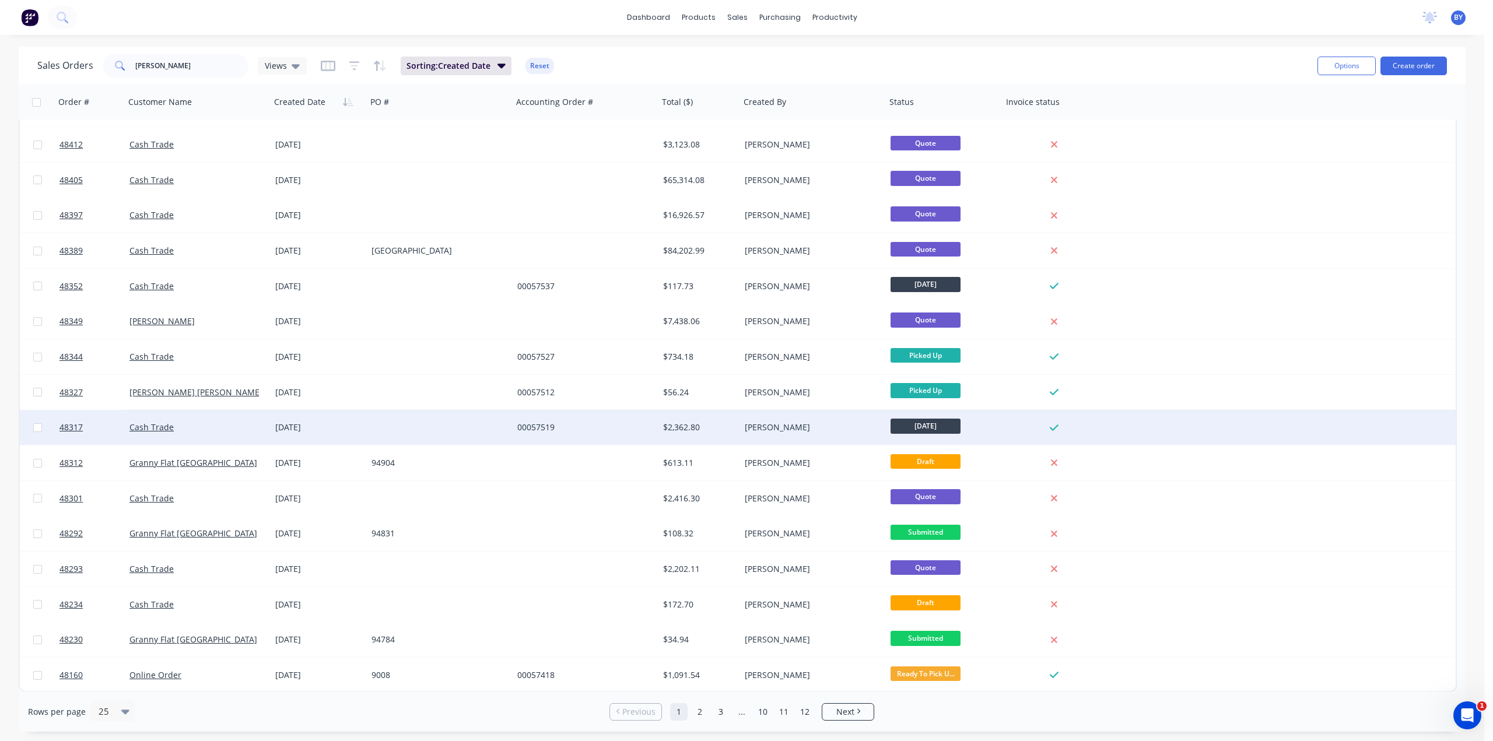
click at [253, 430] on div "Cash Trade" at bounding box center [193, 428] width 129 height 12
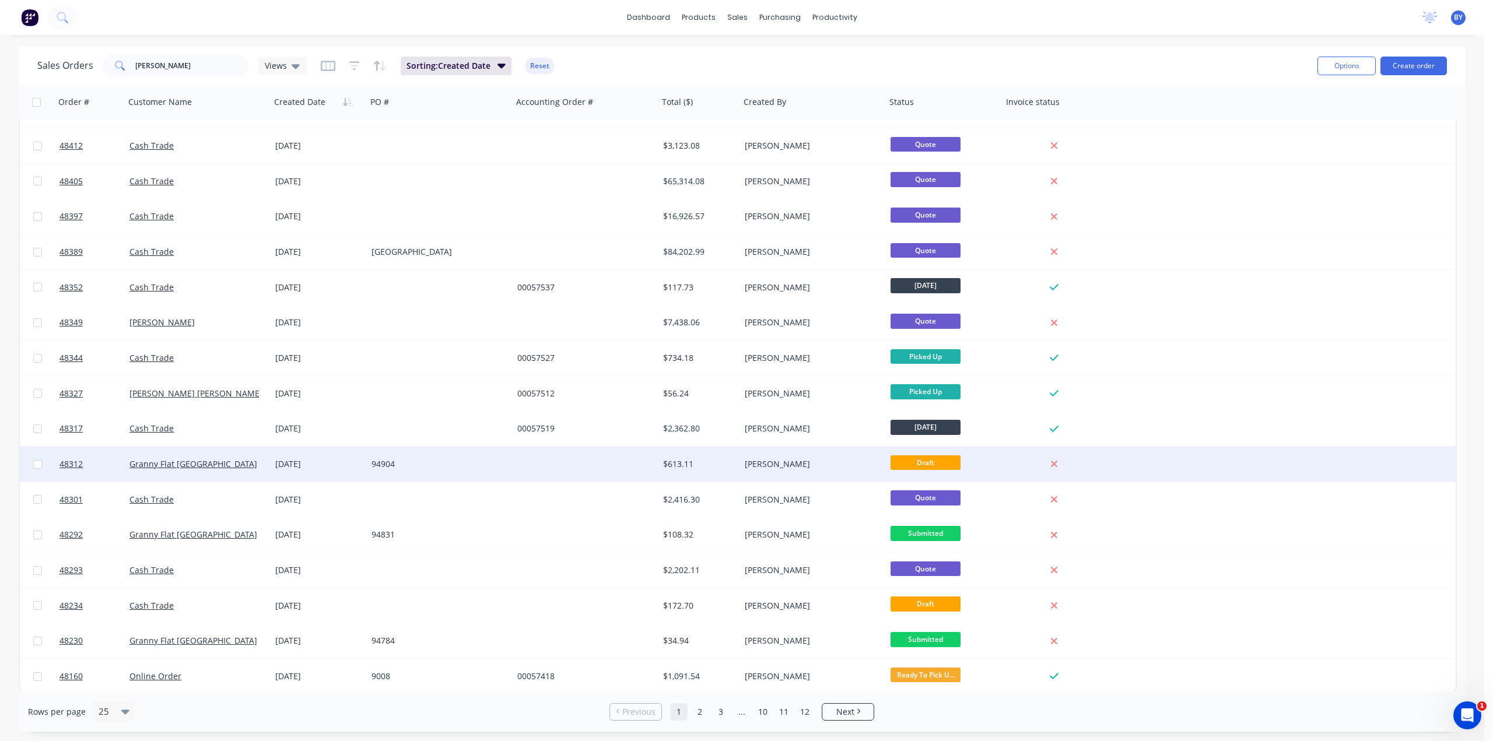
scroll to position [312, 0]
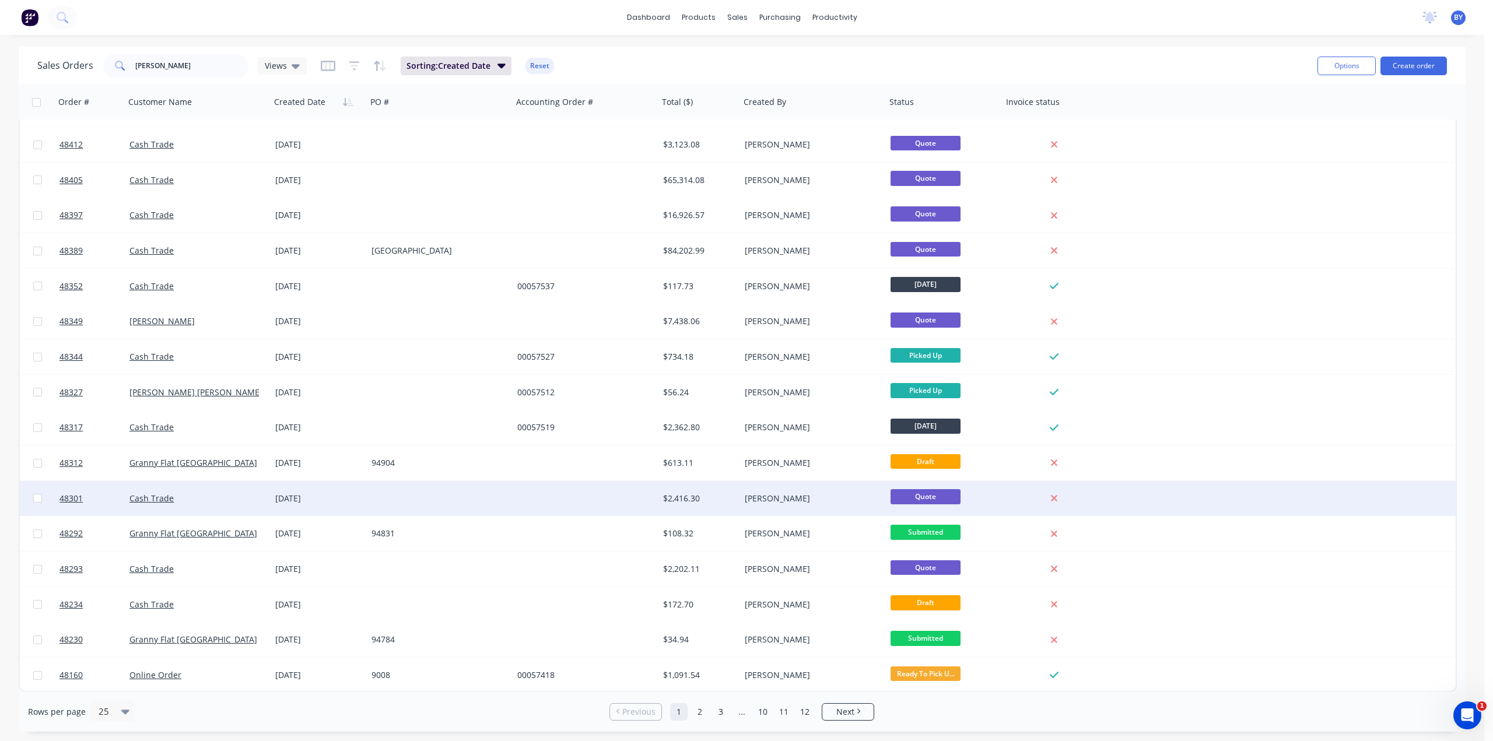
click at [262, 502] on div "Cash Trade" at bounding box center [197, 499] width 136 height 12
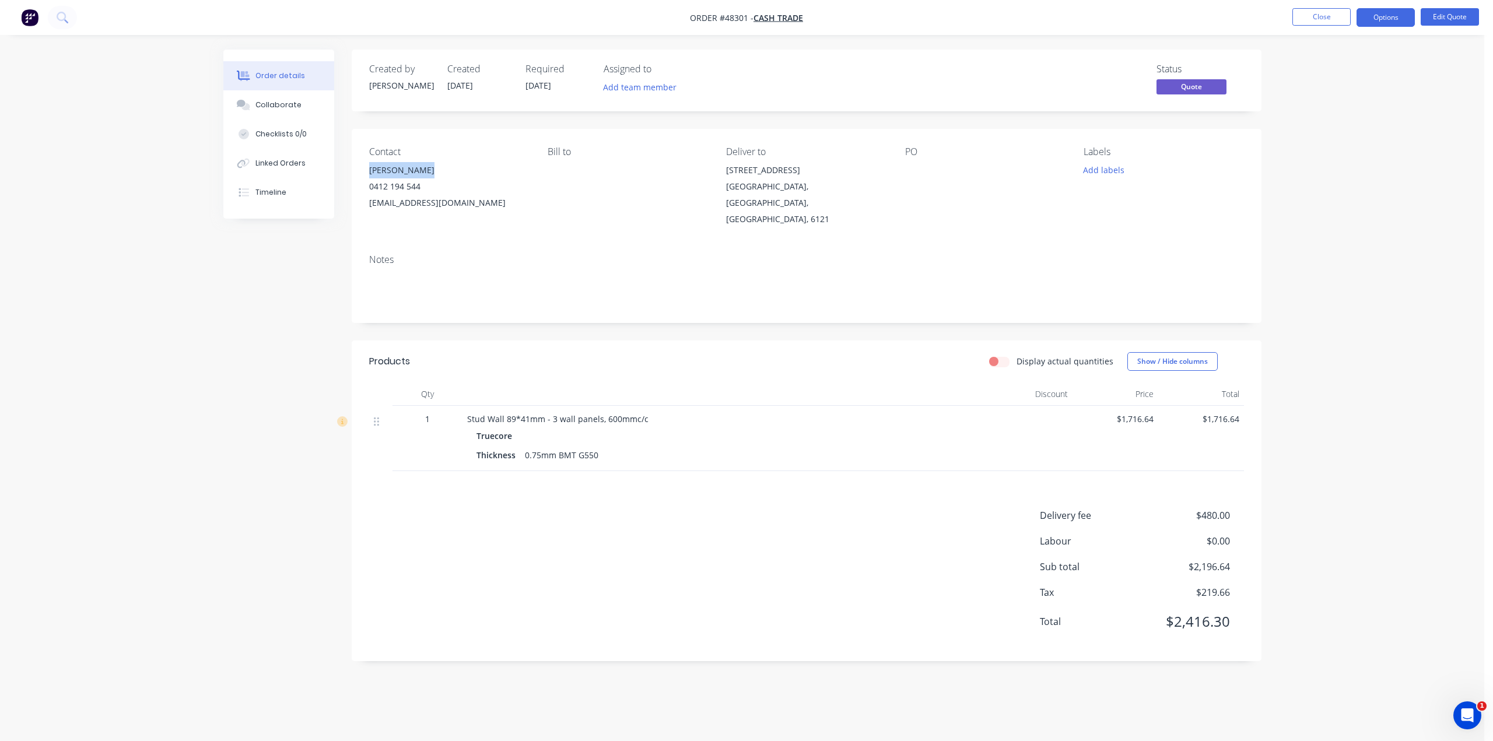
drag, startPoint x: 371, startPoint y: 171, endPoint x: 482, endPoint y: 173, distance: 110.8
click at [482, 173] on div "Contact [PERSON_NAME] [PHONE_NUMBER] [EMAIL_ADDRESS][DOMAIN_NAME] [PERSON_NAME]…" at bounding box center [807, 187] width 910 height 116
drag, startPoint x: 721, startPoint y: 170, endPoint x: 870, endPoint y: 194, distance: 151.3
click at [877, 184] on div "Contact [PERSON_NAME] [PHONE_NUMBER] [EMAIL_ADDRESS][DOMAIN_NAME] [PERSON_NAME]…" at bounding box center [807, 187] width 910 height 116
copy div "[STREET_ADDRESS][PERSON_NAME],"
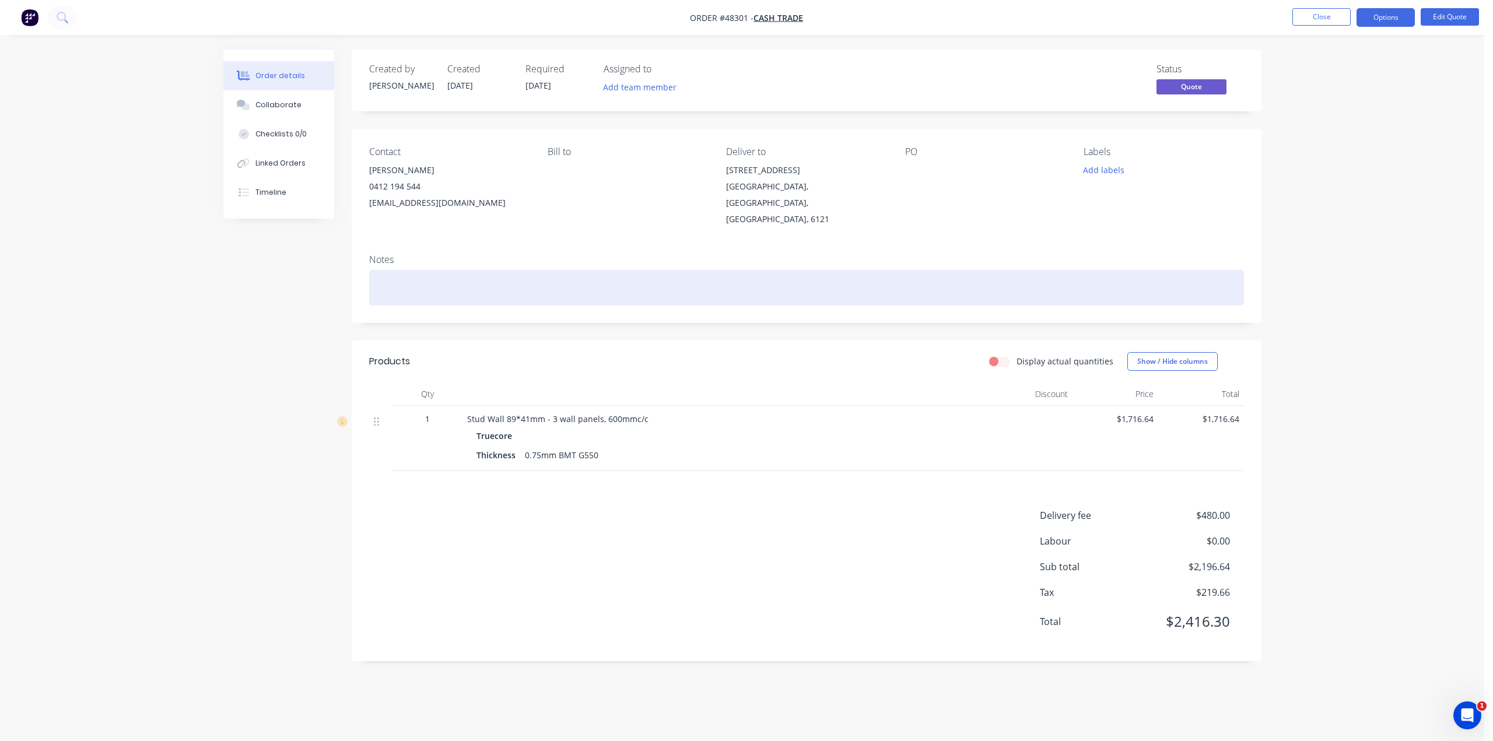
click at [672, 270] on div at bounding box center [806, 288] width 875 height 36
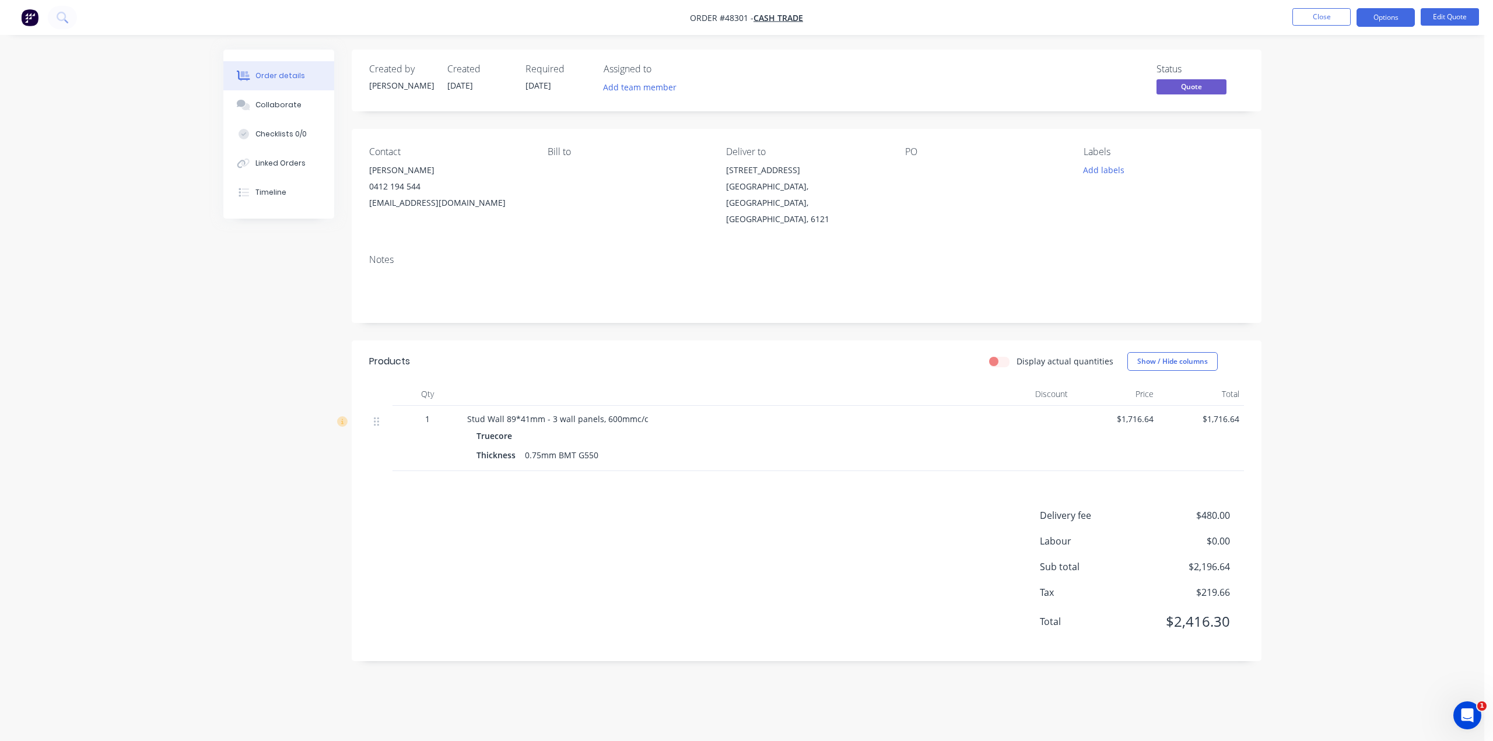
click at [678, 254] on div "Notes" at bounding box center [806, 259] width 875 height 11
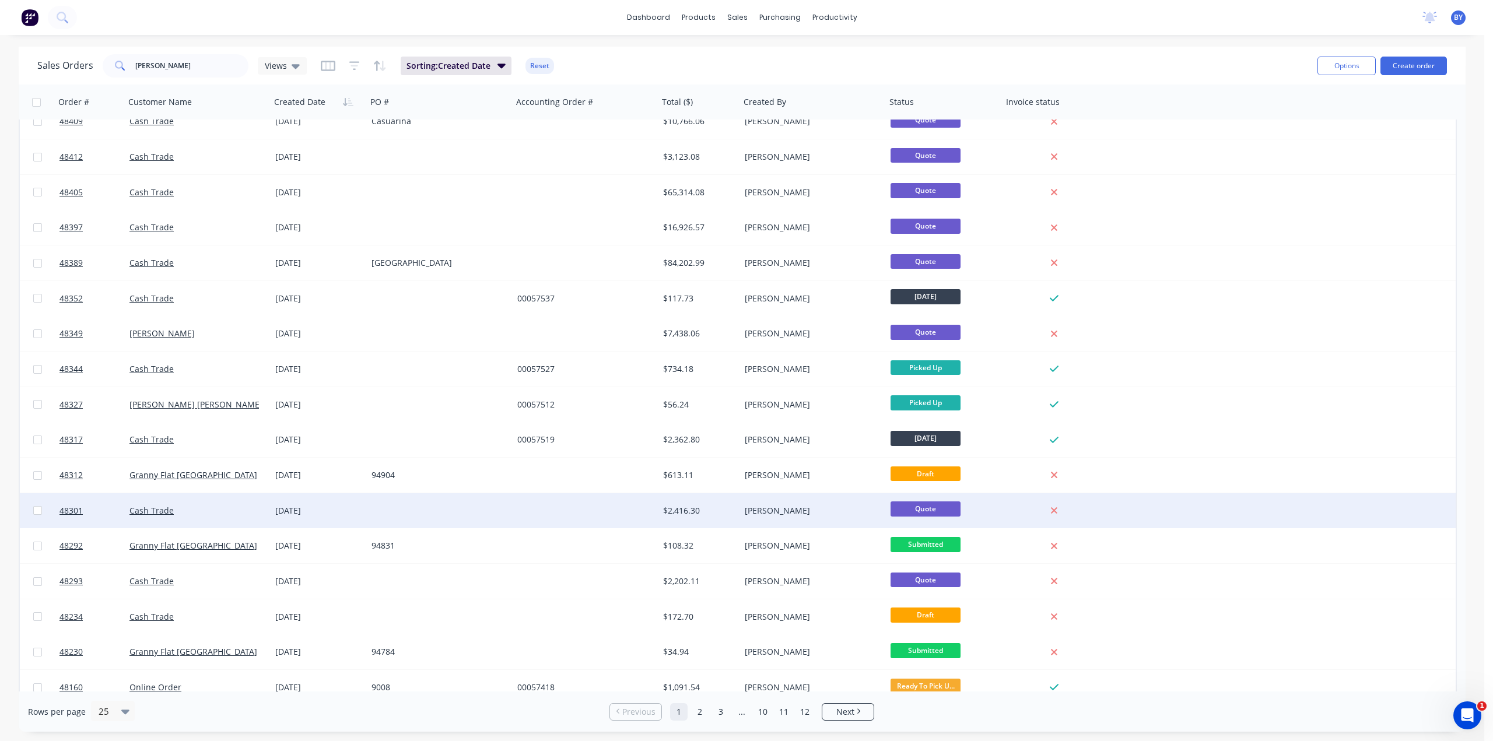
scroll to position [312, 0]
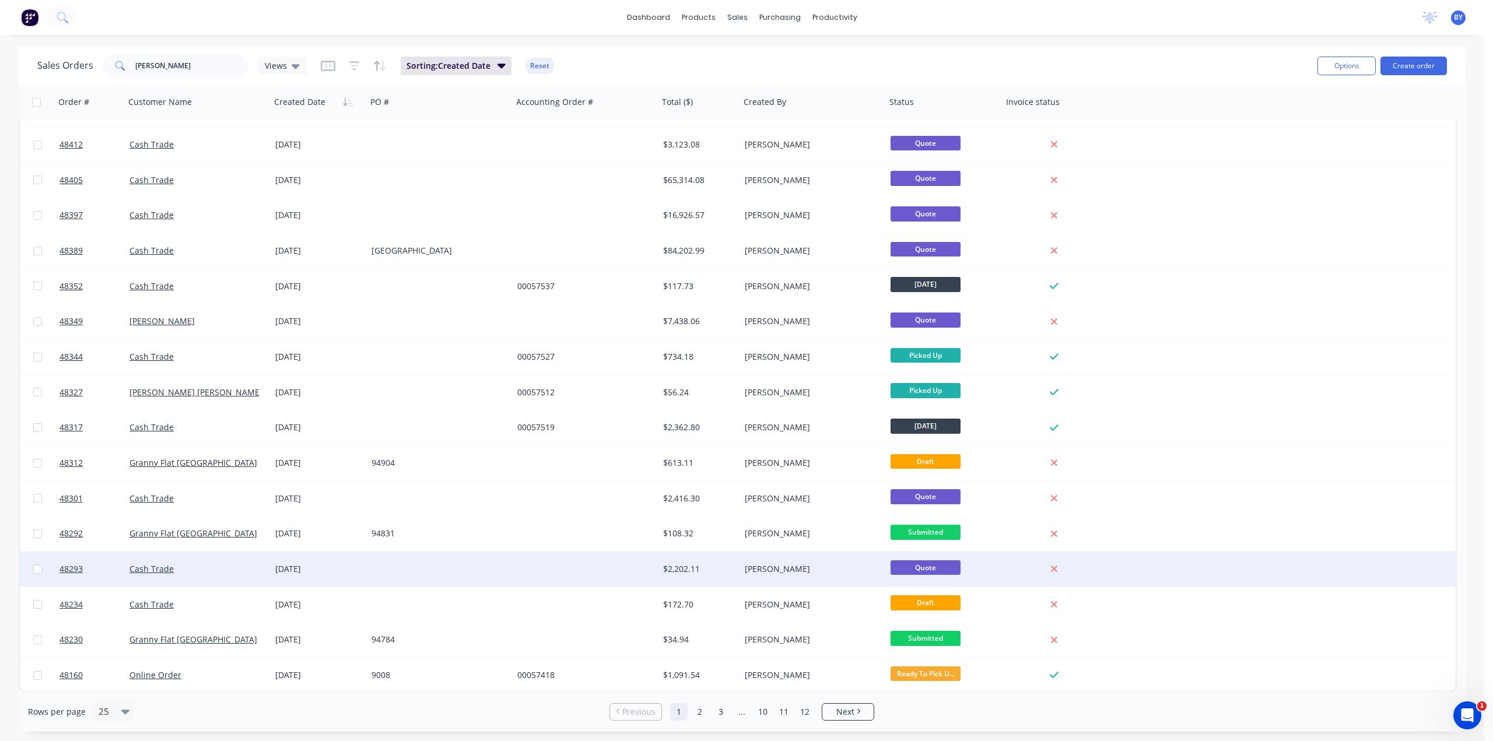
click at [226, 571] on div "Cash Trade" at bounding box center [193, 569] width 129 height 12
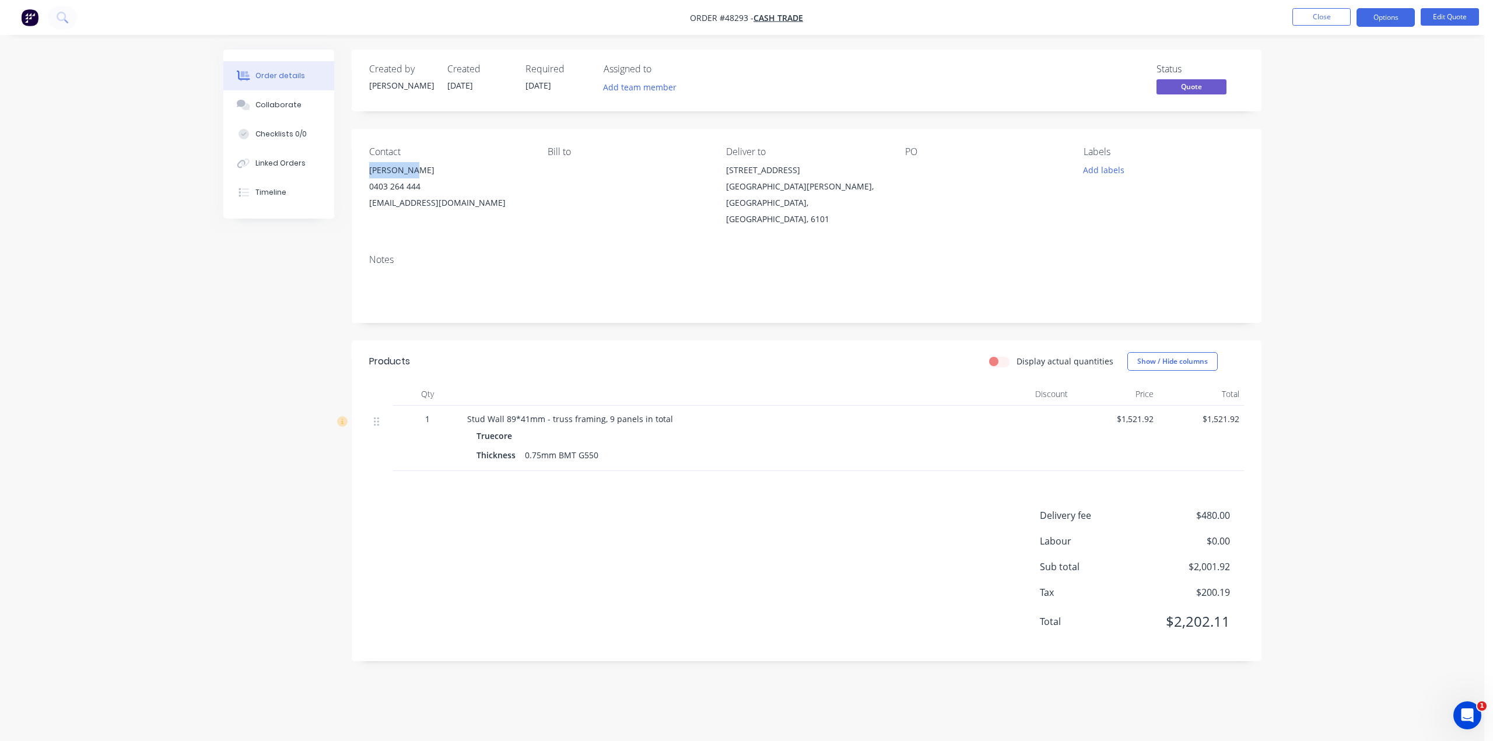
drag, startPoint x: 359, startPoint y: 172, endPoint x: 473, endPoint y: 170, distance: 114.3
click at [473, 170] on div "Contact [PERSON_NAME] [PHONE_NUMBER] [EMAIL_ADDRESS][DOMAIN_NAME] Bill to Deliv…" at bounding box center [807, 187] width 910 height 116
copy div "[PERSON_NAME]"
drag, startPoint x: 706, startPoint y: 172, endPoint x: 819, endPoint y: 184, distance: 113.2
click at [819, 184] on div "Contact [PERSON_NAME] [PHONE_NUMBER] [EMAIL_ADDRESS][DOMAIN_NAME] Bill to Deliv…" at bounding box center [807, 187] width 910 height 116
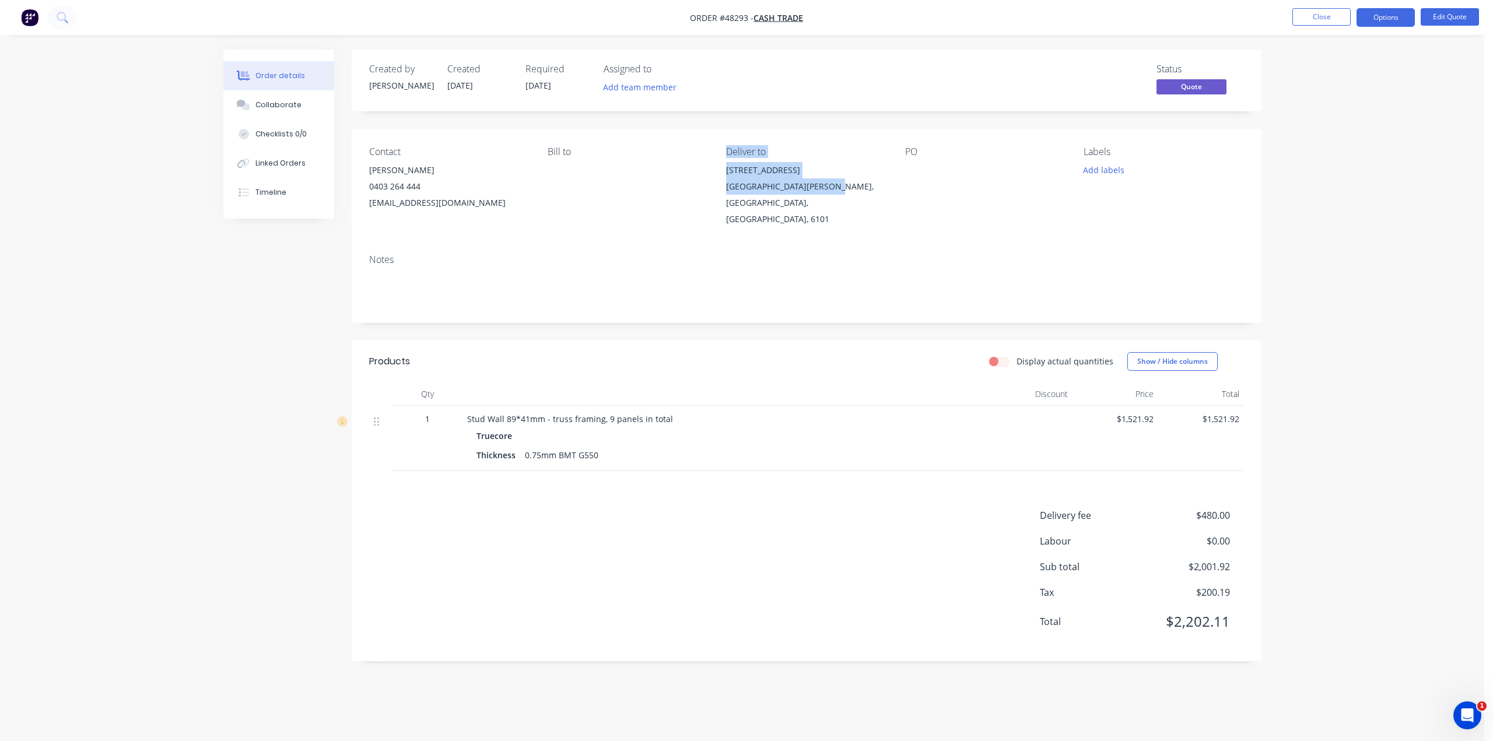
click at [638, 177] on div "Bill to" at bounding box center [628, 186] width 160 height 81
drag, startPoint x: 711, startPoint y: 183, endPoint x: 844, endPoint y: 178, distance: 133.6
click at [844, 178] on div "Contact [PERSON_NAME] [PHONE_NUMBER] [EMAIL_ADDRESS][DOMAIN_NAME] Bill to Deliv…" at bounding box center [807, 187] width 910 height 116
copy div "Deliver to [STREET_ADDRESS][PERSON_NAME] Aus"
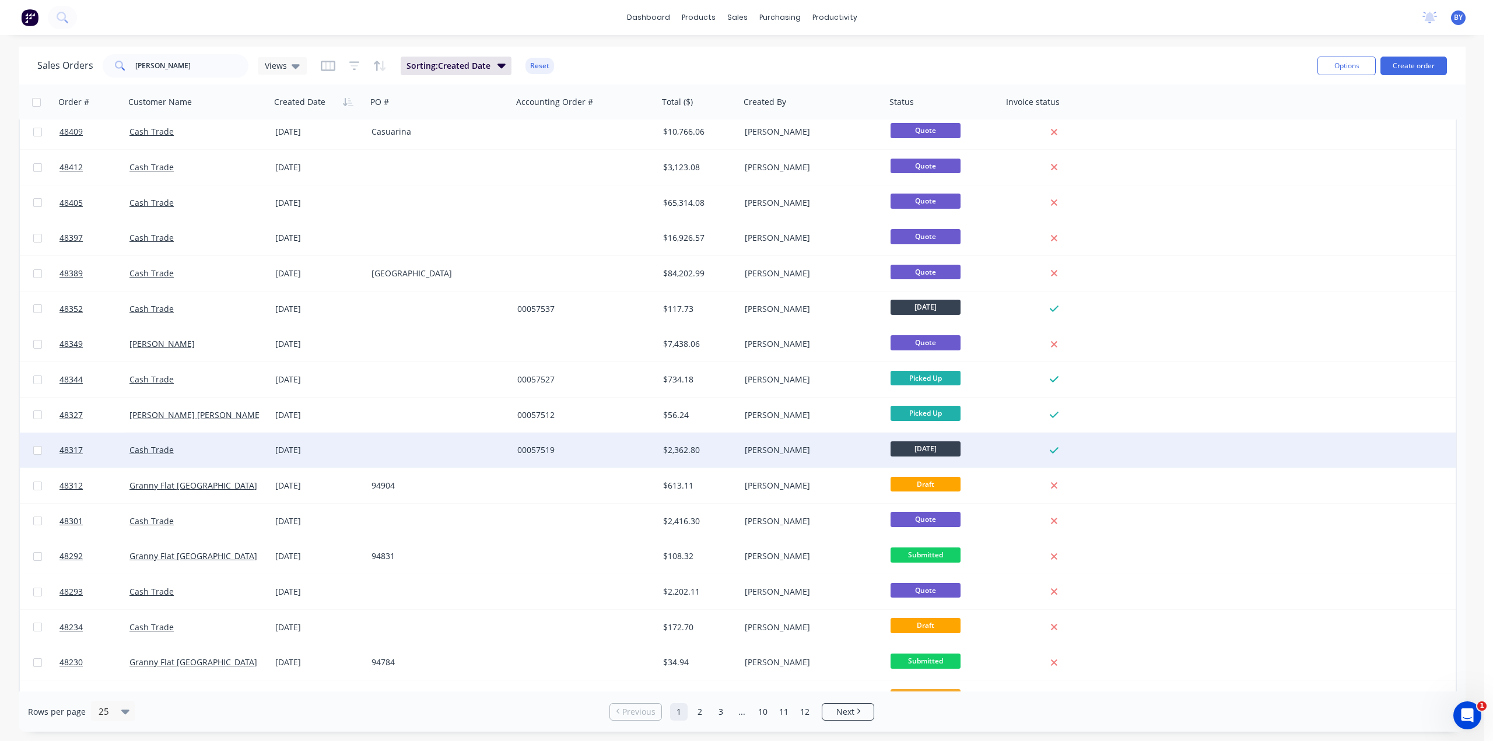
scroll to position [312, 0]
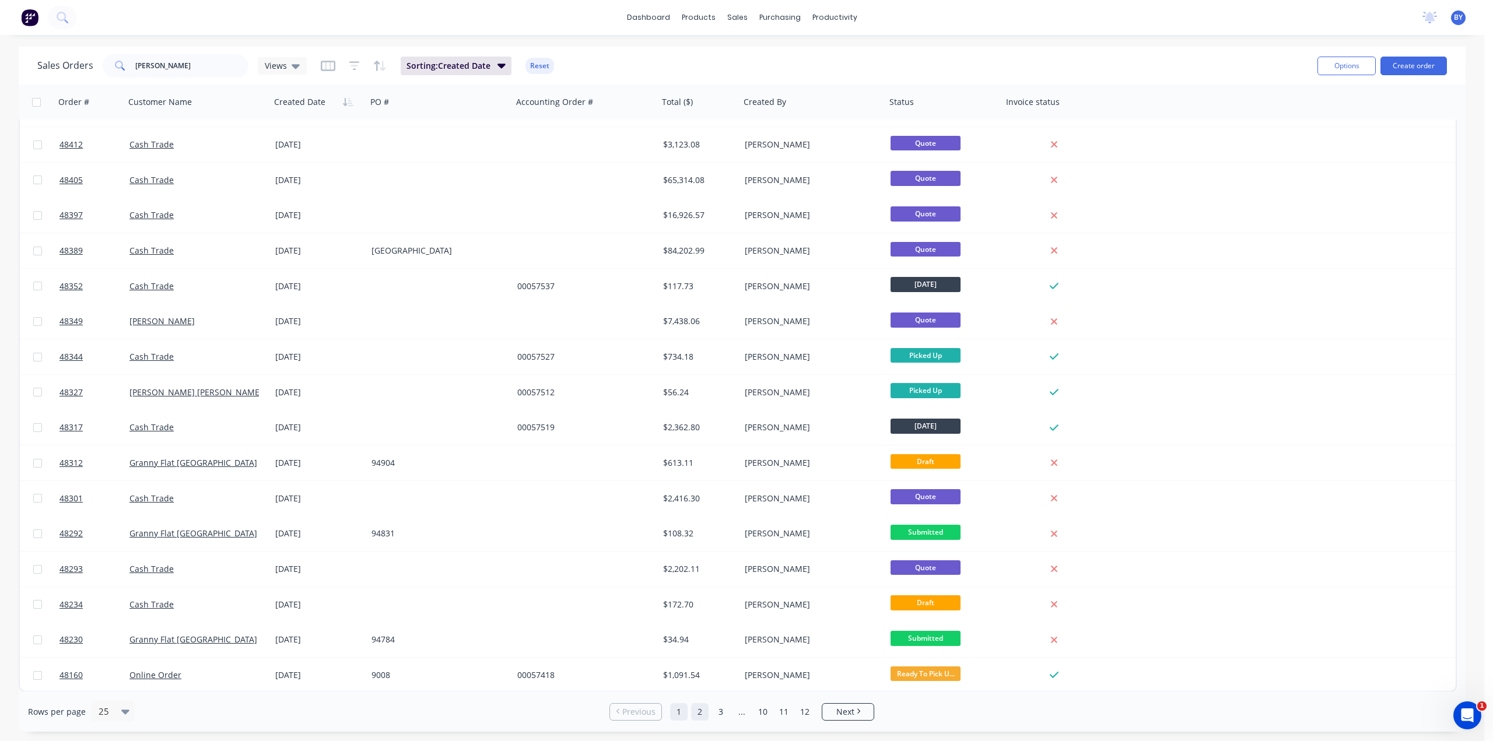
click at [697, 709] on link "2" at bounding box center [699, 711] width 17 height 17
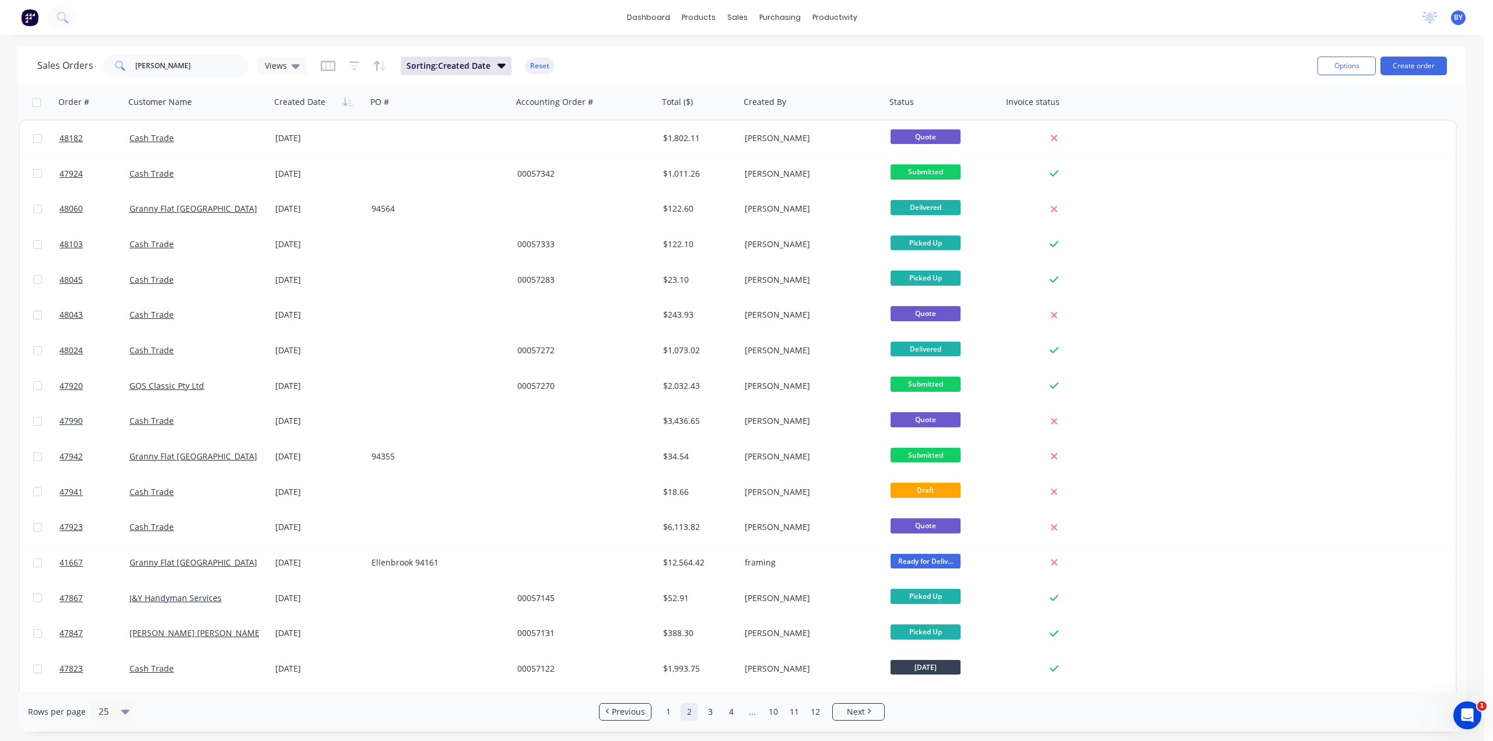
click at [604, 67] on div "Sales Orders [PERSON_NAME] Views Sorting: Created Date Reset" at bounding box center [672, 65] width 1271 height 29
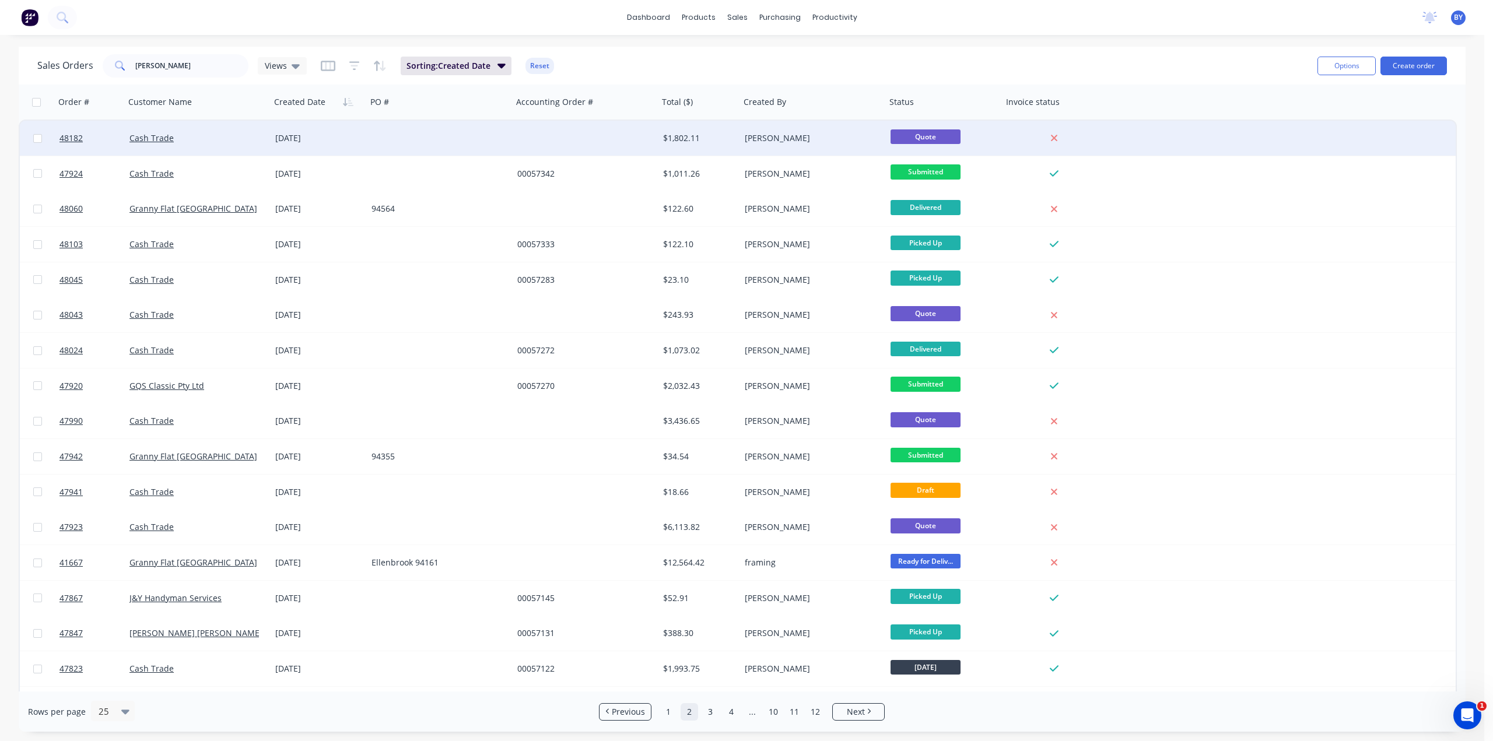
click at [220, 141] on div "Cash Trade" at bounding box center [193, 138] width 129 height 12
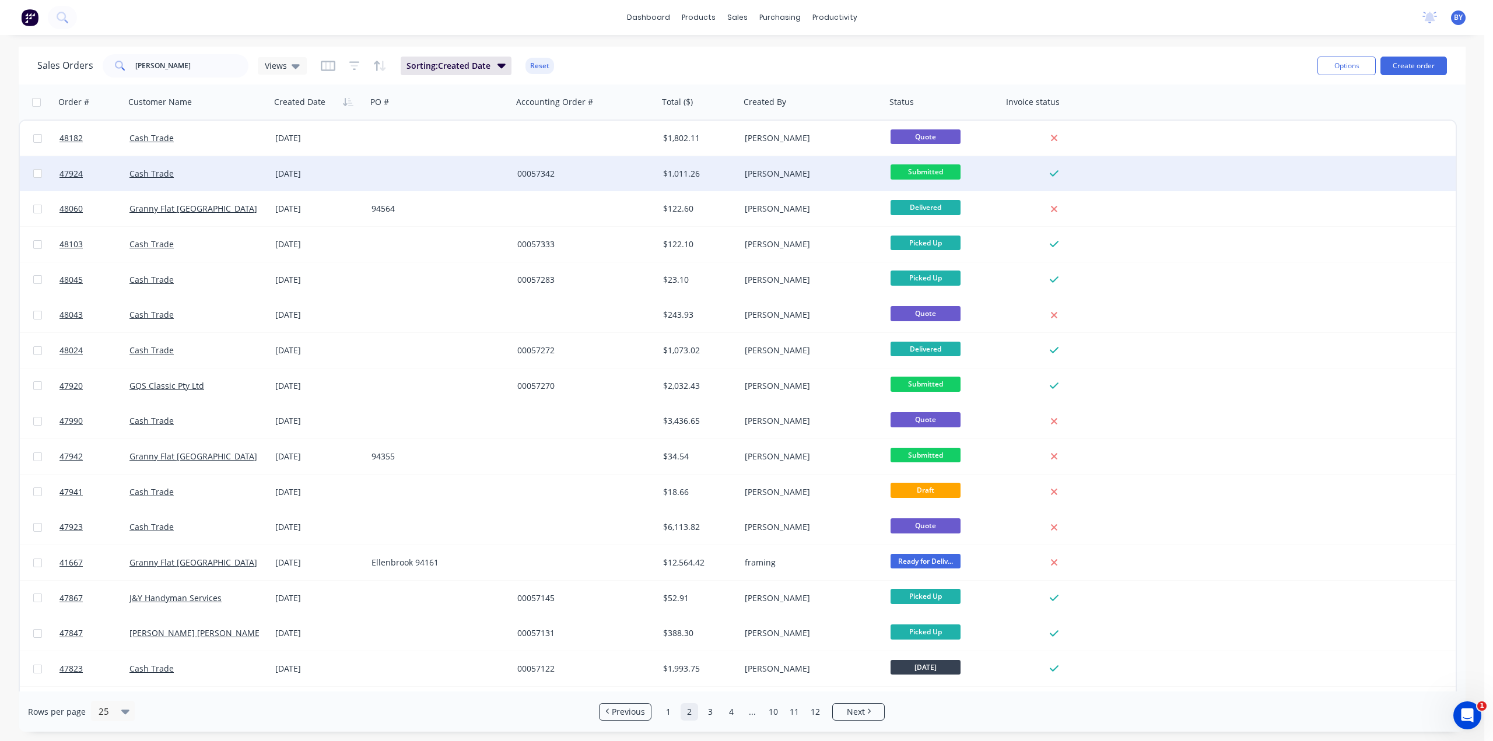
click at [233, 178] on div "Cash Trade" at bounding box center [193, 174] width 129 height 12
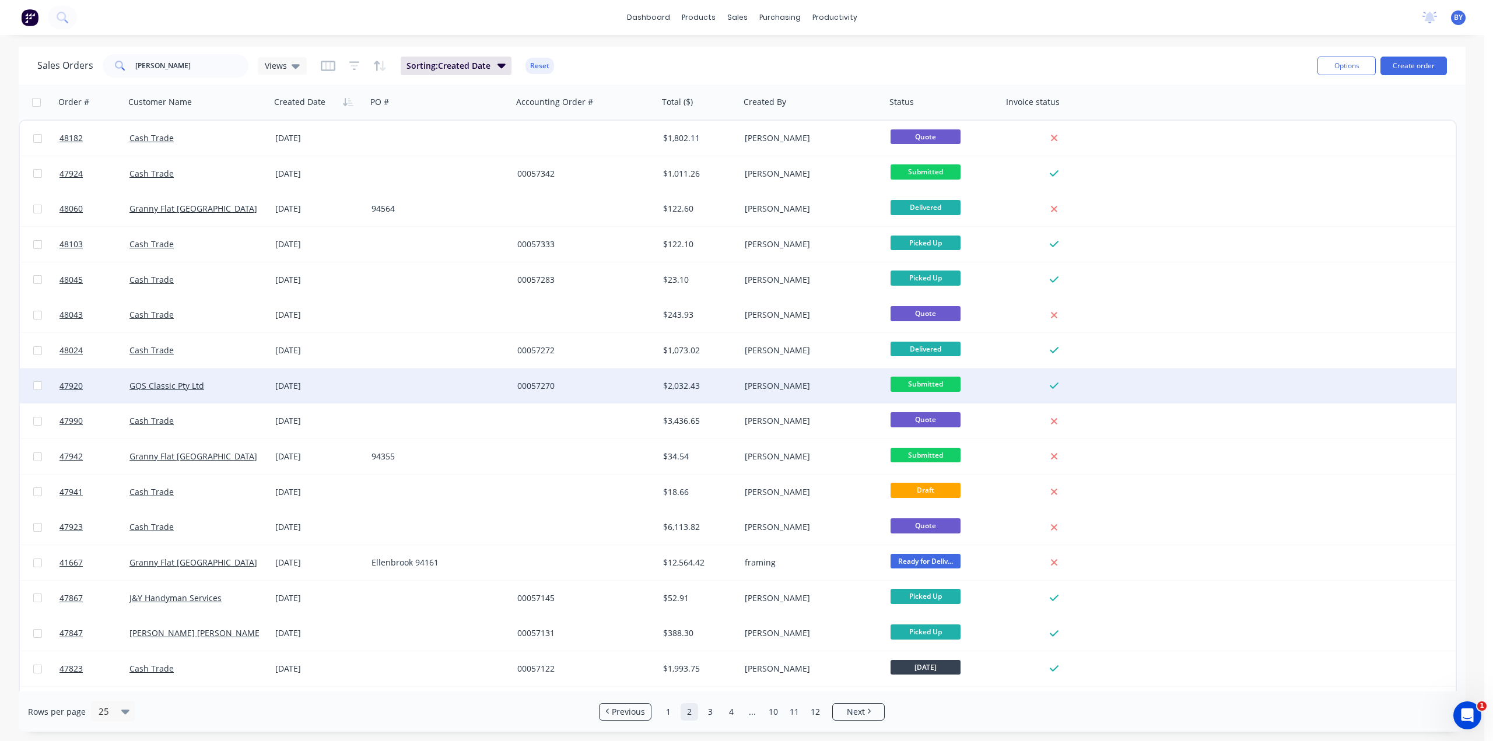
click at [239, 386] on div "GQS Classic Pty Ltd" at bounding box center [193, 386] width 129 height 12
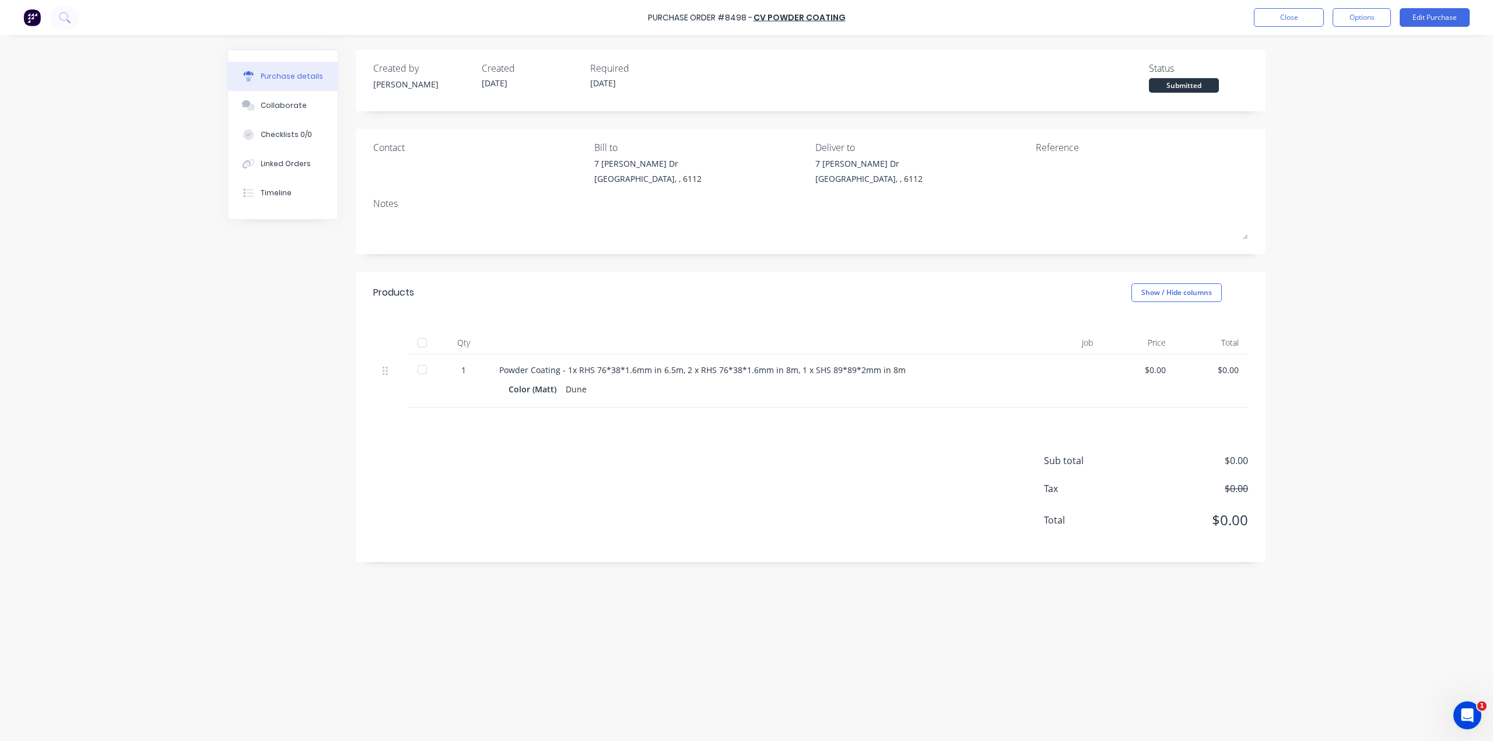
click at [28, 19] on img at bounding box center [31, 17] width 17 height 17
click at [36, 13] on img at bounding box center [31, 17] width 17 height 17
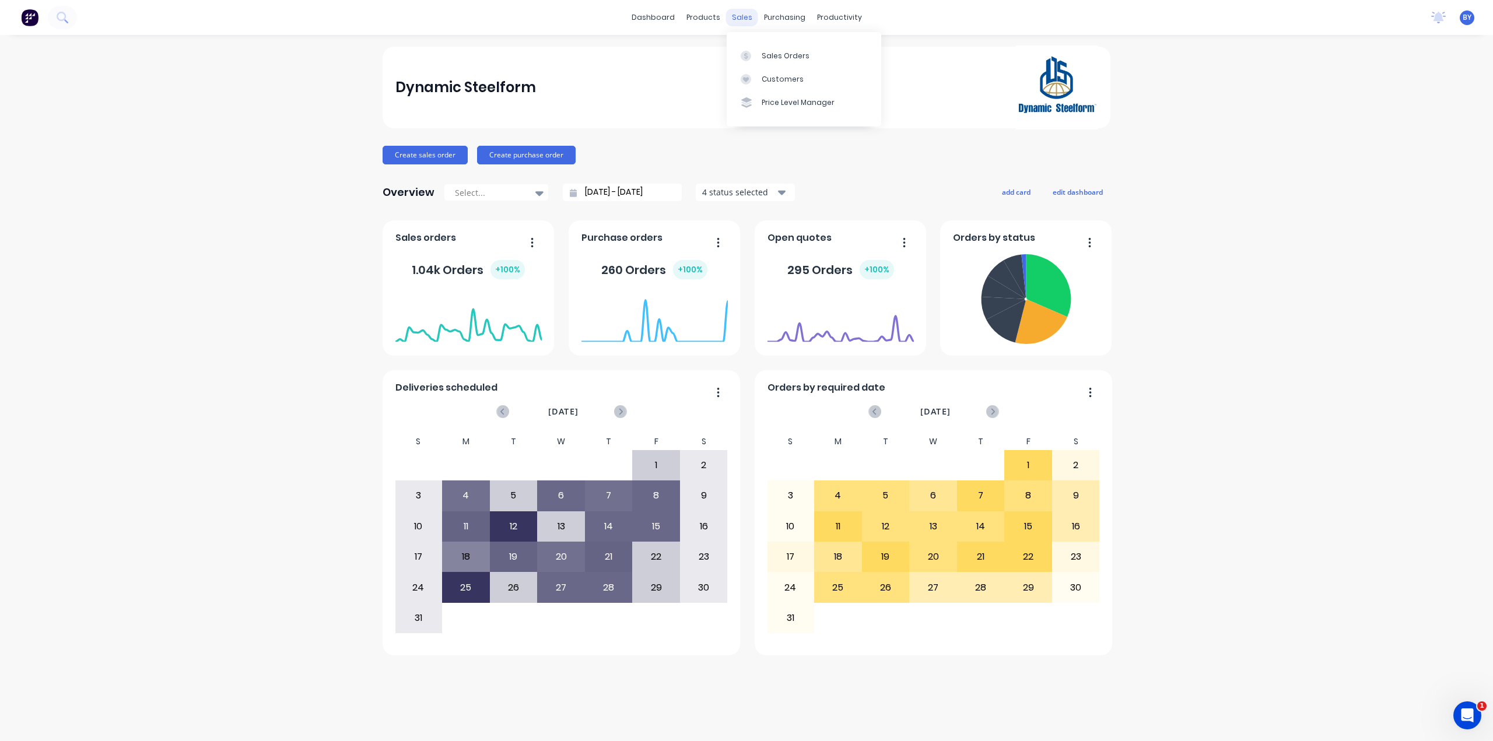
click at [741, 13] on div "sales" at bounding box center [742, 17] width 32 height 17
click at [768, 57] on div "Sales Orders" at bounding box center [786, 56] width 48 height 10
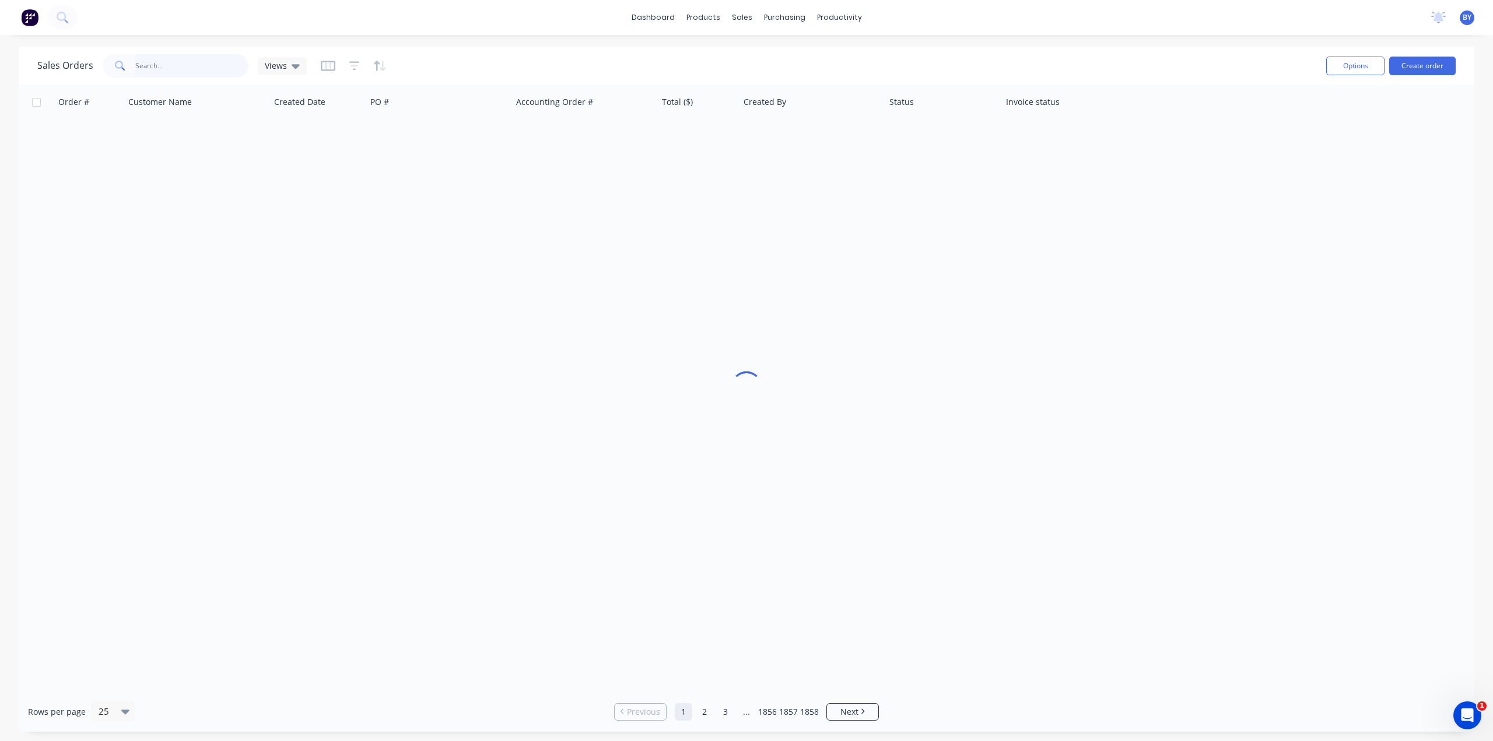
click at [211, 62] on input "text" at bounding box center [192, 65] width 114 height 23
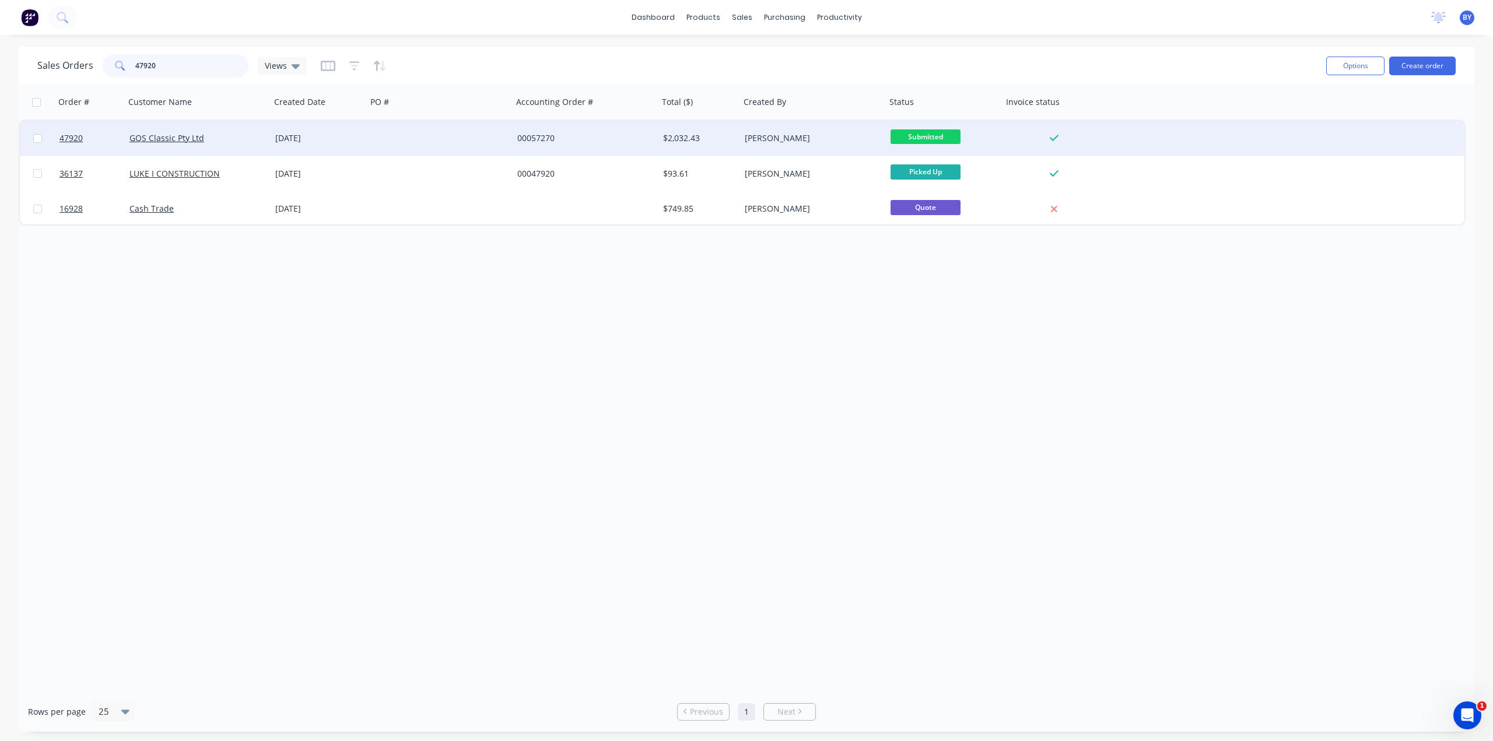
type input "47920"
click at [406, 143] on div at bounding box center [440, 138] width 146 height 35
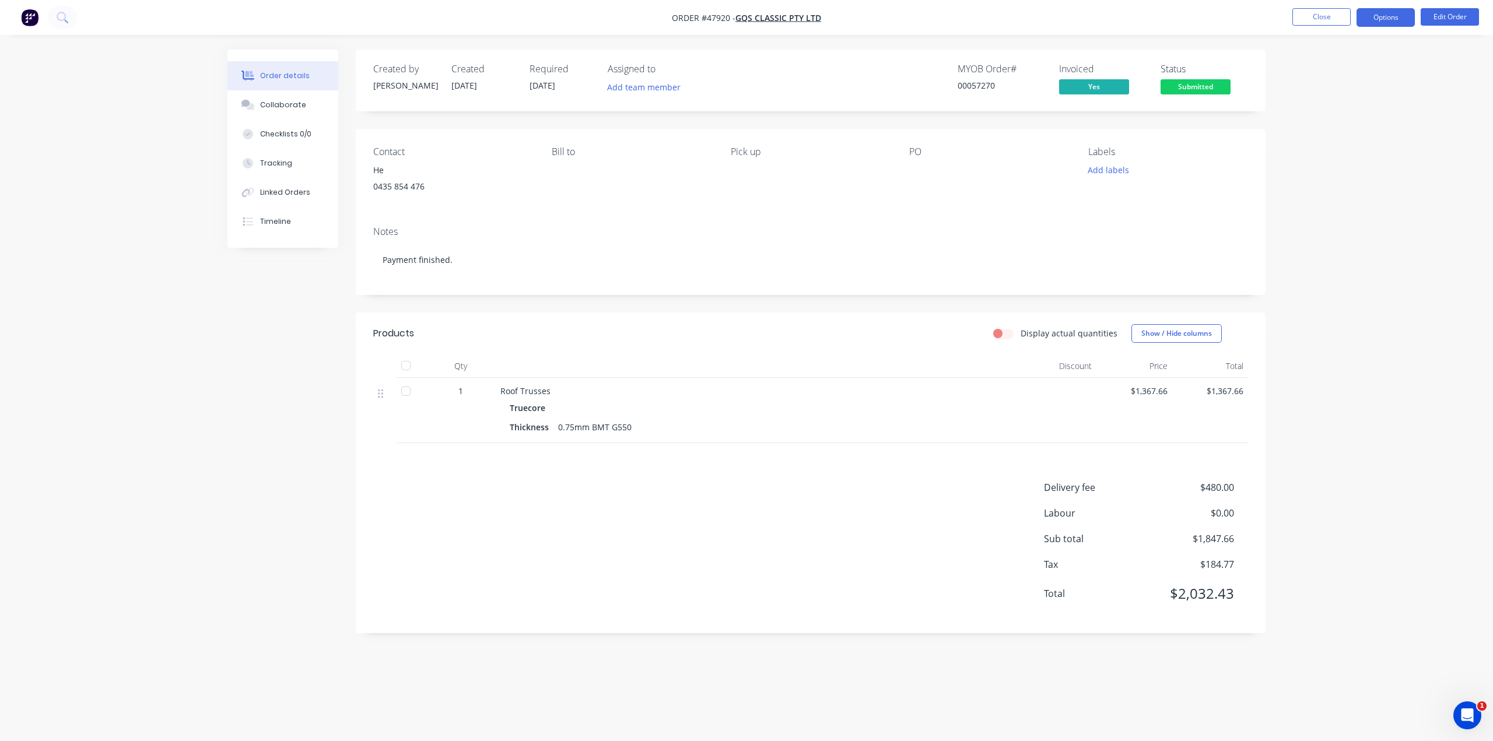
click at [1393, 13] on button "Options" at bounding box center [1385, 17] width 58 height 19
click at [1344, 156] on div "Delivery Docket" at bounding box center [1350, 164] width 107 height 17
click at [1442, 261] on div "Order details Collaborate Checklists 0/0 Tracking Linked Orders Timeline Order …" at bounding box center [746, 370] width 1493 height 741
click at [1460, 16] on button "Edit Order" at bounding box center [1450, 16] width 58 height 17
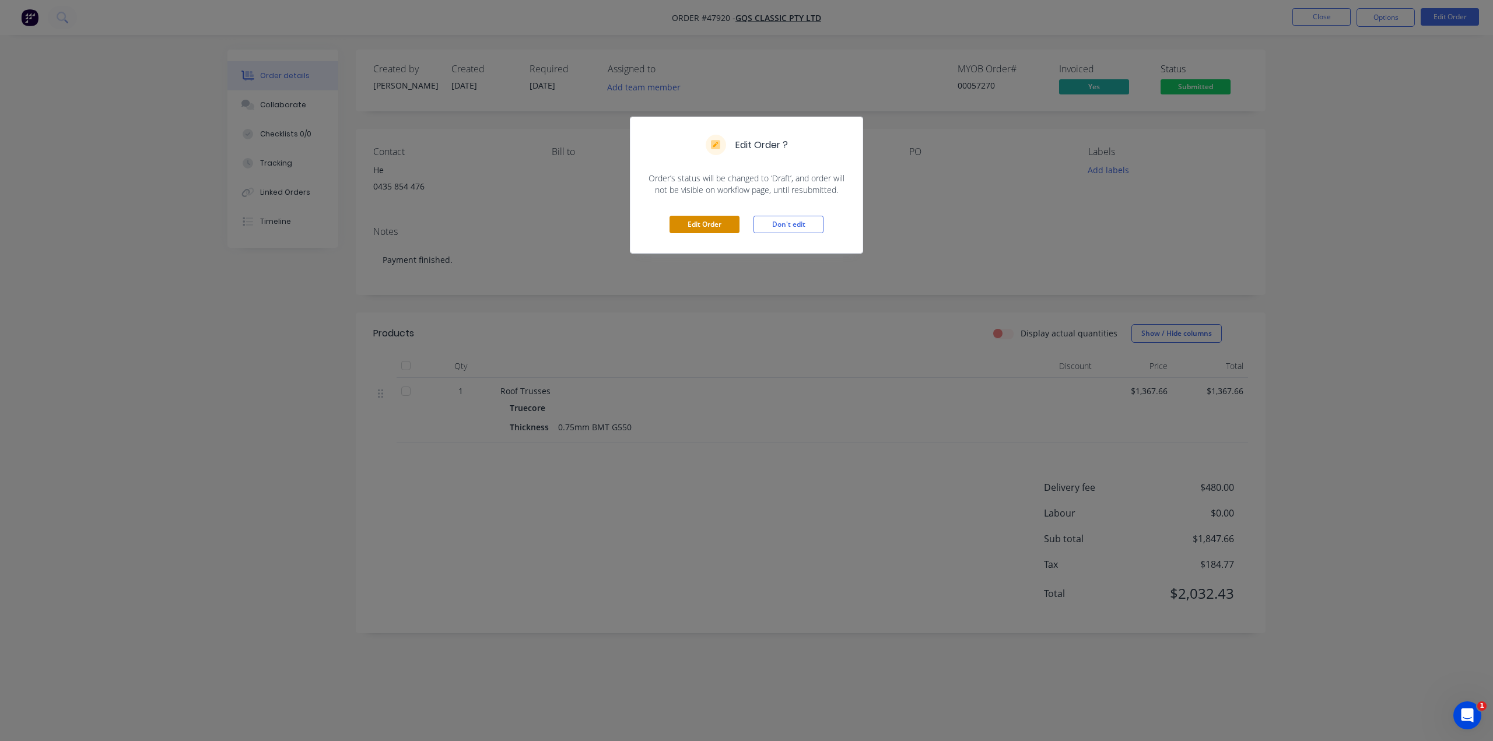
click at [725, 227] on button "Edit Order" at bounding box center [704, 224] width 70 height 17
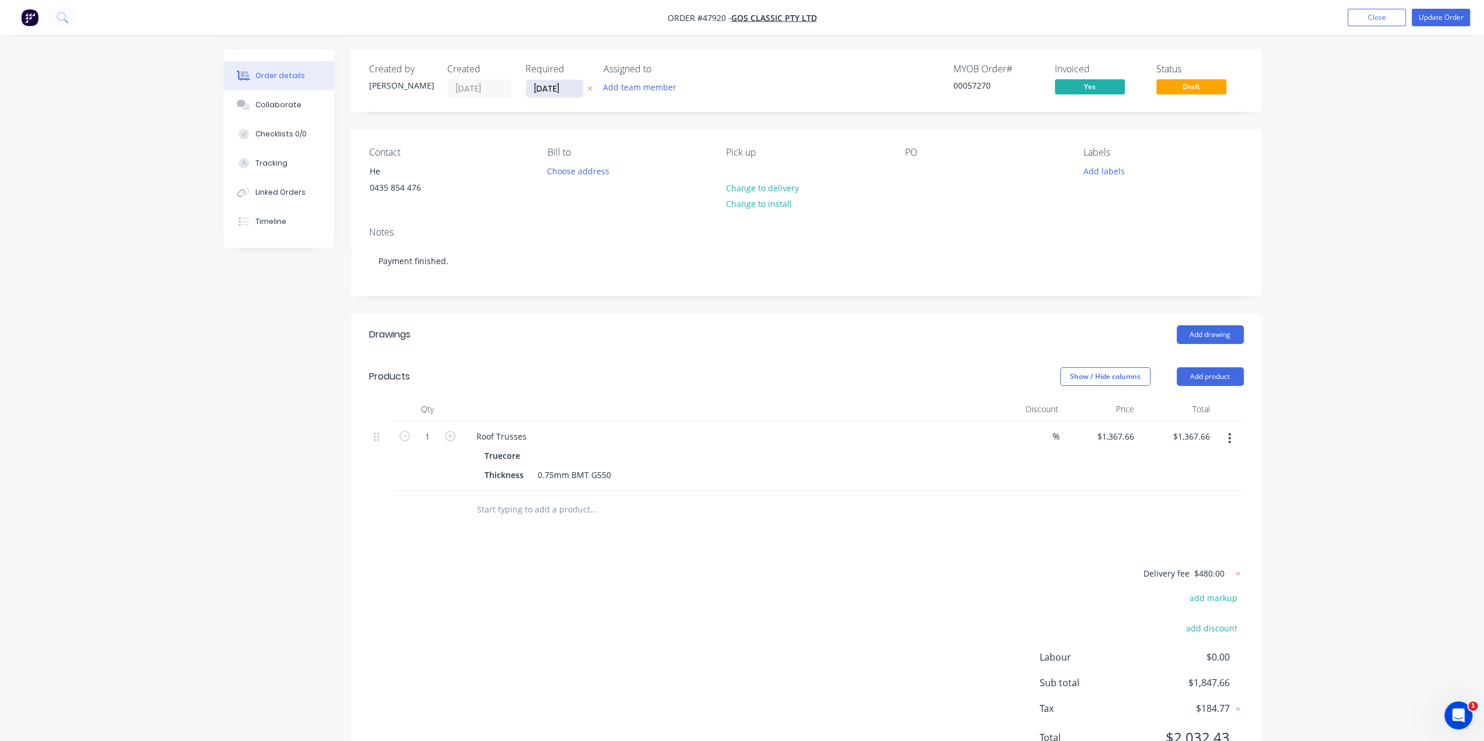
click at [545, 89] on input "[DATE]" at bounding box center [554, 88] width 57 height 17
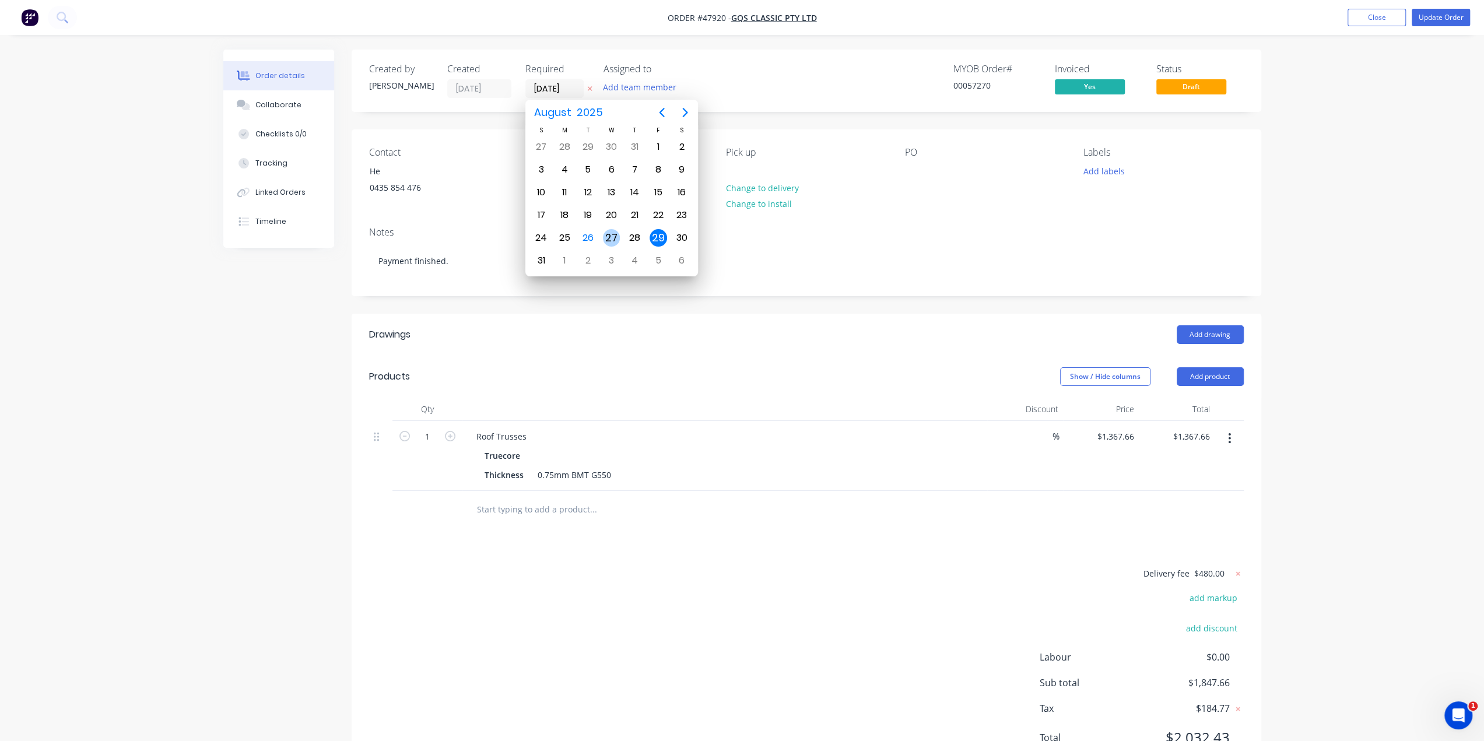
click at [610, 232] on div "27" at bounding box center [611, 237] width 17 height 17
type input "[DATE]"
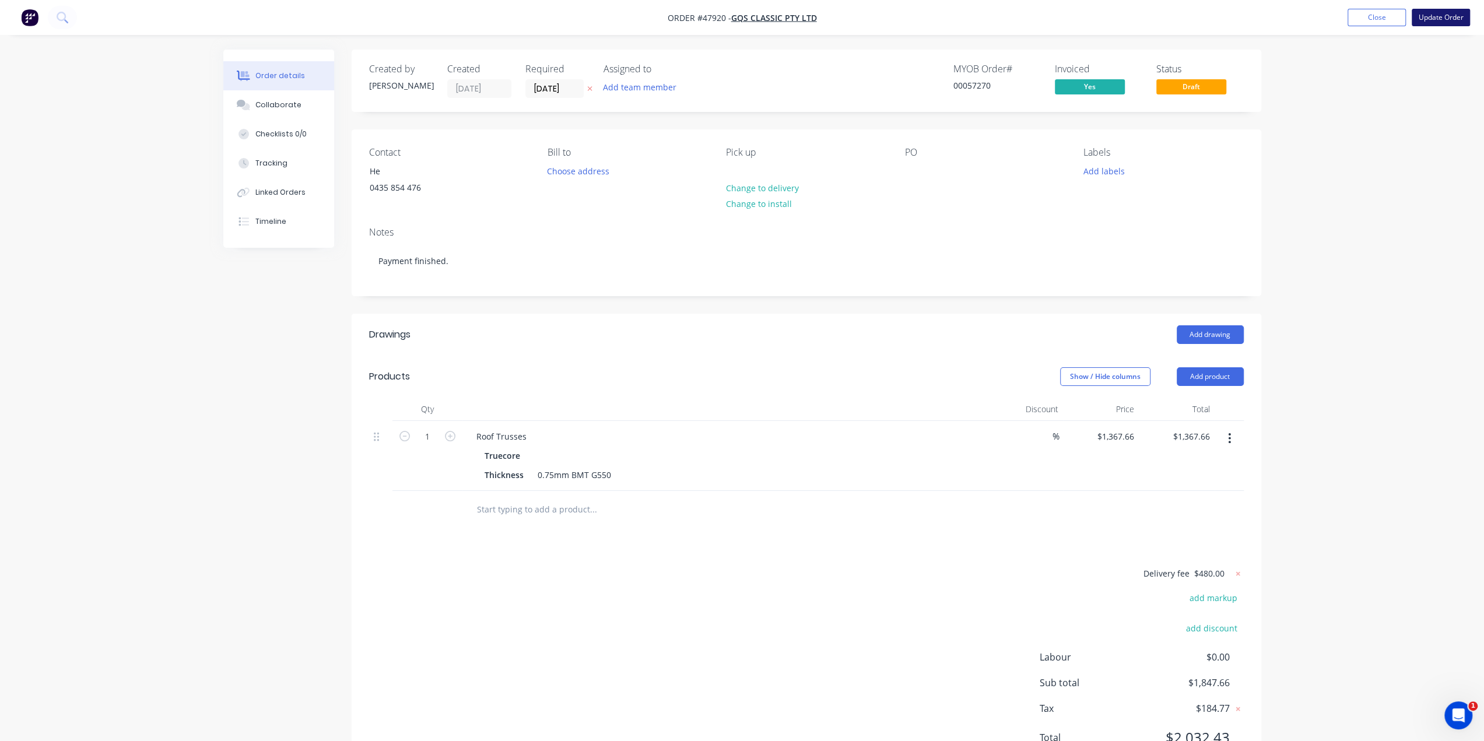
click at [1428, 15] on button "Update Order" at bounding box center [1441, 17] width 58 height 17
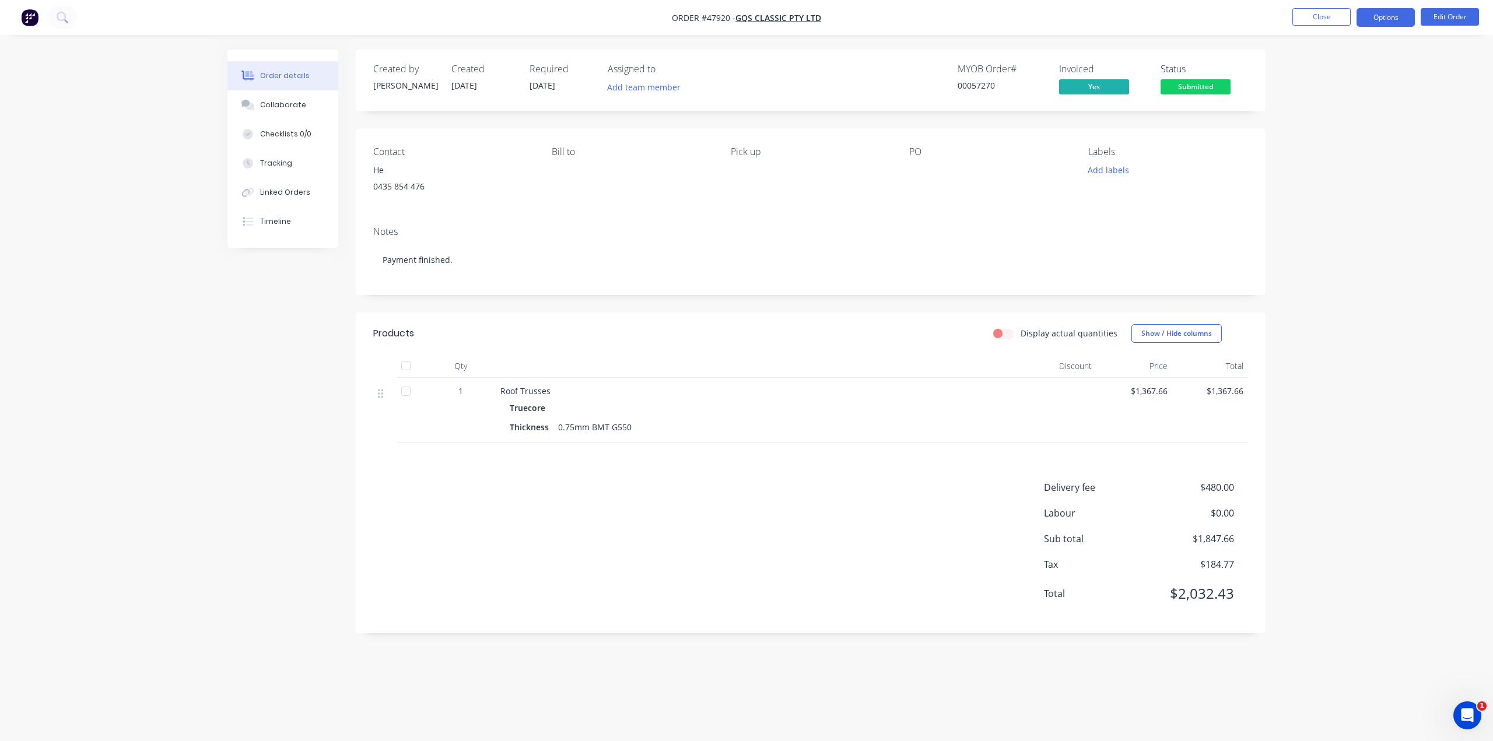
click at [1382, 25] on button "Options" at bounding box center [1385, 17] width 58 height 19
click at [1367, 167] on div "Delivery Docket" at bounding box center [1350, 164] width 107 height 17
click at [1345, 116] on div "Without pricing" at bounding box center [1350, 117] width 107 height 17
click at [533, 240] on div "Notes Payment finished." at bounding box center [811, 256] width 910 height 78
click at [27, 17] on img "button" at bounding box center [29, 17] width 17 height 17
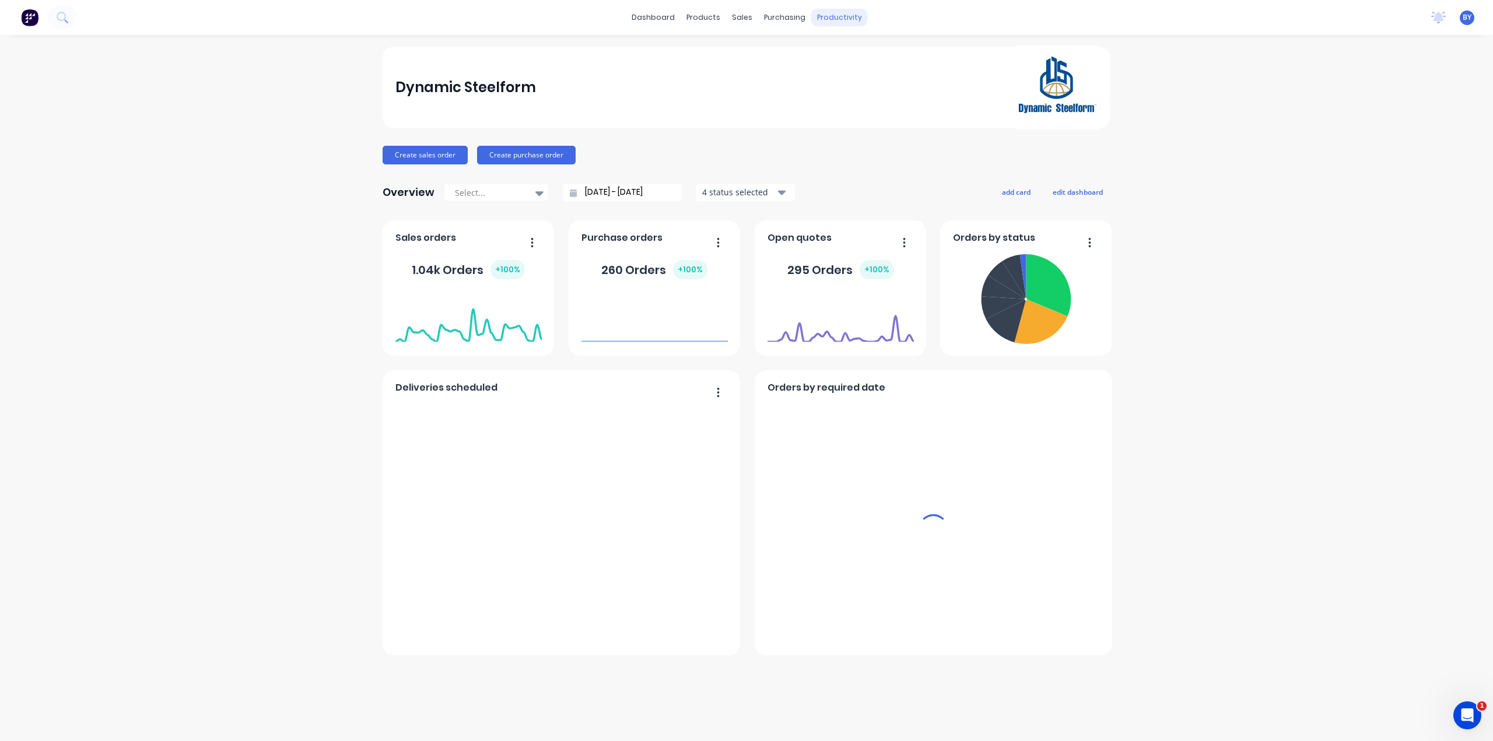
click at [837, 17] on div "productivity" at bounding box center [839, 17] width 57 height 17
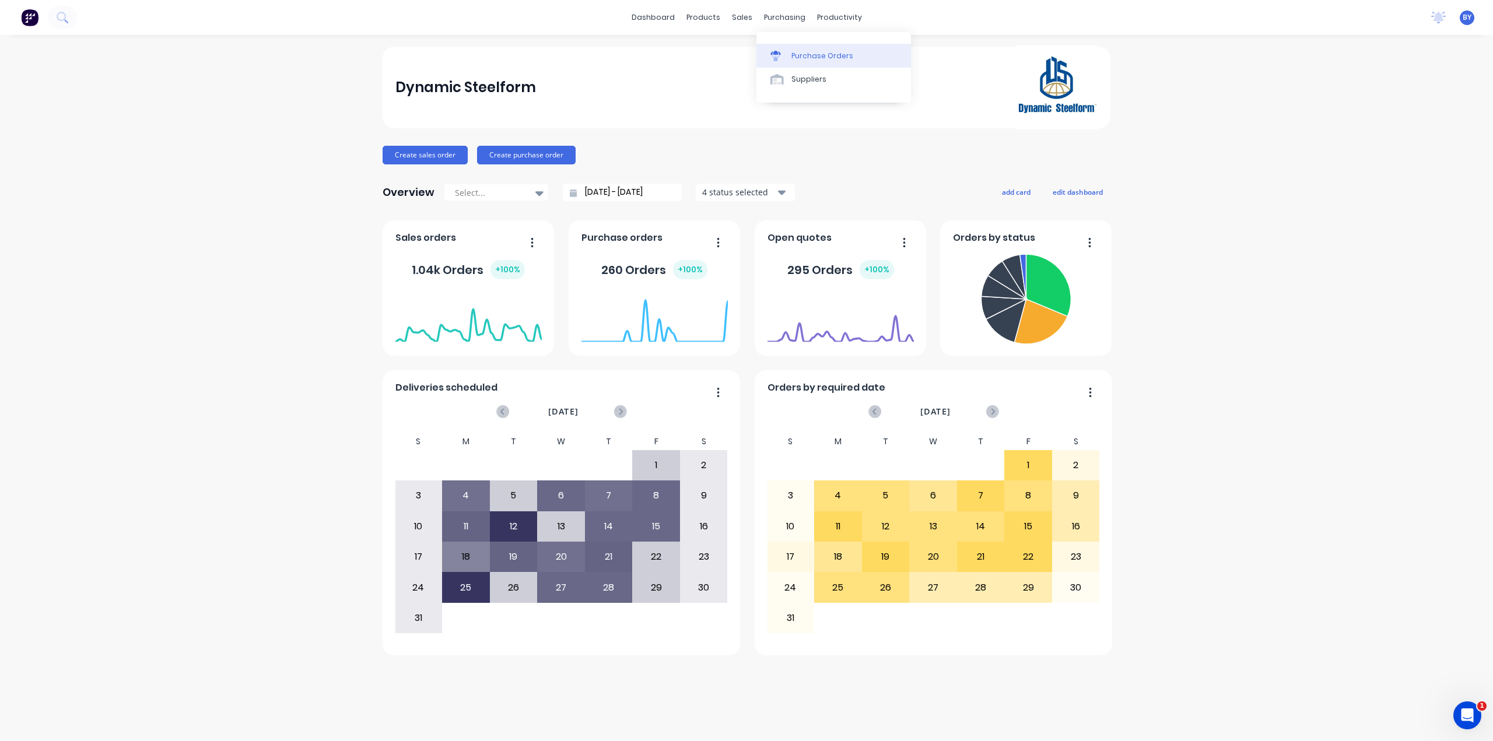
click at [789, 57] on link "Purchase Orders" at bounding box center [833, 55] width 155 height 23
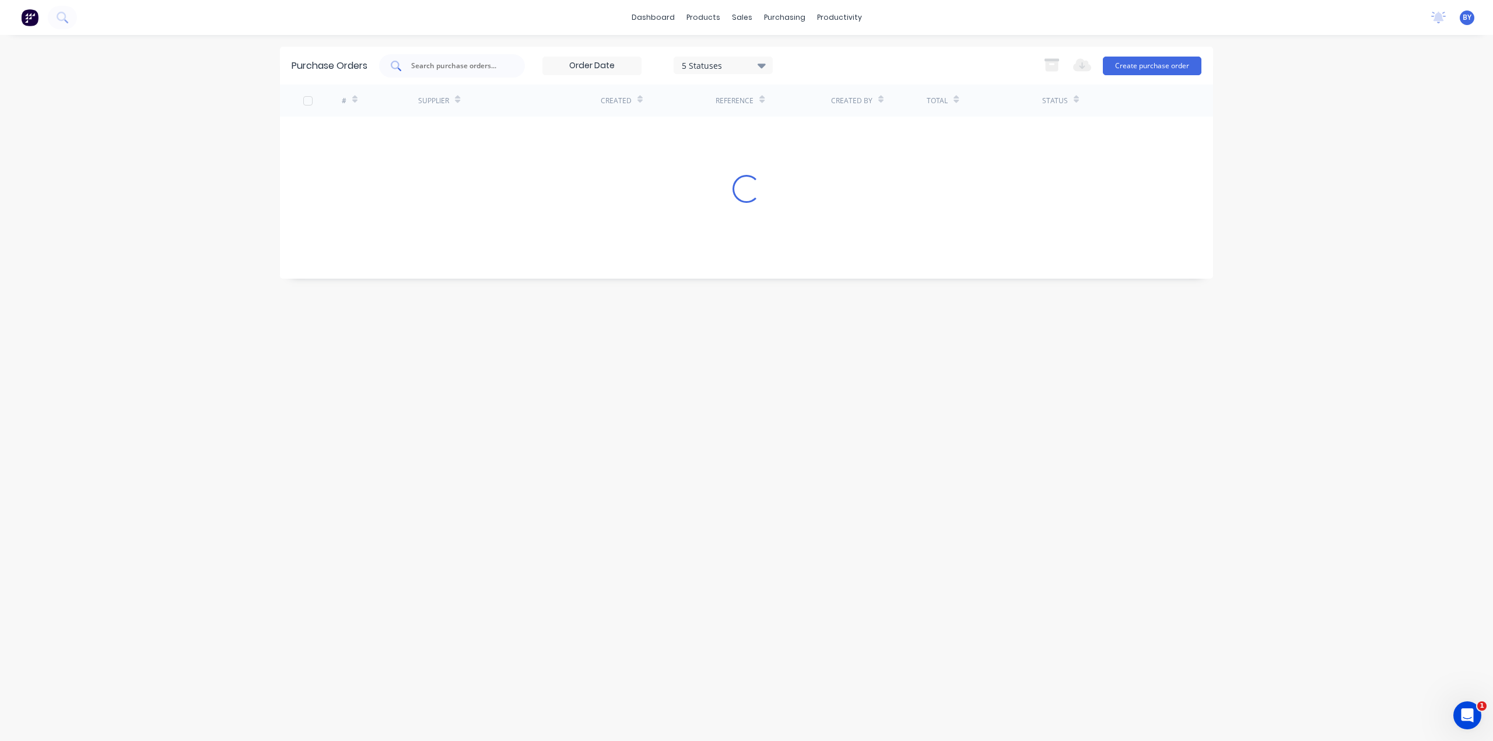
click at [446, 68] on input "text" at bounding box center [458, 66] width 97 height 12
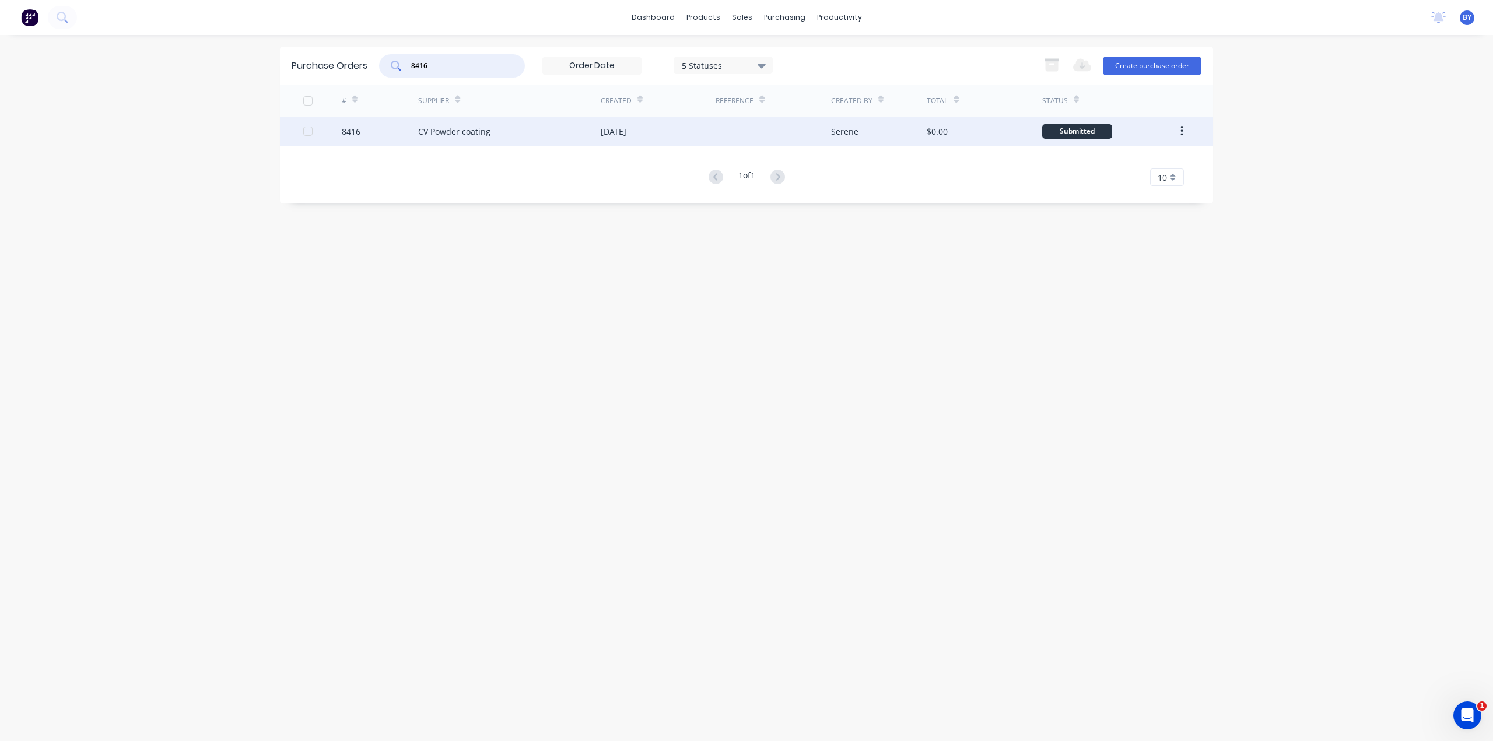
type input "8416"
click at [533, 130] on div "CV Powder coating" at bounding box center [509, 131] width 183 height 29
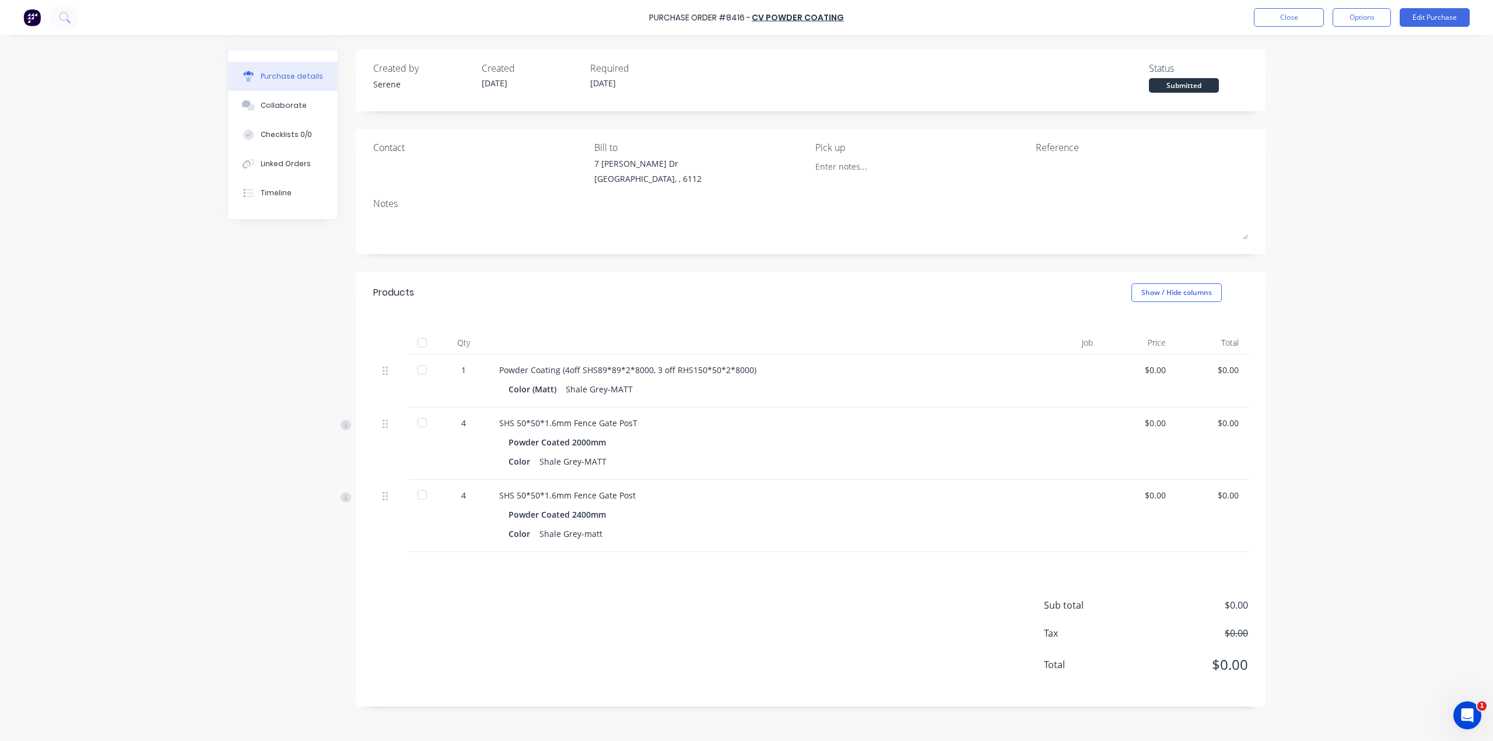
click at [257, 347] on div "Created by Serene Created [DATE] Required [DATE] Status Submitted Contact Bill …" at bounding box center [746, 385] width 1038 height 671
click at [303, 328] on div "Created by Serene Created [DATE] Required [DATE] Status Submitted Contact Bill …" at bounding box center [746, 385] width 1038 height 671
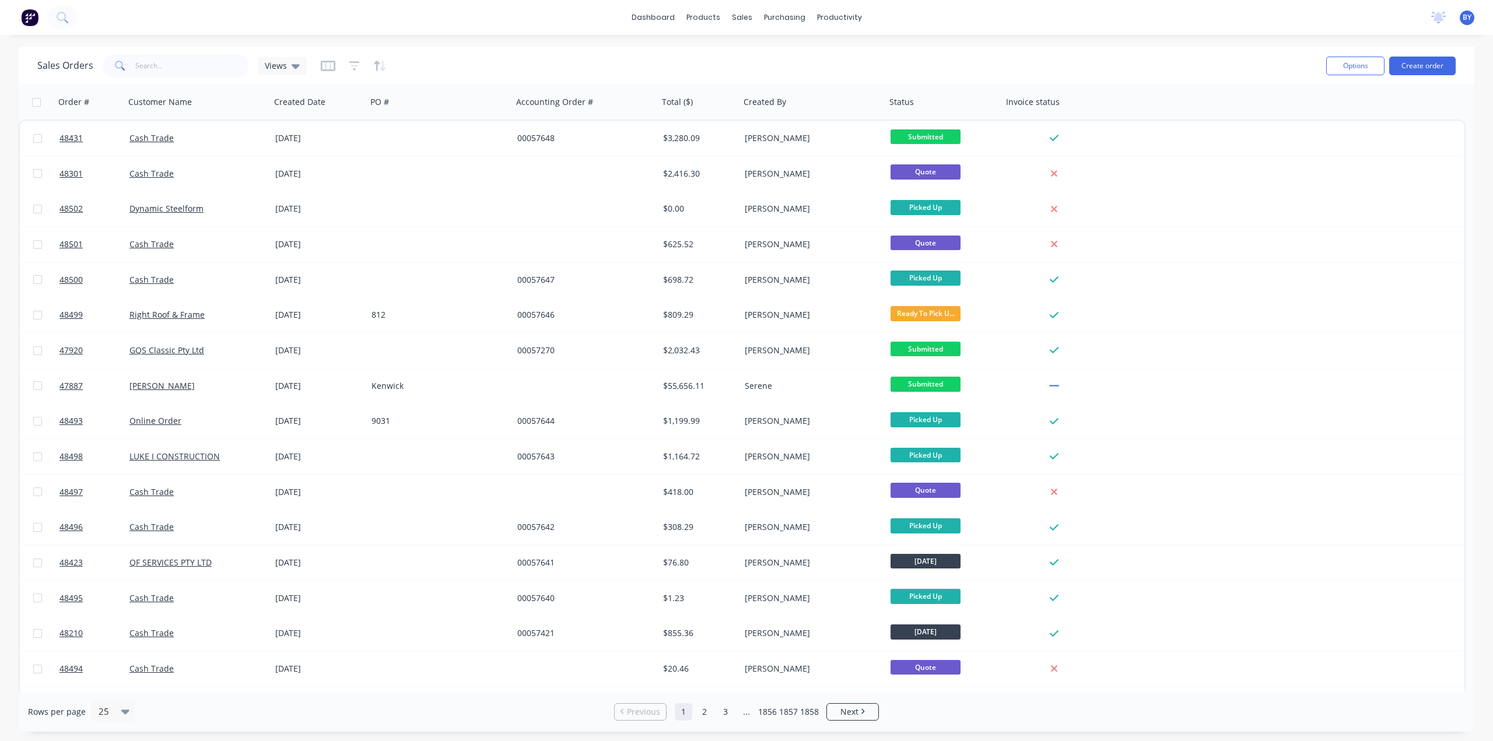
click at [551, 60] on div "Sales Orders Views" at bounding box center [676, 65] width 1279 height 29
click at [743, 15] on div "sales" at bounding box center [742, 17] width 32 height 17
click at [775, 55] on div "Sales Orders" at bounding box center [786, 56] width 48 height 10
drag, startPoint x: 662, startPoint y: 61, endPoint x: 723, endPoint y: 44, distance: 63.0
click at [662, 61] on div "Sales Orders Views" at bounding box center [676, 65] width 1279 height 29
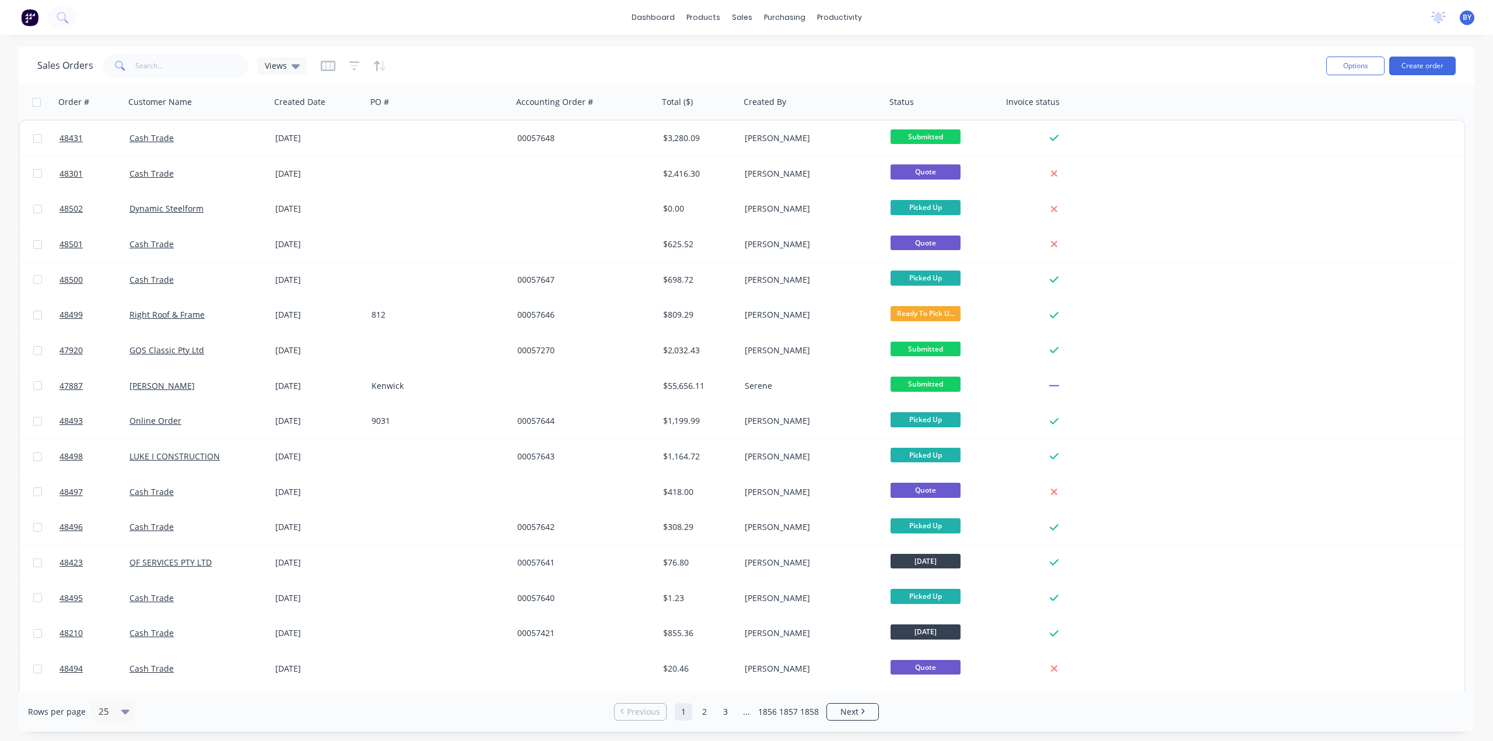
click at [1282, 52] on div "Sales Orders Views" at bounding box center [676, 65] width 1279 height 29
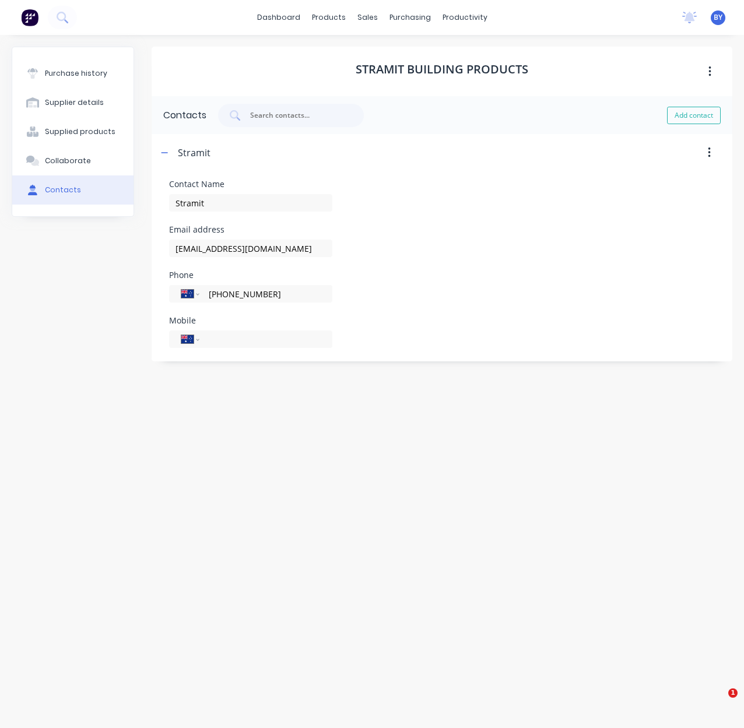
select select "AU"
